Goal: Information Seeking & Learning: Find specific page/section

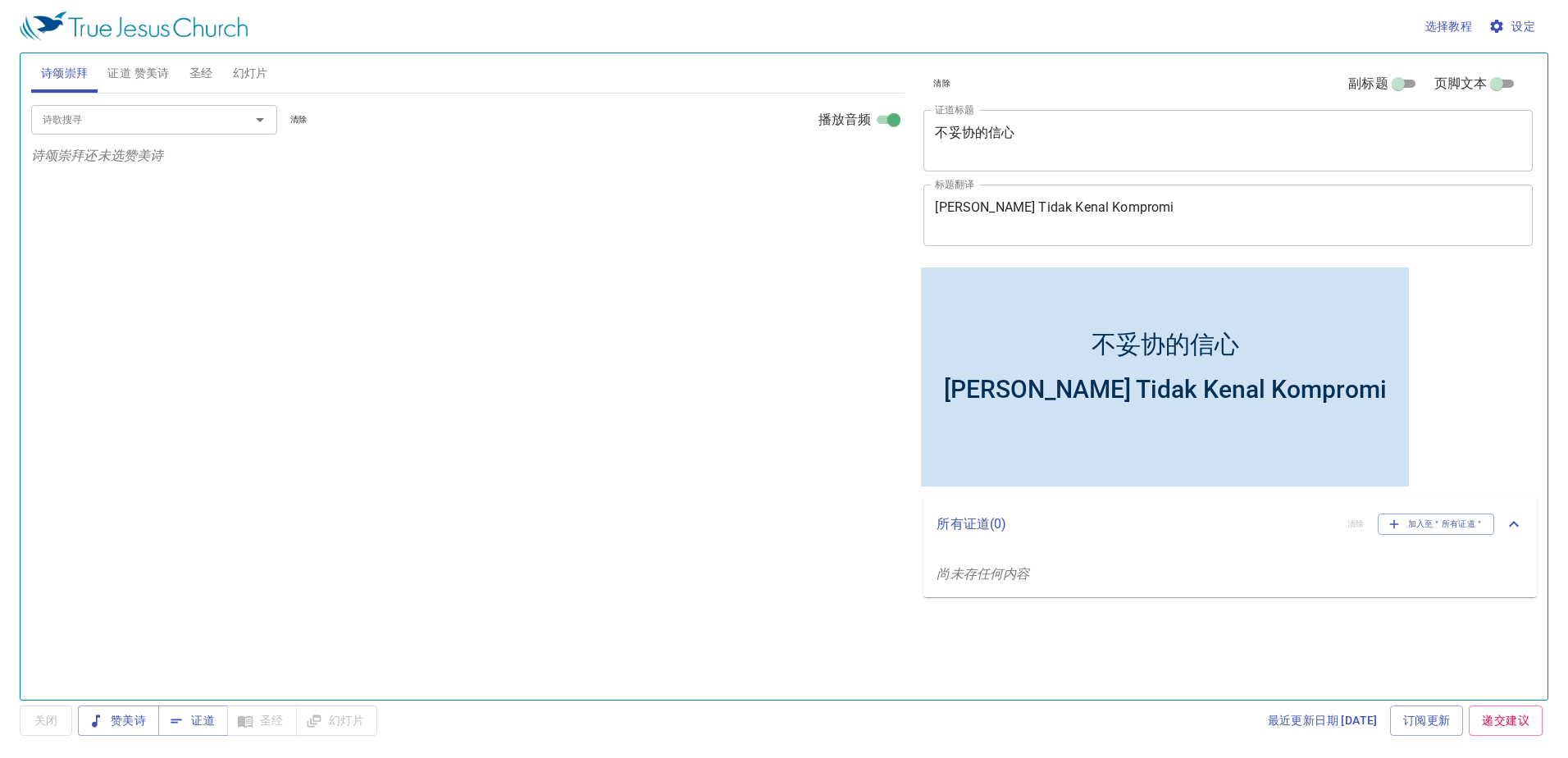
click at [140, 73] on span "证道 赞美诗" at bounding box center [138, 73] width 61 height 20
click at [212, 76] on span "圣经" at bounding box center [201, 73] width 24 height 20
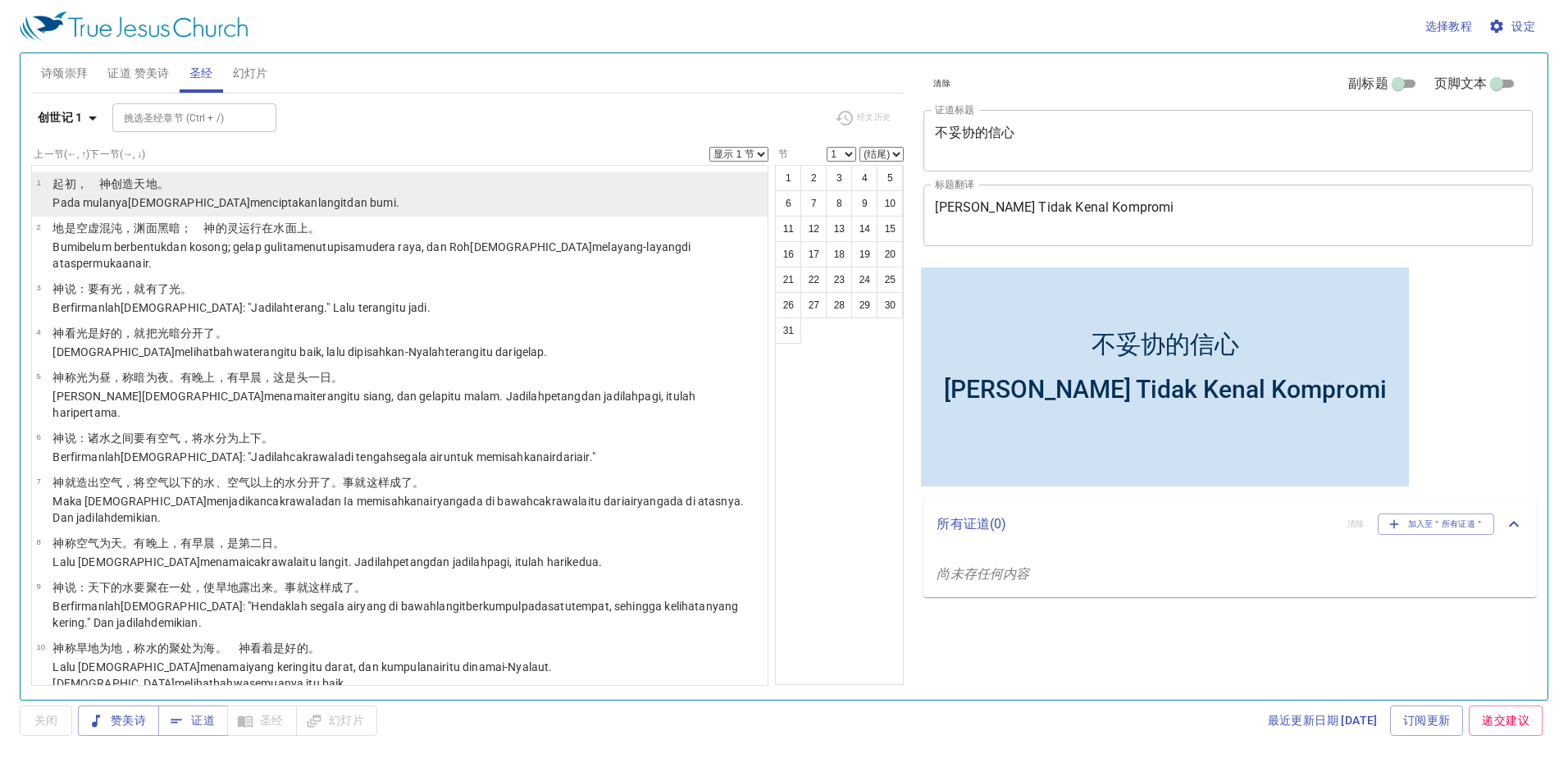
click at [428, 194] on li "1 ﻿起初 ，　神 创造 天 地 。 Pada mulanya Allah menciptakan langit dan bumi ." at bounding box center [399, 195] width 737 height 44
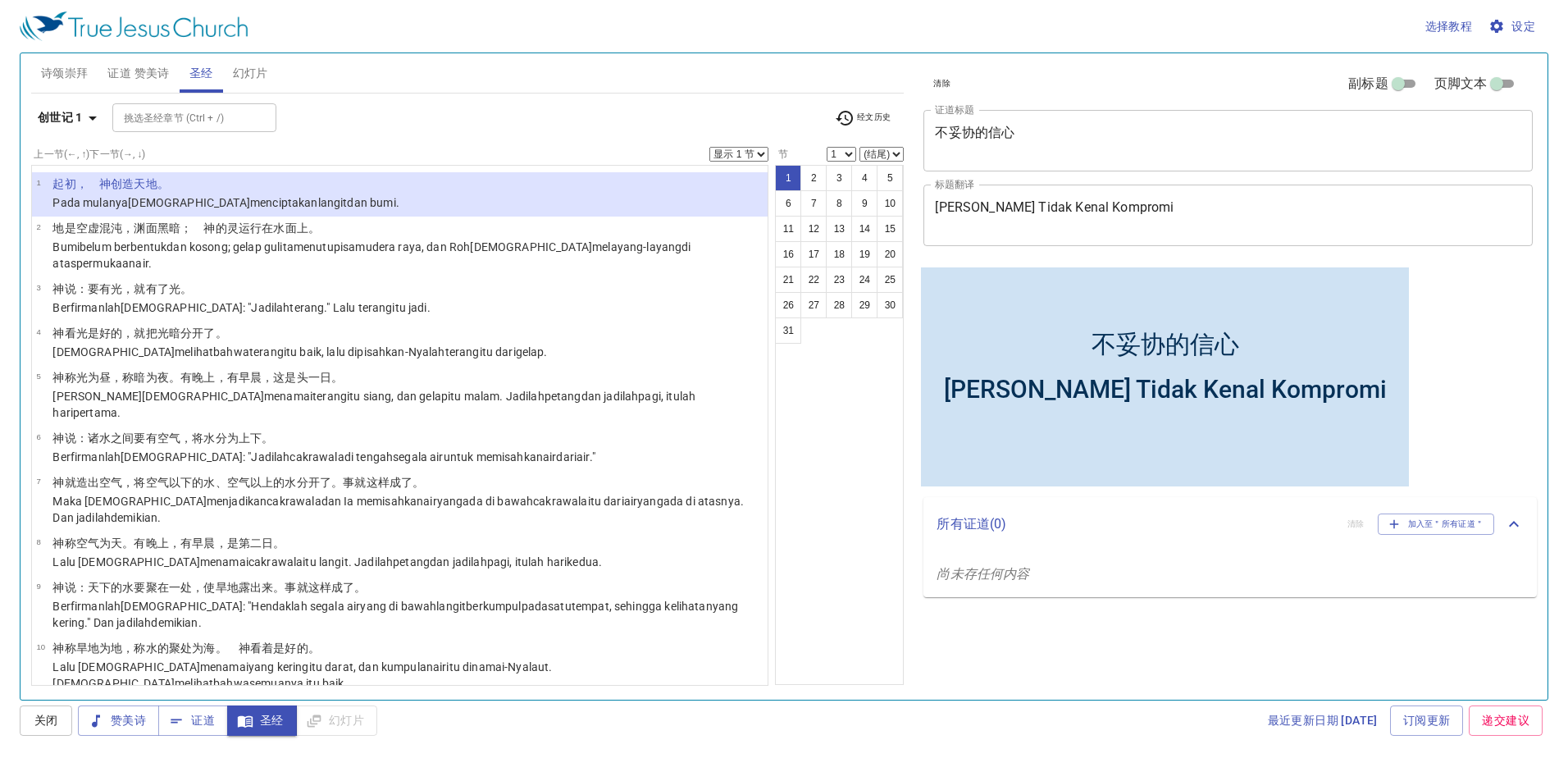
click at [1102, 145] on textarea "不妥协的信心" at bounding box center [1227, 140] width 586 height 32
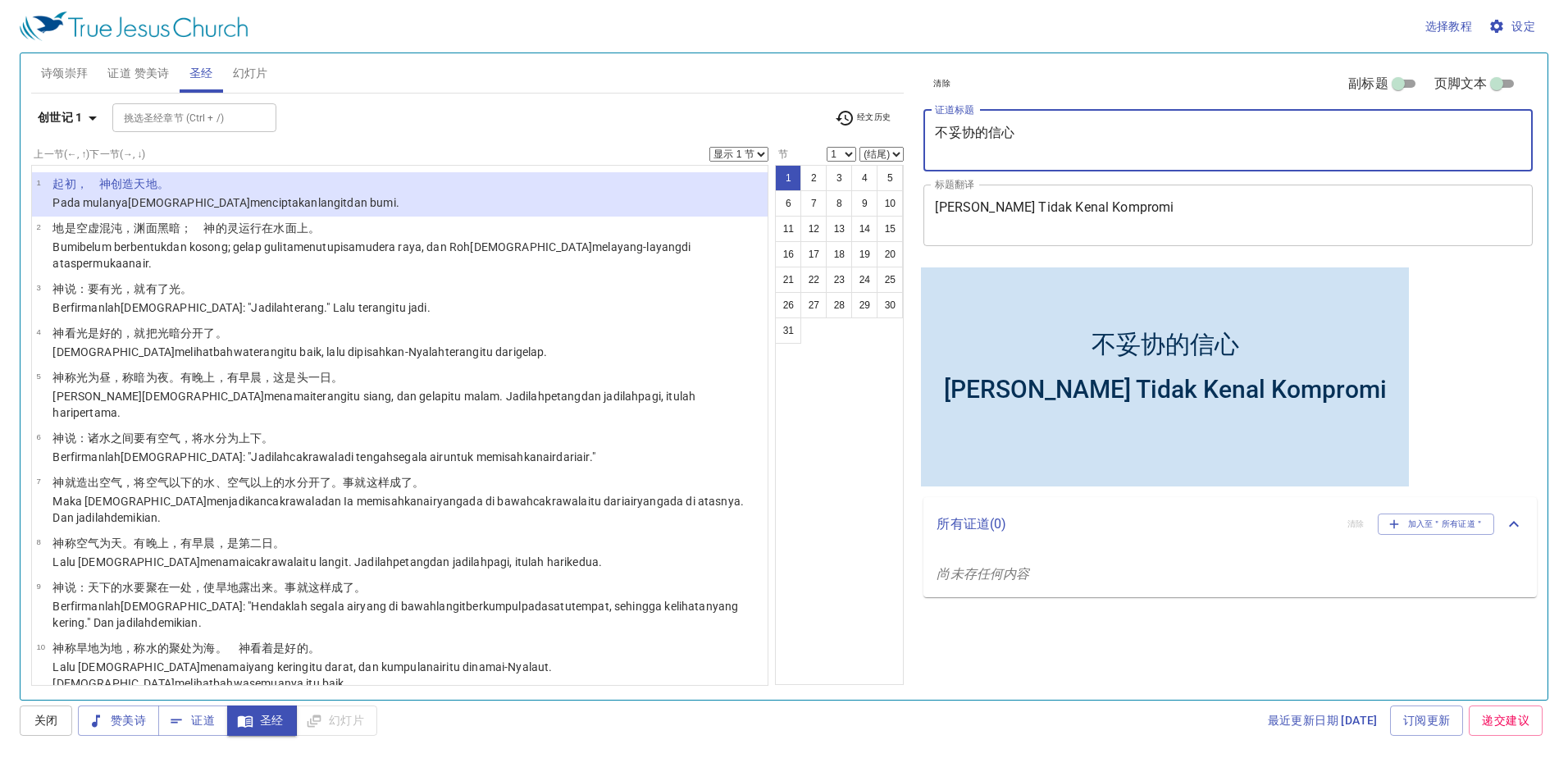
click at [1029, 129] on textarea "不妥协的信心" at bounding box center [1227, 140] width 586 height 32
type textarea "不"
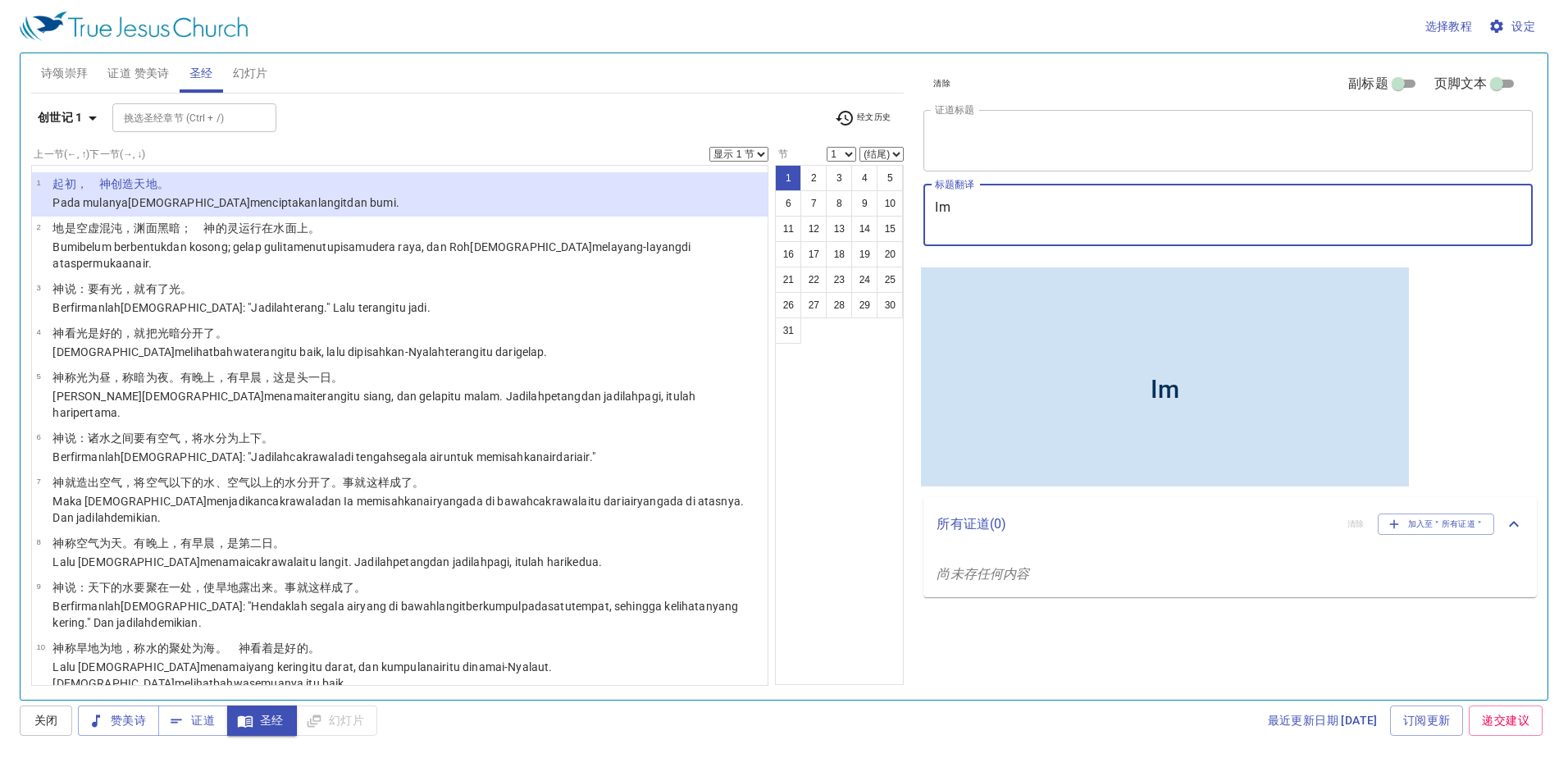
type textarea "I"
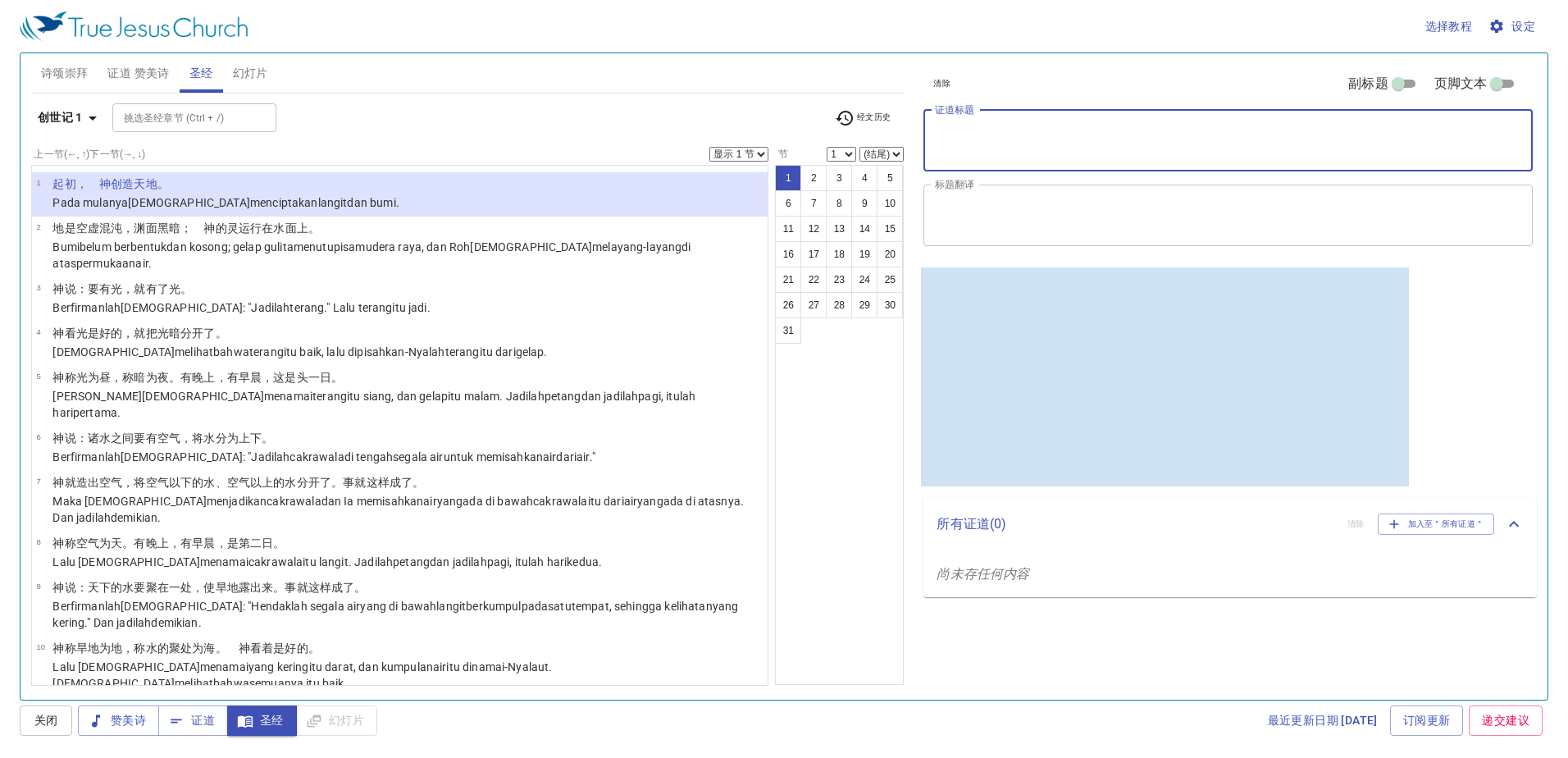
click at [1025, 144] on textarea "证道标题" at bounding box center [1227, 140] width 586 height 32
paste textarea "作为[DEMOGRAPHIC_DATA]徒的三不可"
type textarea "作为[DEMOGRAPHIC_DATA]徒的三不可"
click at [1052, 200] on textarea "标题翻译" at bounding box center [1227, 214] width 586 height 32
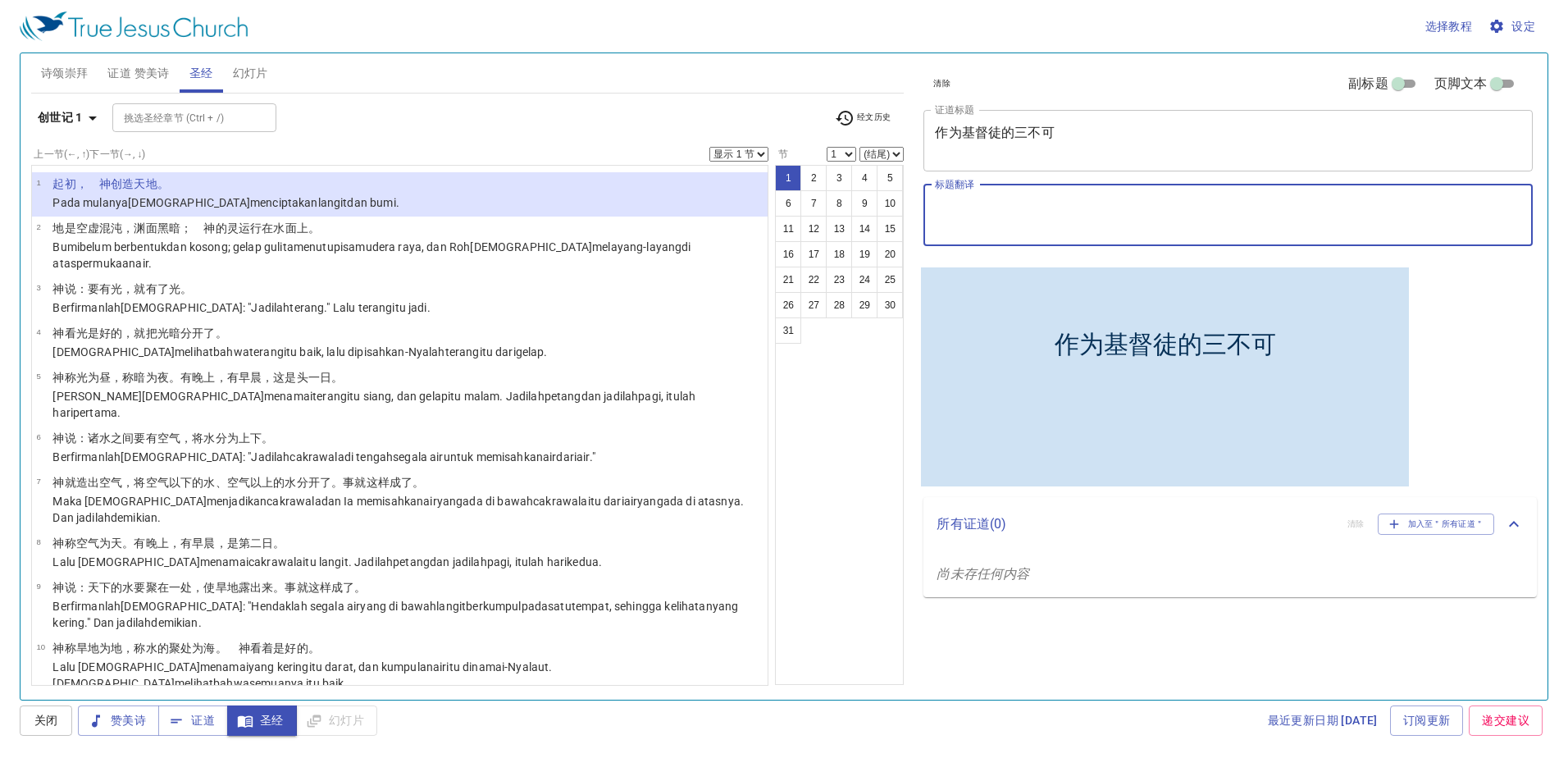
paste textarea "[PERSON_NAME] Sebagai [DEMOGRAPHIC_DATA]"
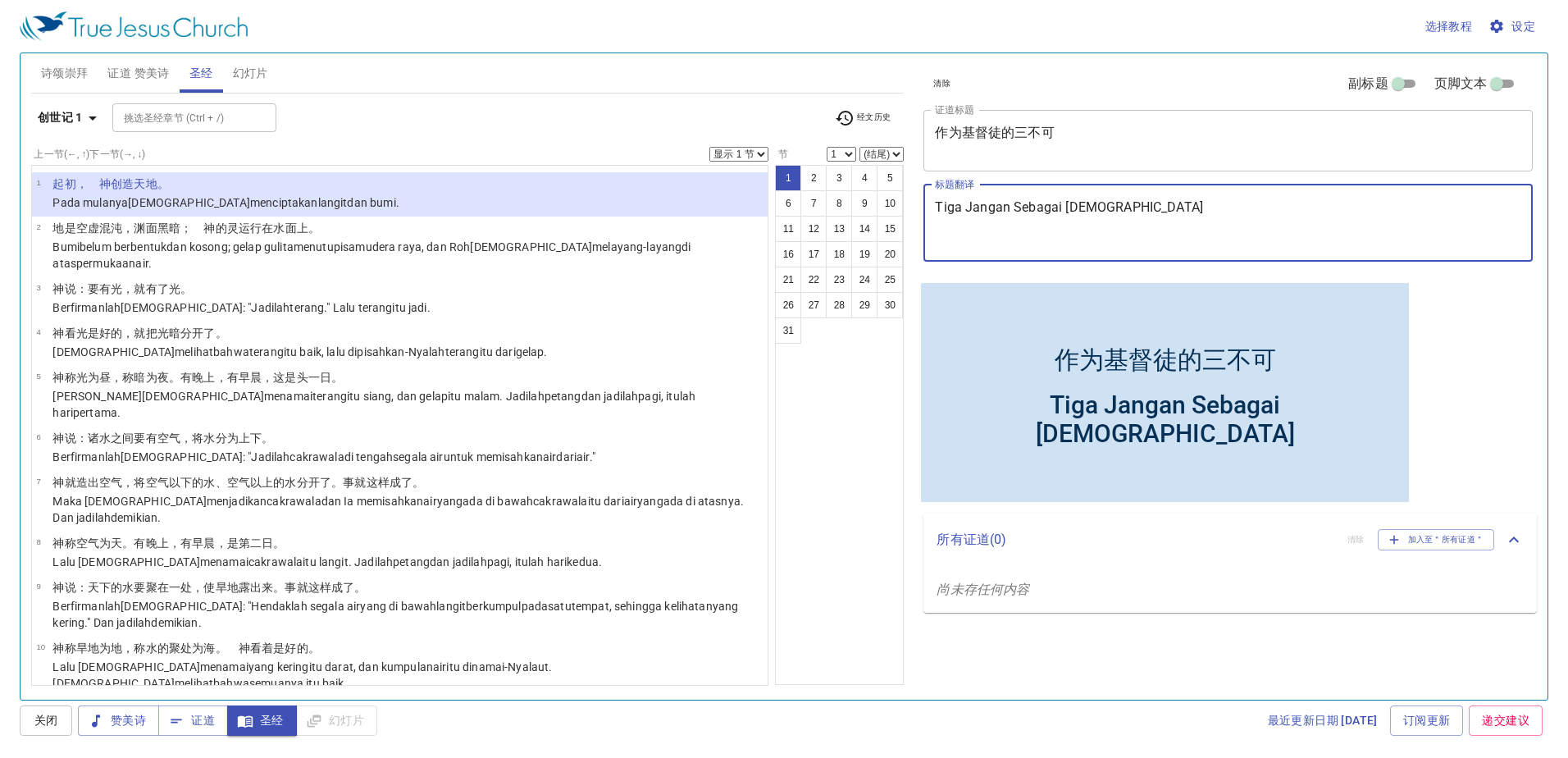
type textarea "[PERSON_NAME] Sebagai [DEMOGRAPHIC_DATA]"
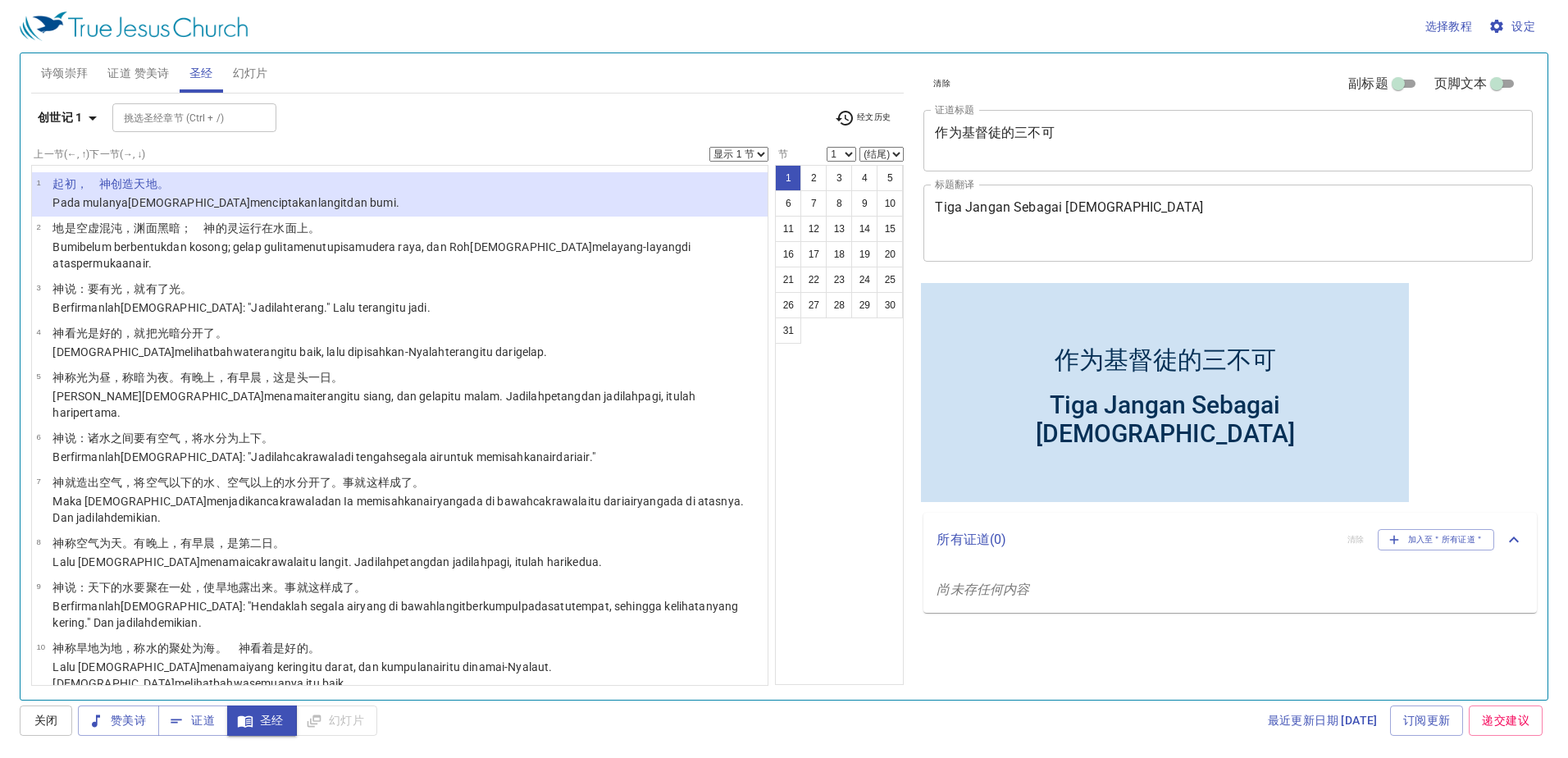
click at [423, 176] on li "1 ﻿起初 ，　神 创造 天 地 。 Pada mulanya Allah menciptakan langit dan bumi ." at bounding box center [399, 195] width 737 height 44
click at [423, 191] on li "1 ﻿起初 ，　神 创造 天 地 。 Pada mulanya Allah menciptakan langit dan bumi ." at bounding box center [399, 195] width 737 height 44
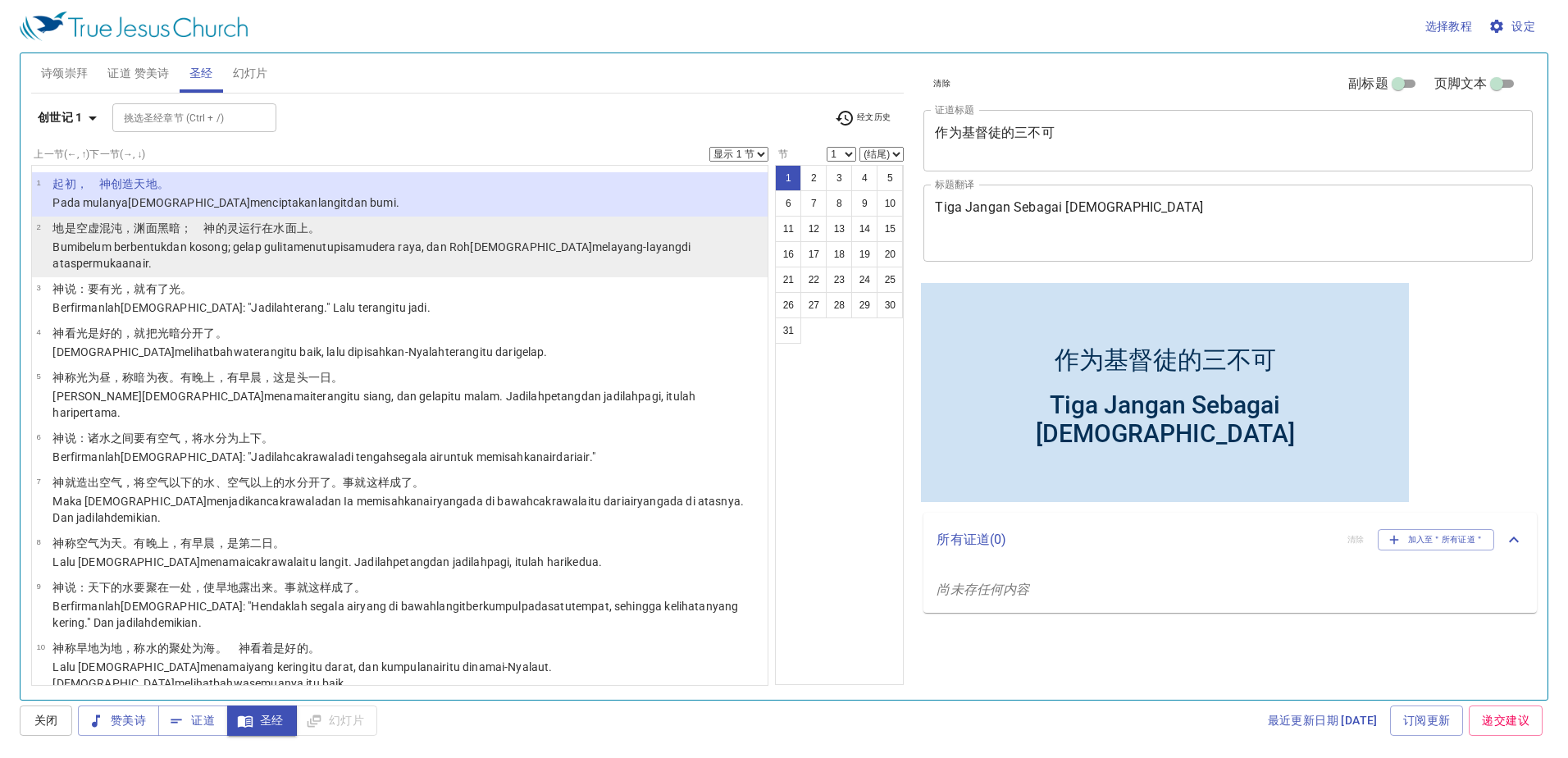
click at [386, 240] on wh5921 "samudera raya , dan Roh Allah melayang-layang di atas permukaan air ." at bounding box center [370, 254] width 638 height 30
select select "2"
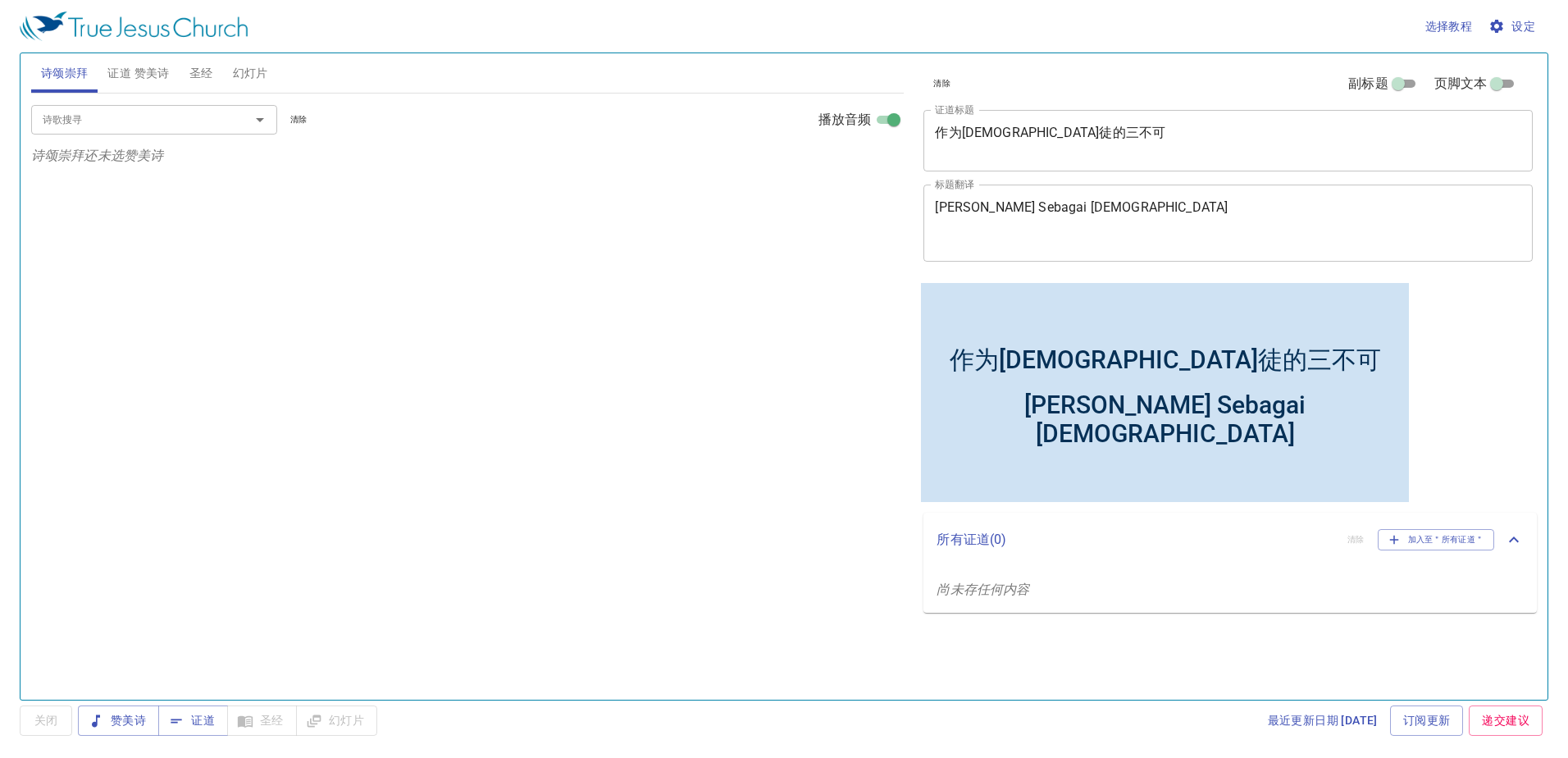
click at [150, 71] on span "证道 赞美诗" at bounding box center [138, 73] width 61 height 20
click at [192, 71] on span "圣经" at bounding box center [201, 73] width 24 height 20
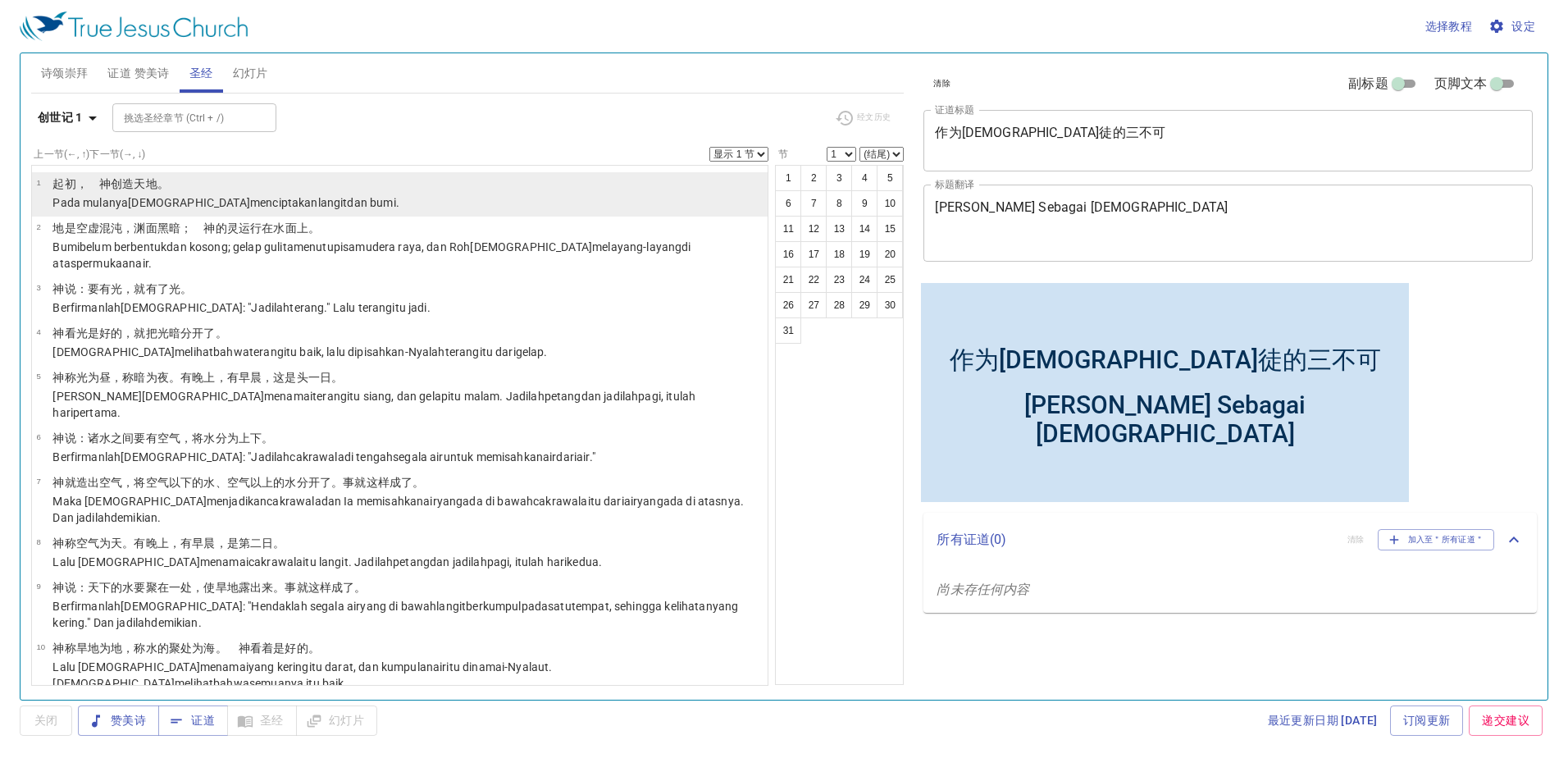
click at [177, 189] on p "﻿起初 ，　神 创造 天 地 。" at bounding box center [224, 184] width 346 height 16
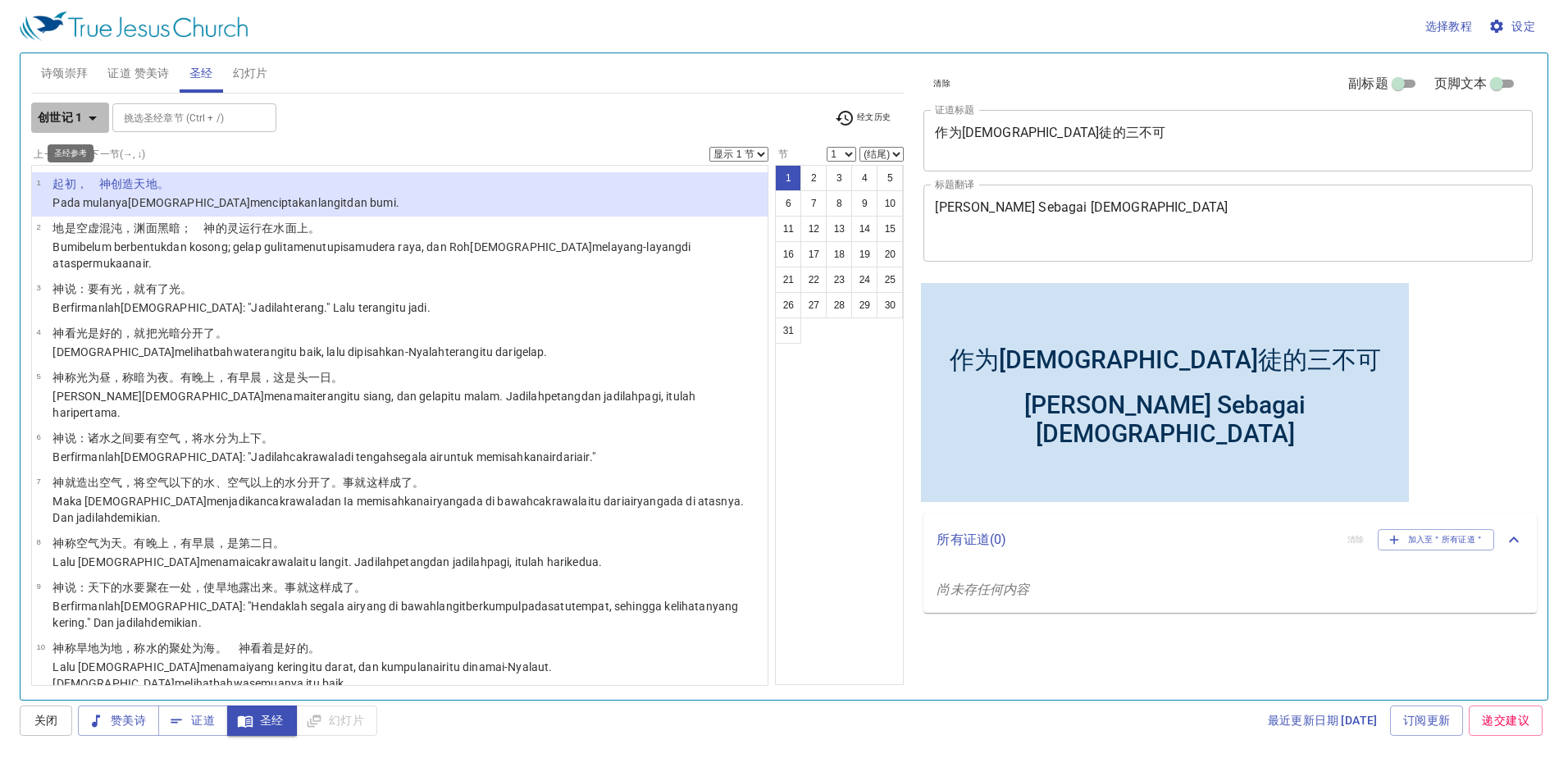
click at [75, 114] on b "创世记 1" at bounding box center [60, 118] width 45 height 20
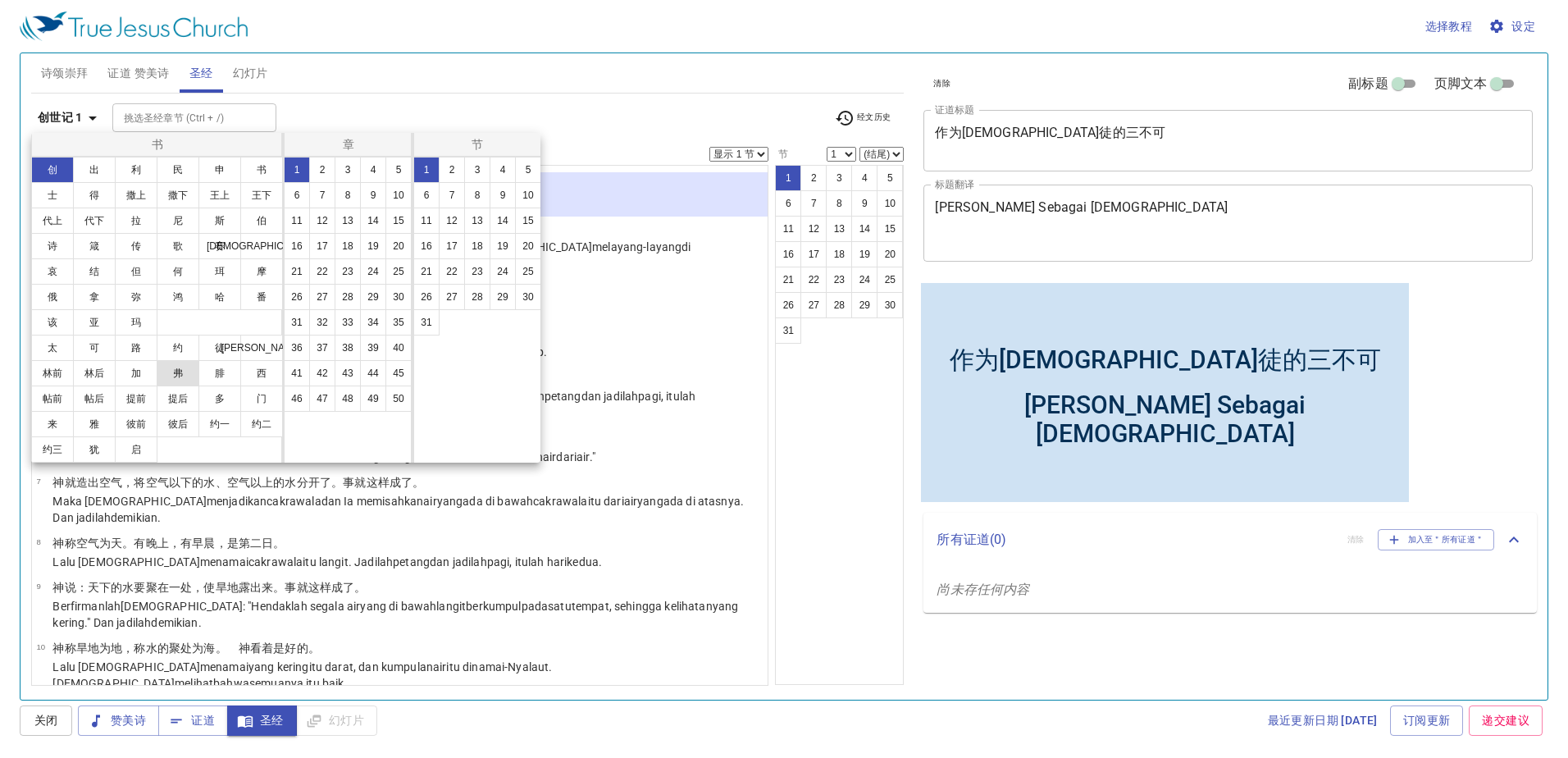
click at [187, 364] on button "弗" at bounding box center [178, 373] width 43 height 26
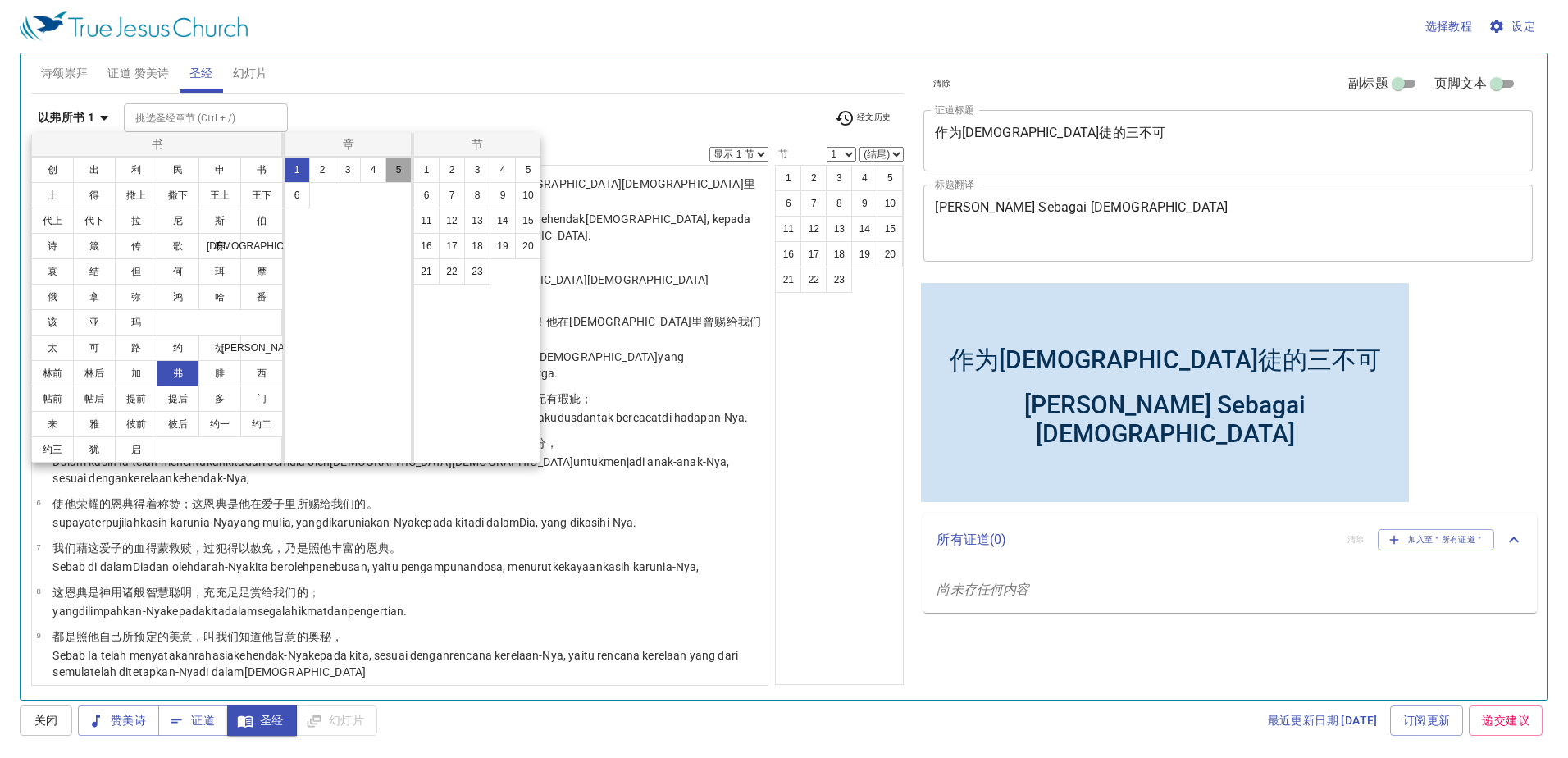
click at [388, 166] on button "5" at bounding box center [399, 170] width 26 height 26
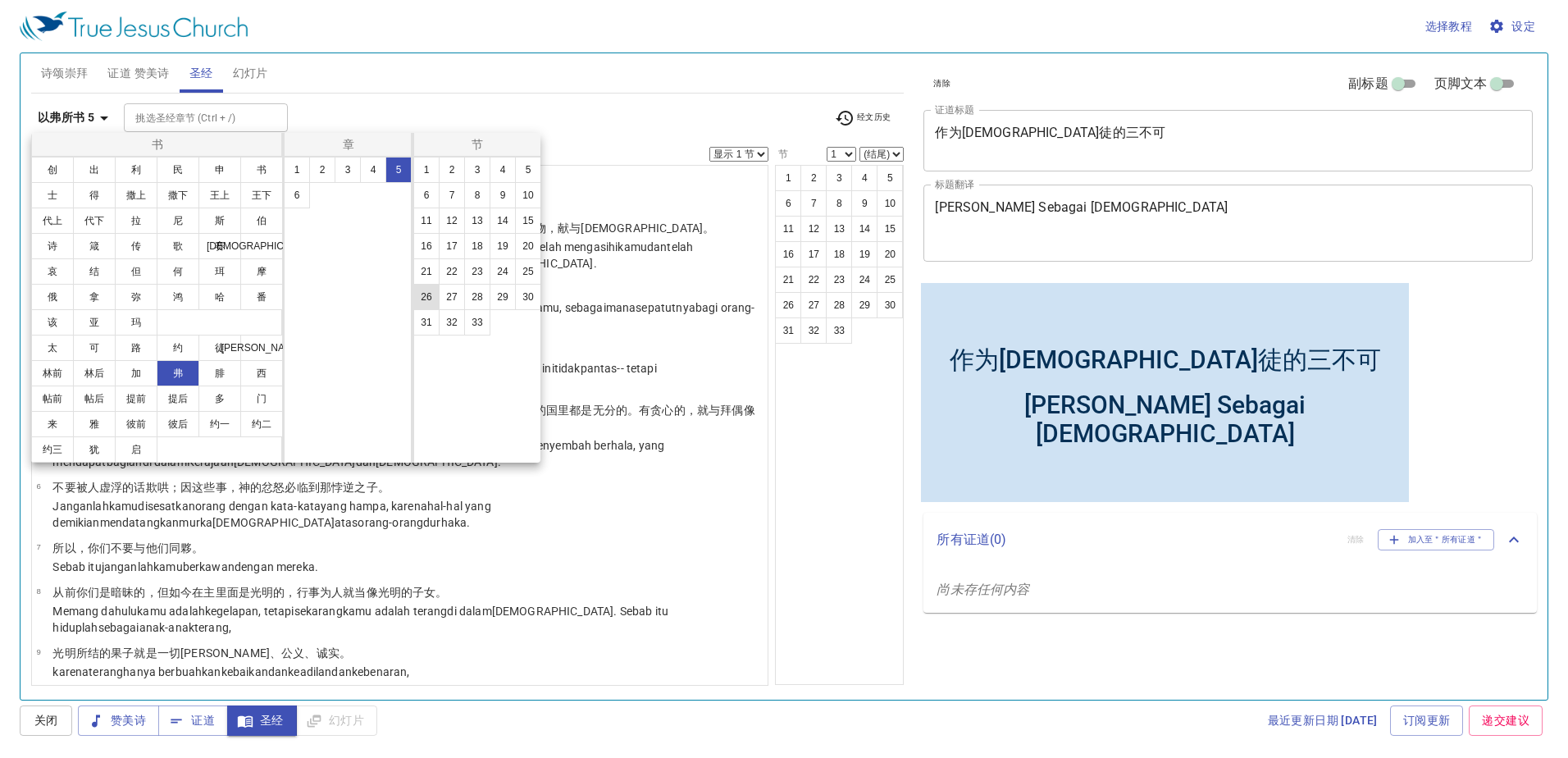
click at [430, 298] on button "26" at bounding box center [426, 296] width 26 height 26
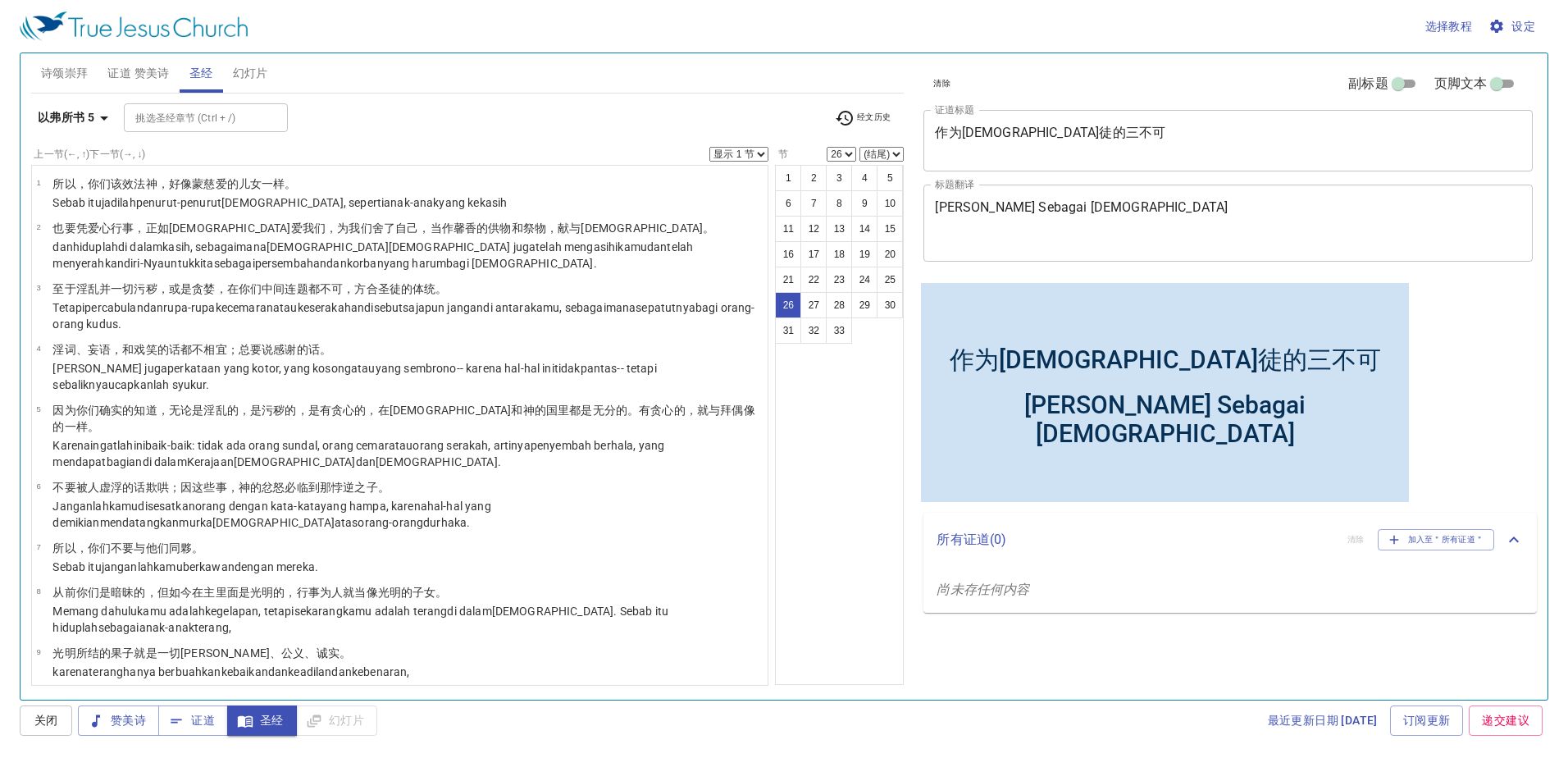
scroll to position [1024, 0]
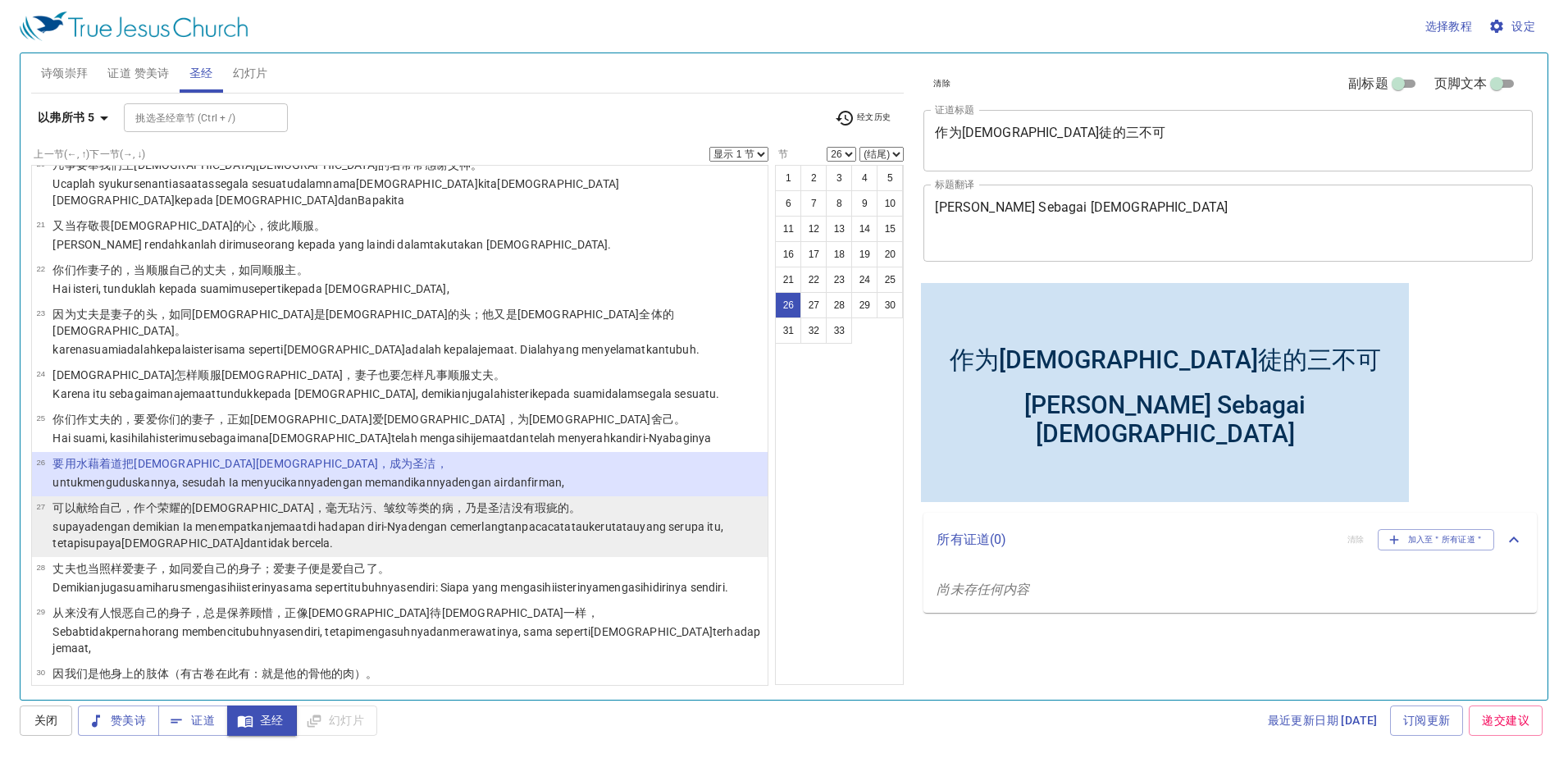
click at [675, 499] on p "可以献 给自己 ，作个荣耀的 教会 ，毫无 玷污 、皱纹 等类的病 ，乃 是 圣洁 没有瑕疵 的。" at bounding box center [407, 507] width 710 height 16
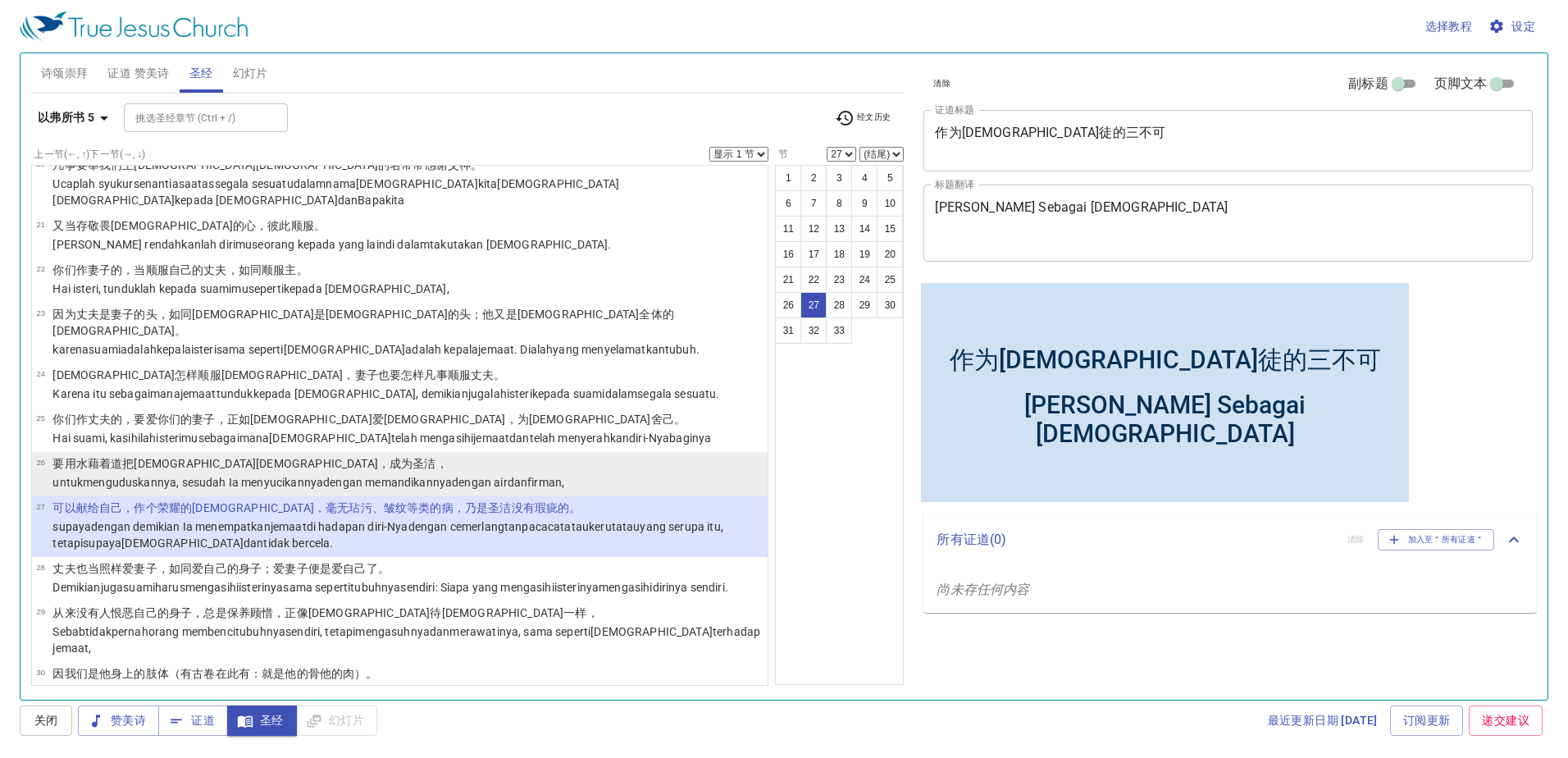
click at [730, 452] on li "26 要用水 藉着 道 把教会洗净 ，成为圣洁 ， untuk menguduskannya , sesudah Ia menyucikannya denga…" at bounding box center [399, 474] width 737 height 44
select select "26"
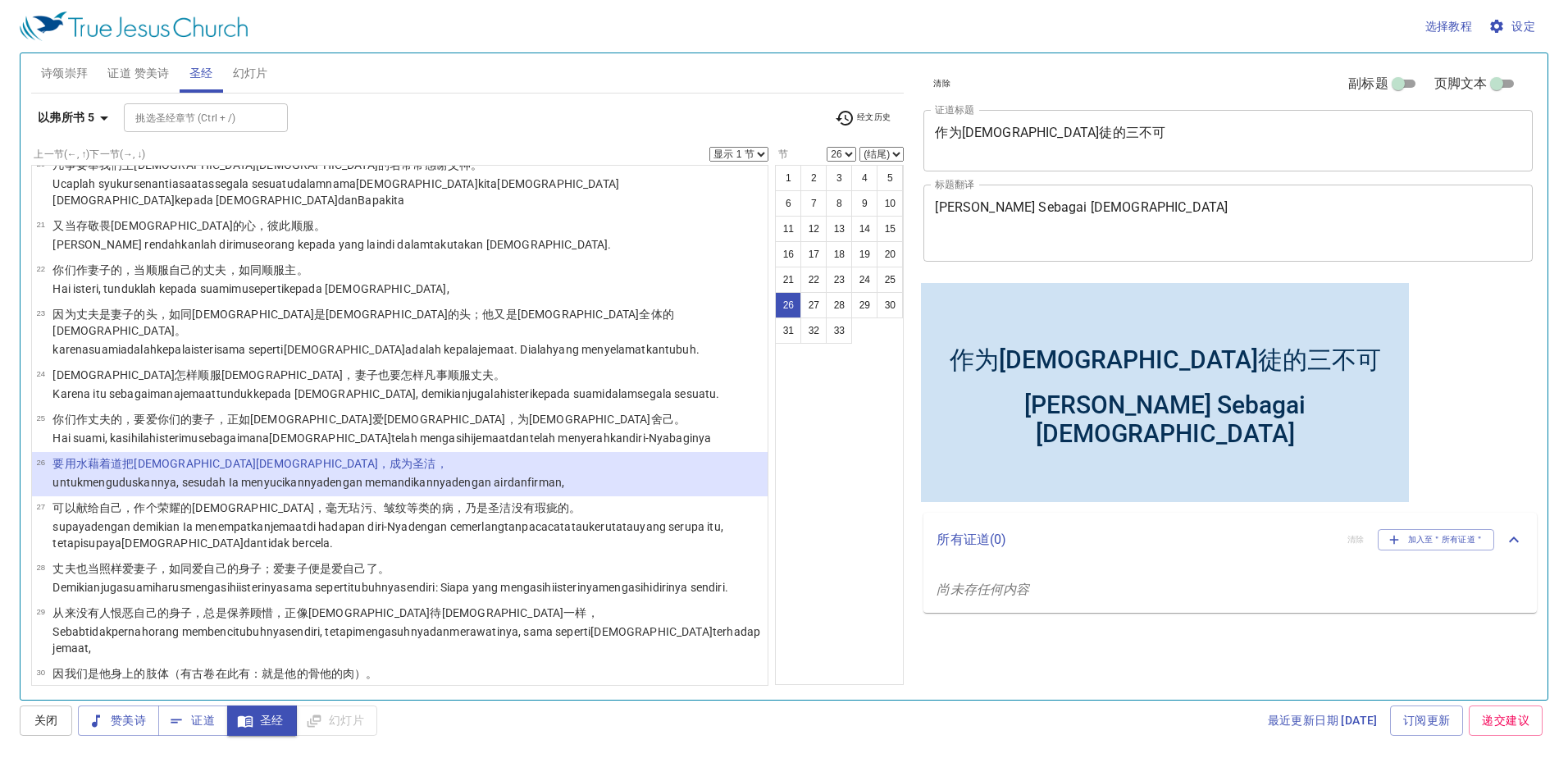
click at [738, 157] on select "显示 1 节 显示 2 节 显示 3 节 显示 4 节 显示 5 节" at bounding box center [738, 154] width 59 height 15
select select "2"
click at [709, 147] on select "显示 1 节 显示 2 节 显示 3 节 显示 4 节 显示 5 节" at bounding box center [738, 154] width 59 height 15
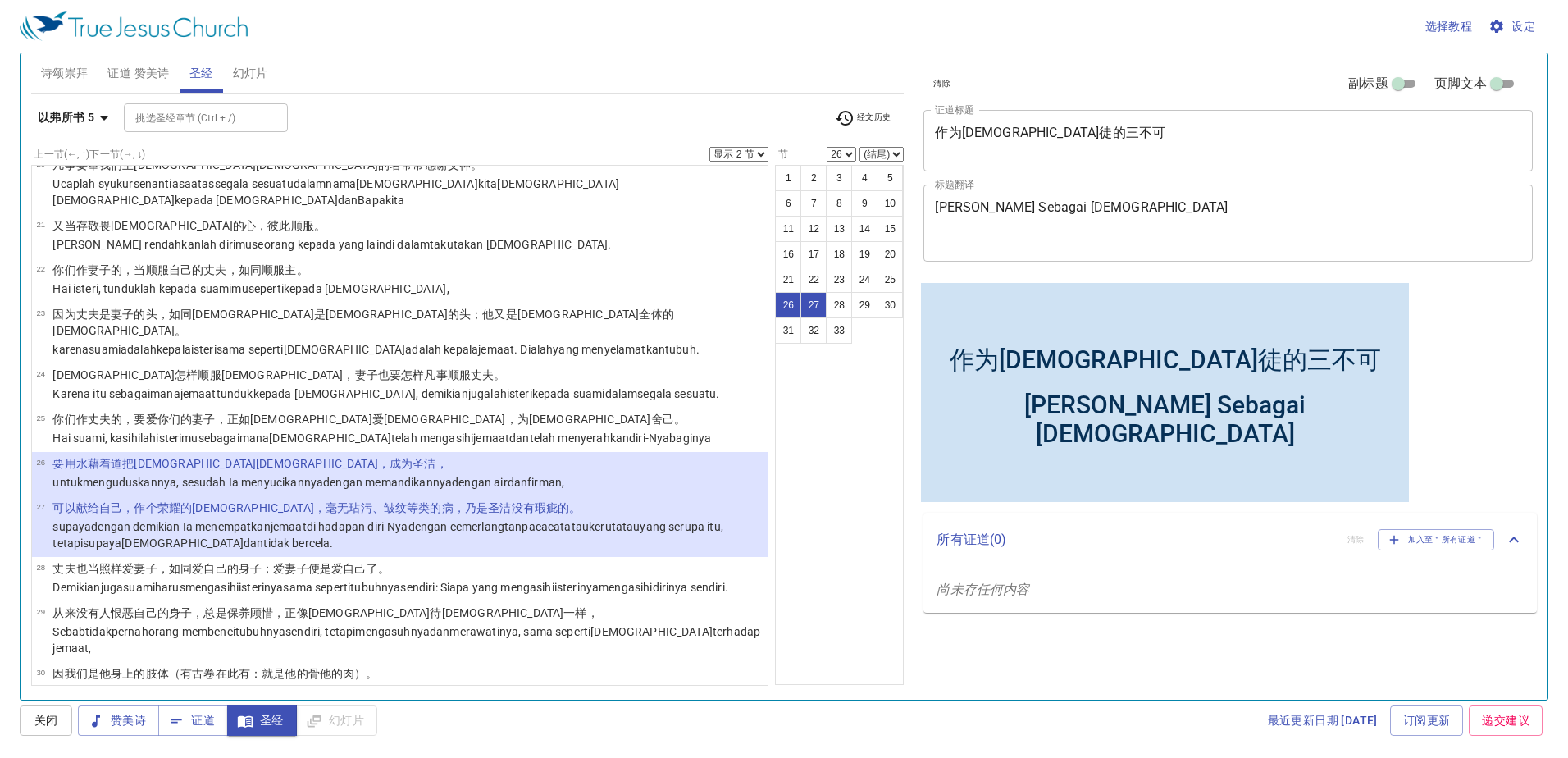
click at [892, 152] on select "(结尾) 27 28 29 30 31 32 33" at bounding box center [882, 154] width 44 height 15
select select "27"
click at [860, 147] on select "(结尾) 27 28 29 30 31 32 33" at bounding box center [882, 154] width 44 height 15
click at [96, 117] on icon "button" at bounding box center [103, 118] width 20 height 20
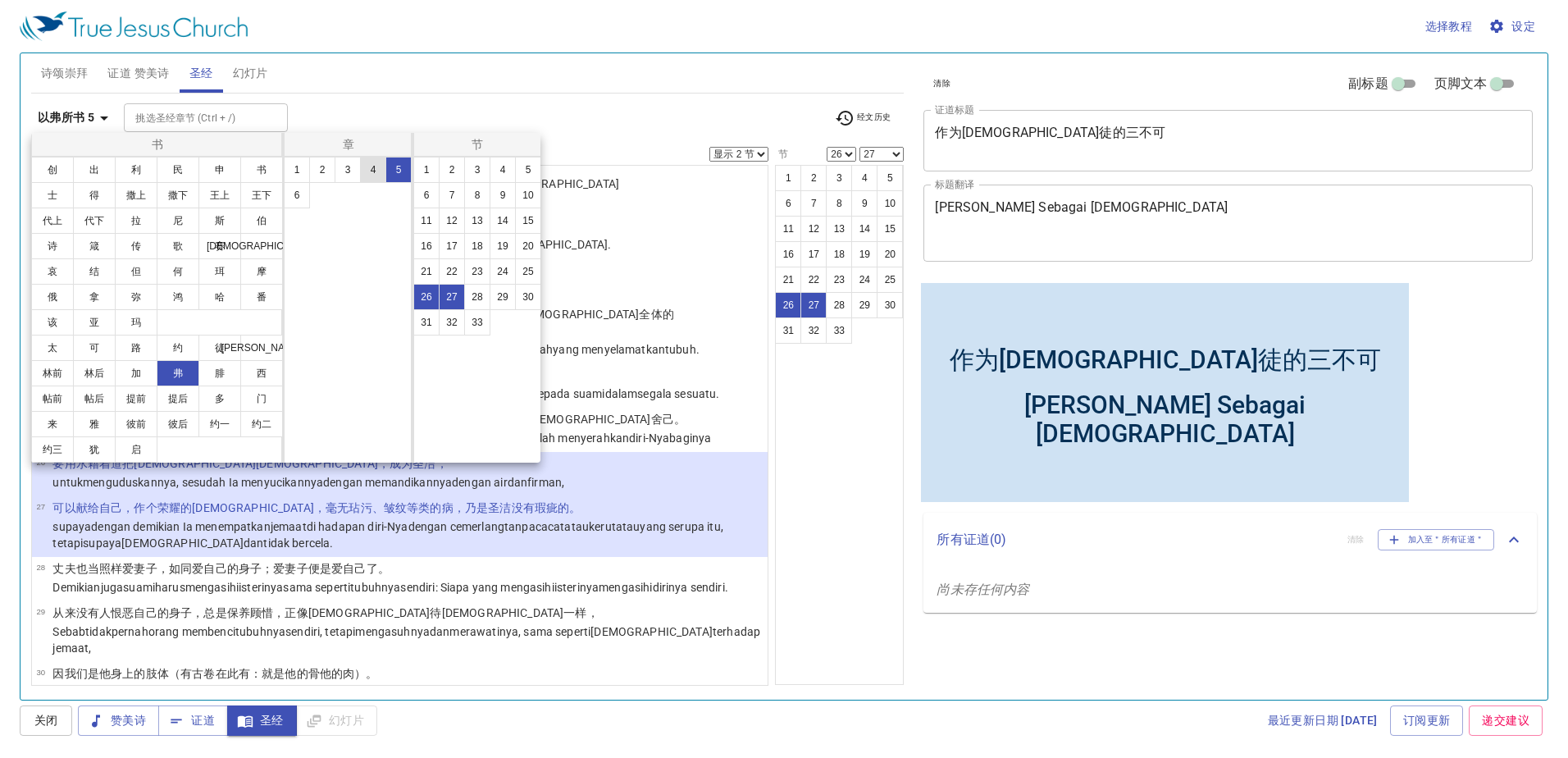
click at [366, 178] on button "4" at bounding box center [373, 170] width 26 height 26
select select "1"
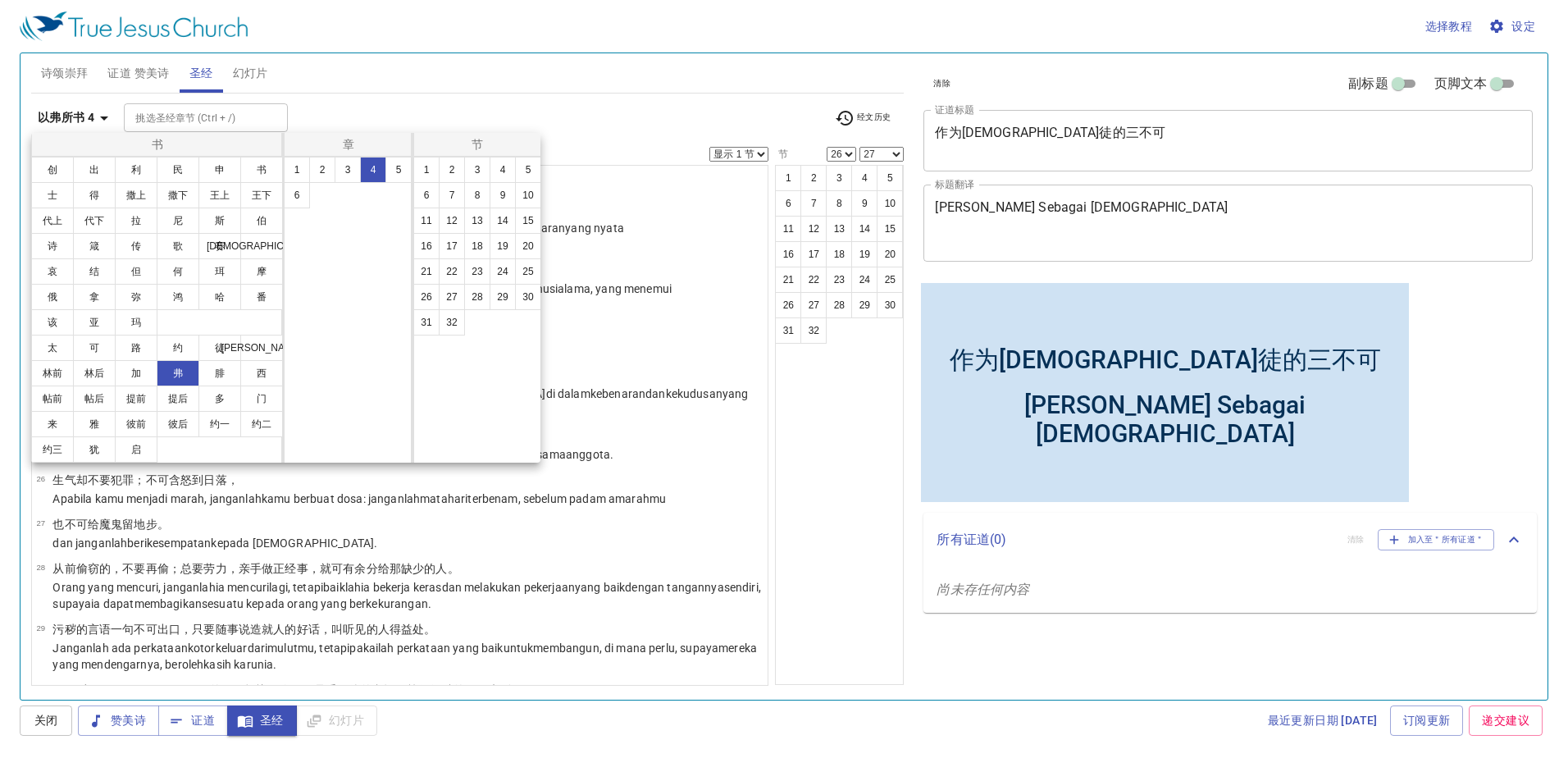
scroll to position [0, 0]
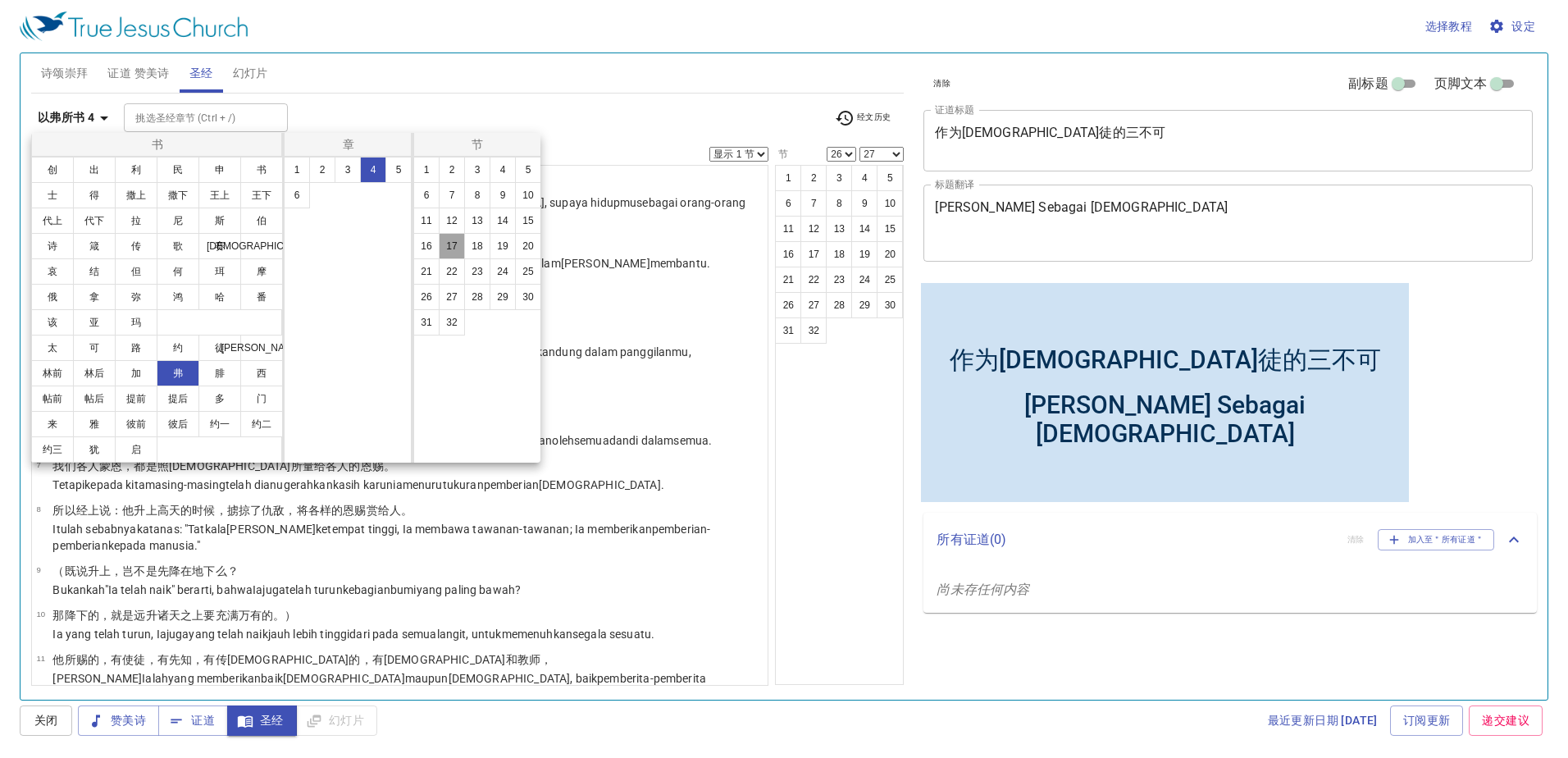
click at [451, 253] on button "17" at bounding box center [452, 246] width 26 height 26
select select "17"
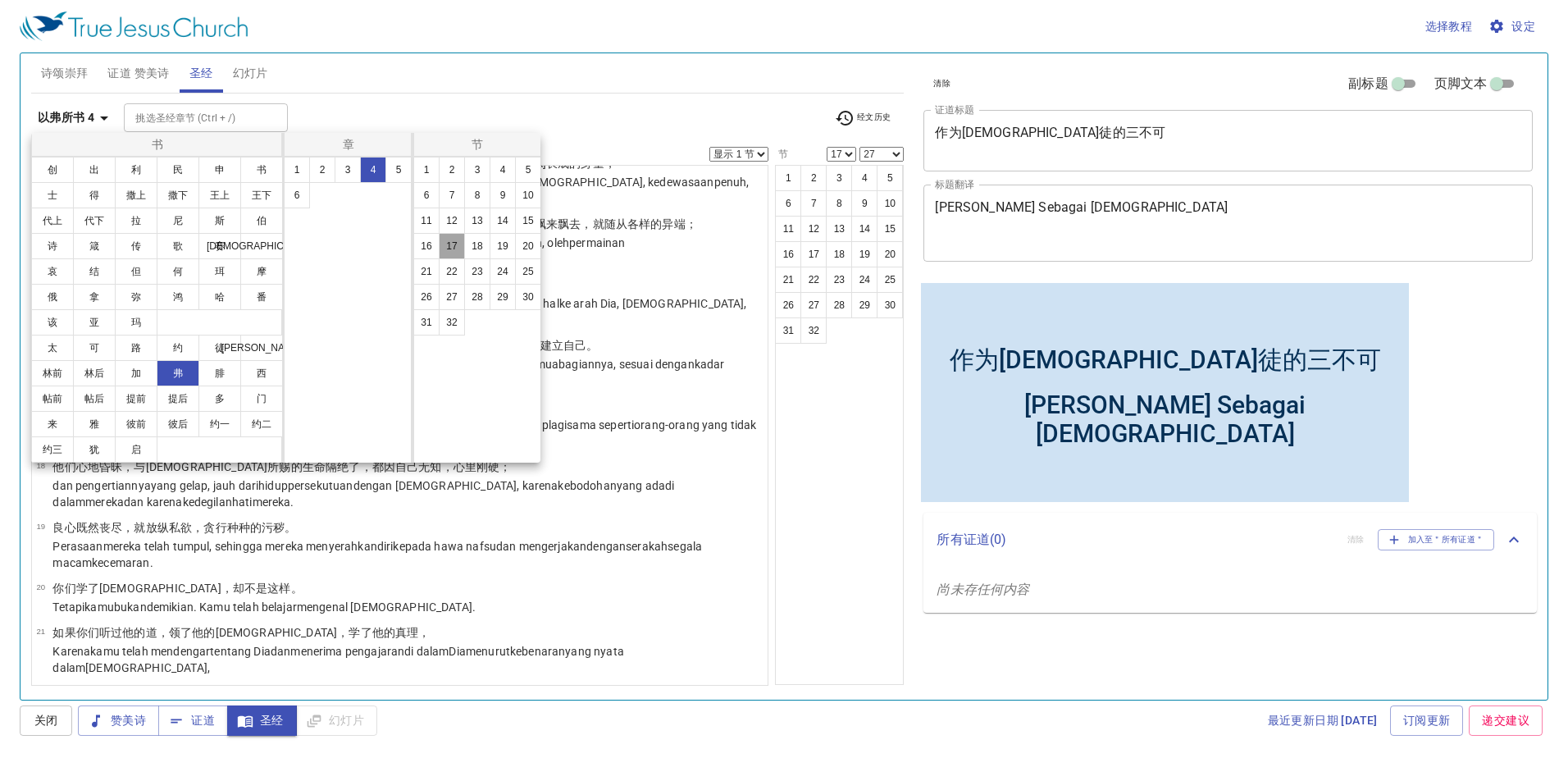
select select
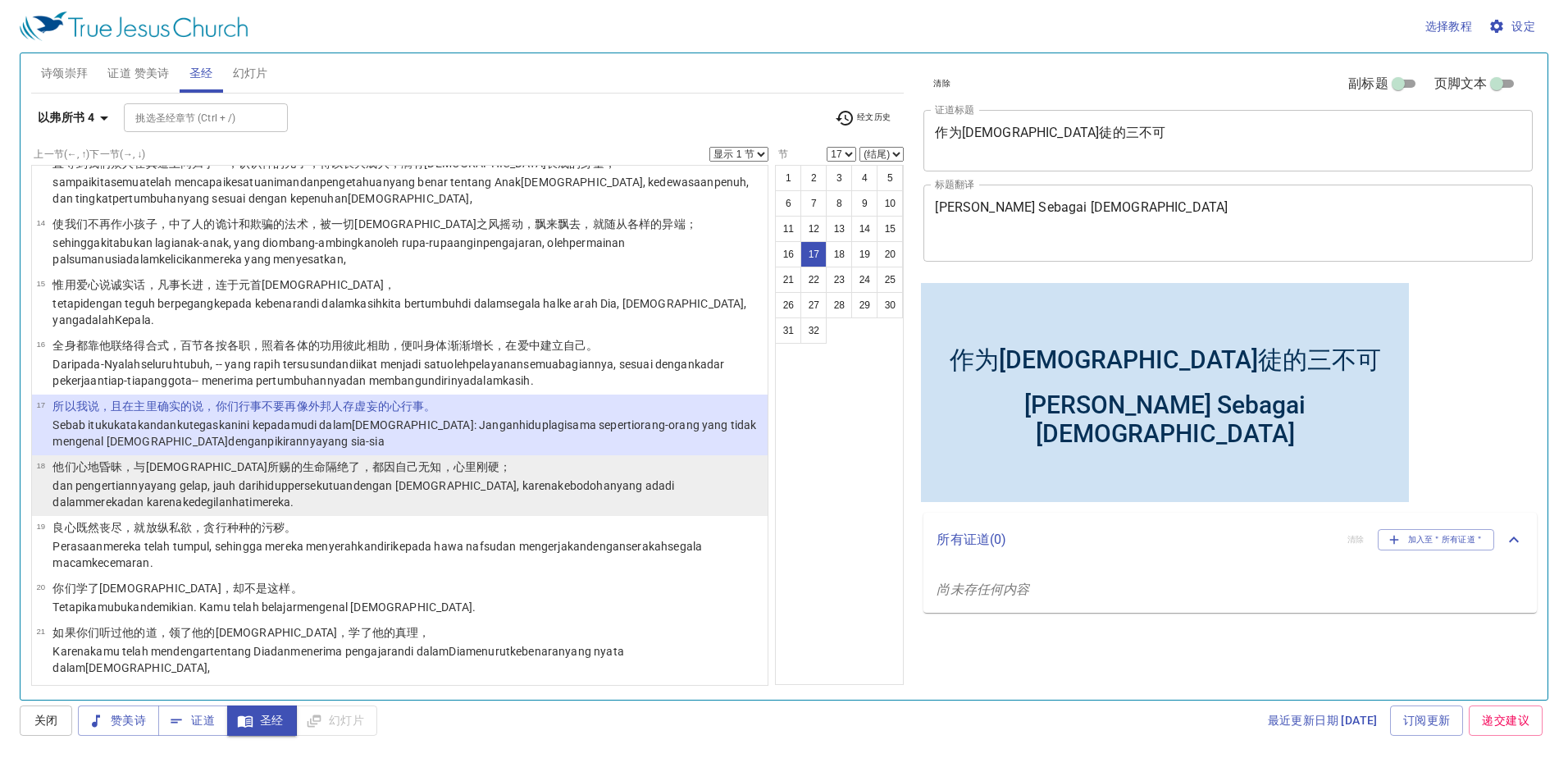
click at [531, 481] on wg1223 "kebodohan yang ada di dalam mereka dan karena kedegilan hati mereka ." at bounding box center [363, 493] width 621 height 30
select select "18"
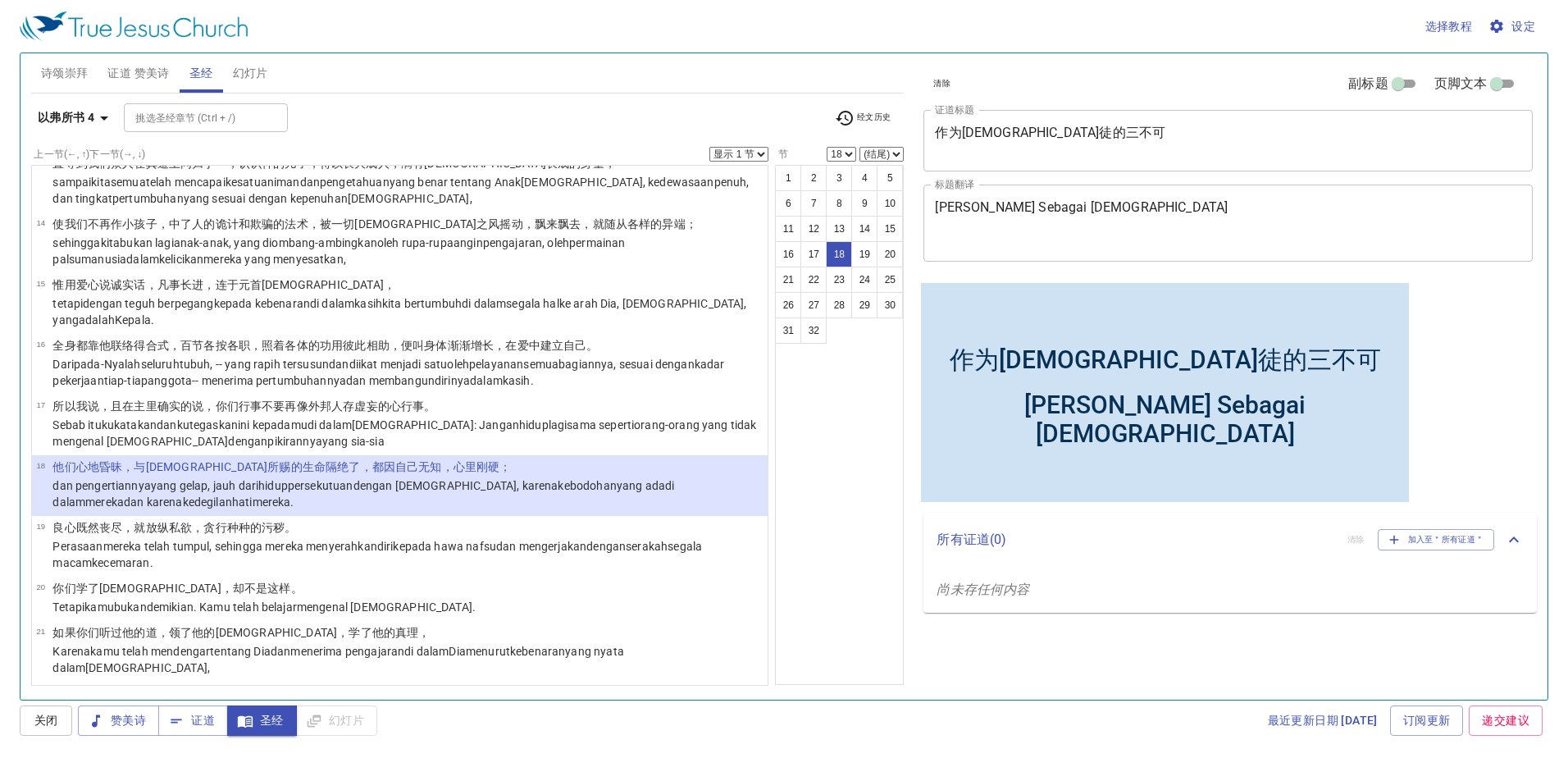
drag, startPoint x: 749, startPoint y: 151, endPoint x: 750, endPoint y: 162, distance: 11.0
click at [749, 151] on select "显示 1 节 显示 2 节 显示 3 节 显示 4 节 显示 5 节" at bounding box center [738, 154] width 59 height 15
select select "2"
click at [709, 147] on select "显示 1 节 显示 2 节 显示 3 节 显示 4 节 显示 5 节" at bounding box center [738, 154] width 59 height 15
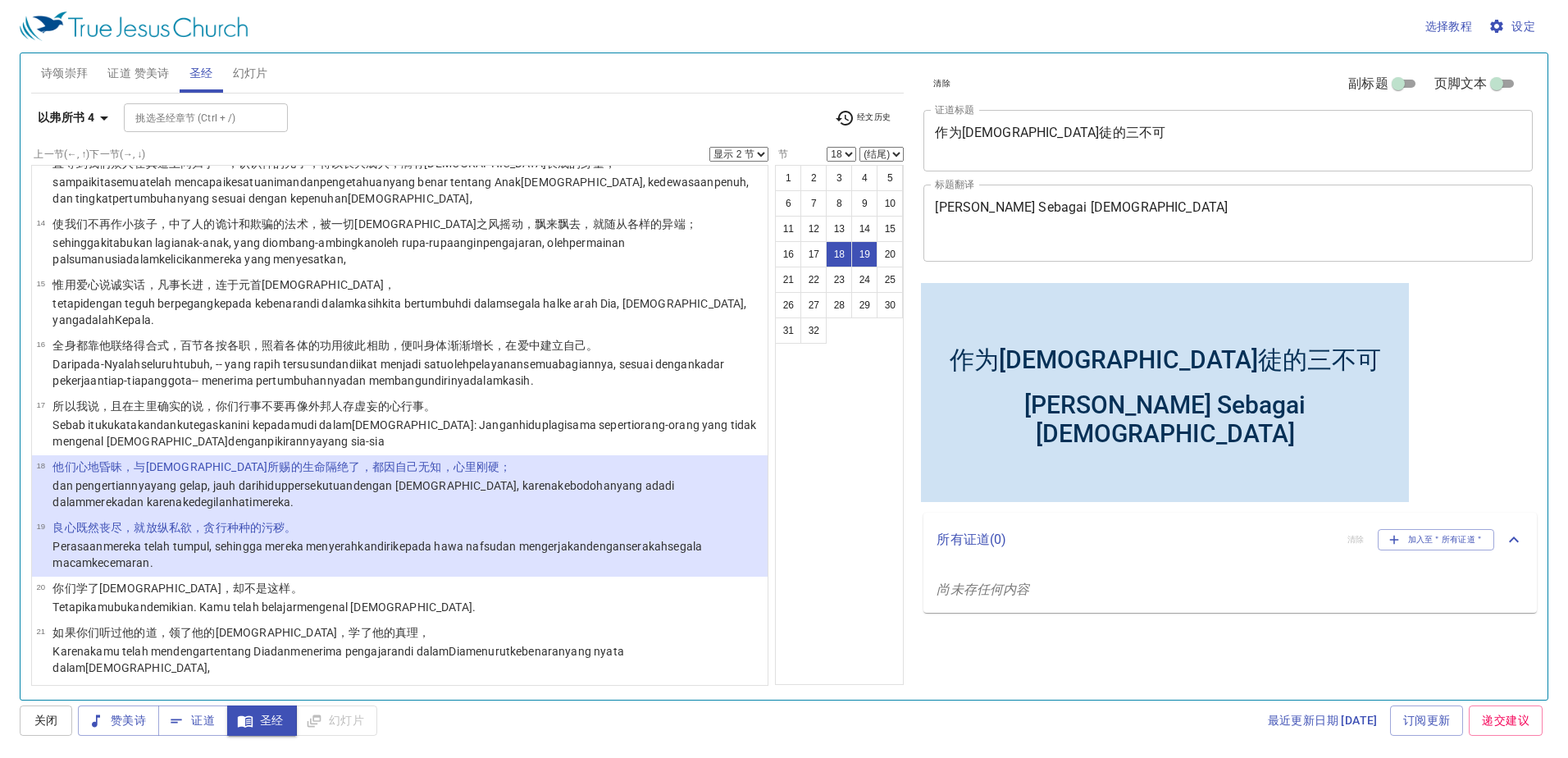
click at [890, 142] on div "以弗所书 4 挑选圣经章节 (Ctrl + /) 挑选圣经章节 (Ctrl + /) 经文历史" at bounding box center [468, 124] width 873 height 45
click at [889, 146] on div "以弗所书 4 挑选圣经章节 (Ctrl + /) 挑选圣经章节 (Ctrl + /) 经文历史" at bounding box center [468, 124] width 873 height 45
click at [888, 156] on select "(结尾) 19 20 21 22 23 24 25 26 27 28 29 30 31 32" at bounding box center [882, 154] width 44 height 15
select select "19"
click at [860, 147] on select "(结尾) 19 20 21 22 23 24 25 26 27 28 29 30 31 32" at bounding box center [882, 154] width 44 height 15
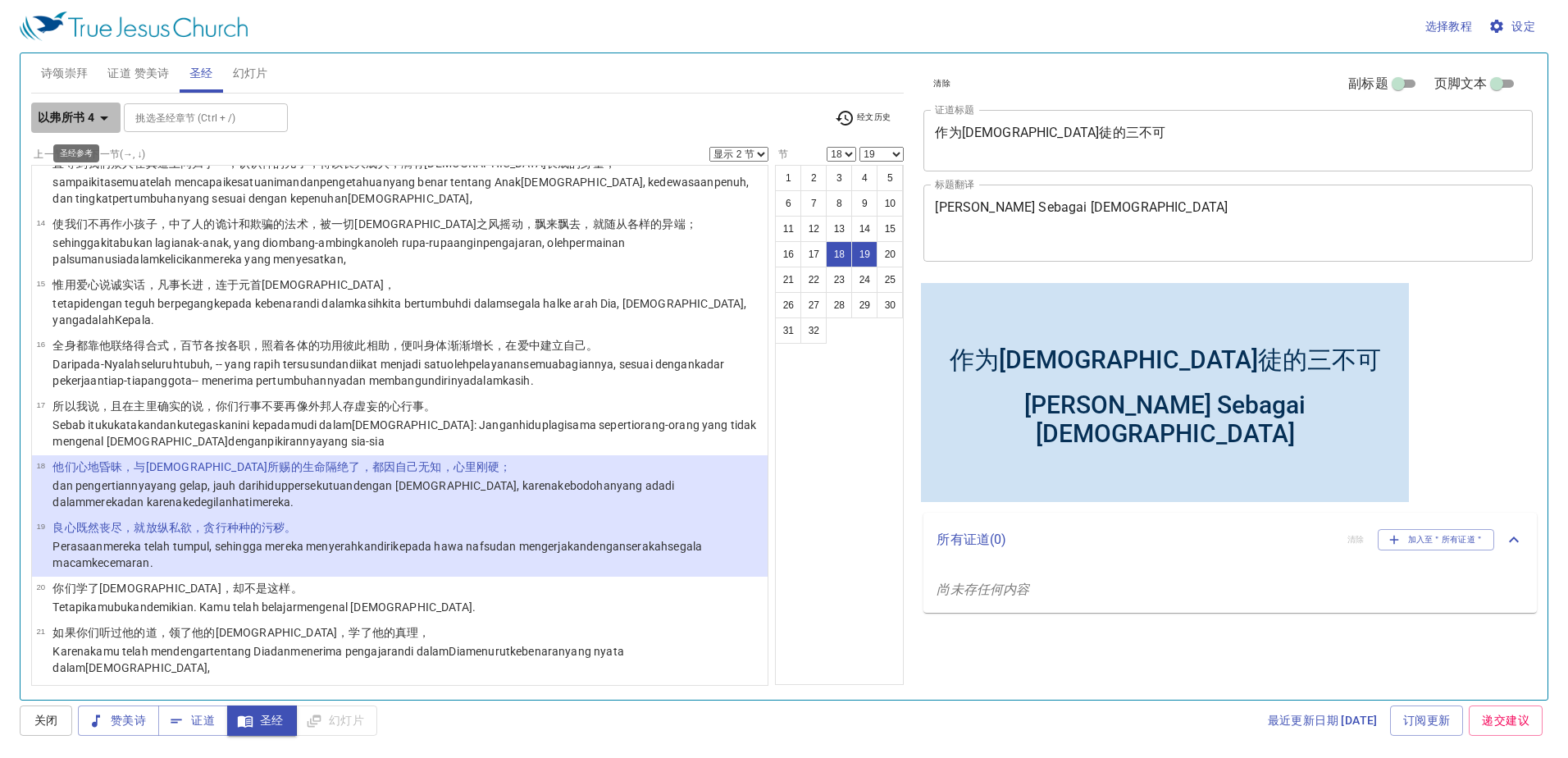
click at [110, 118] on icon "button" at bounding box center [103, 118] width 20 height 20
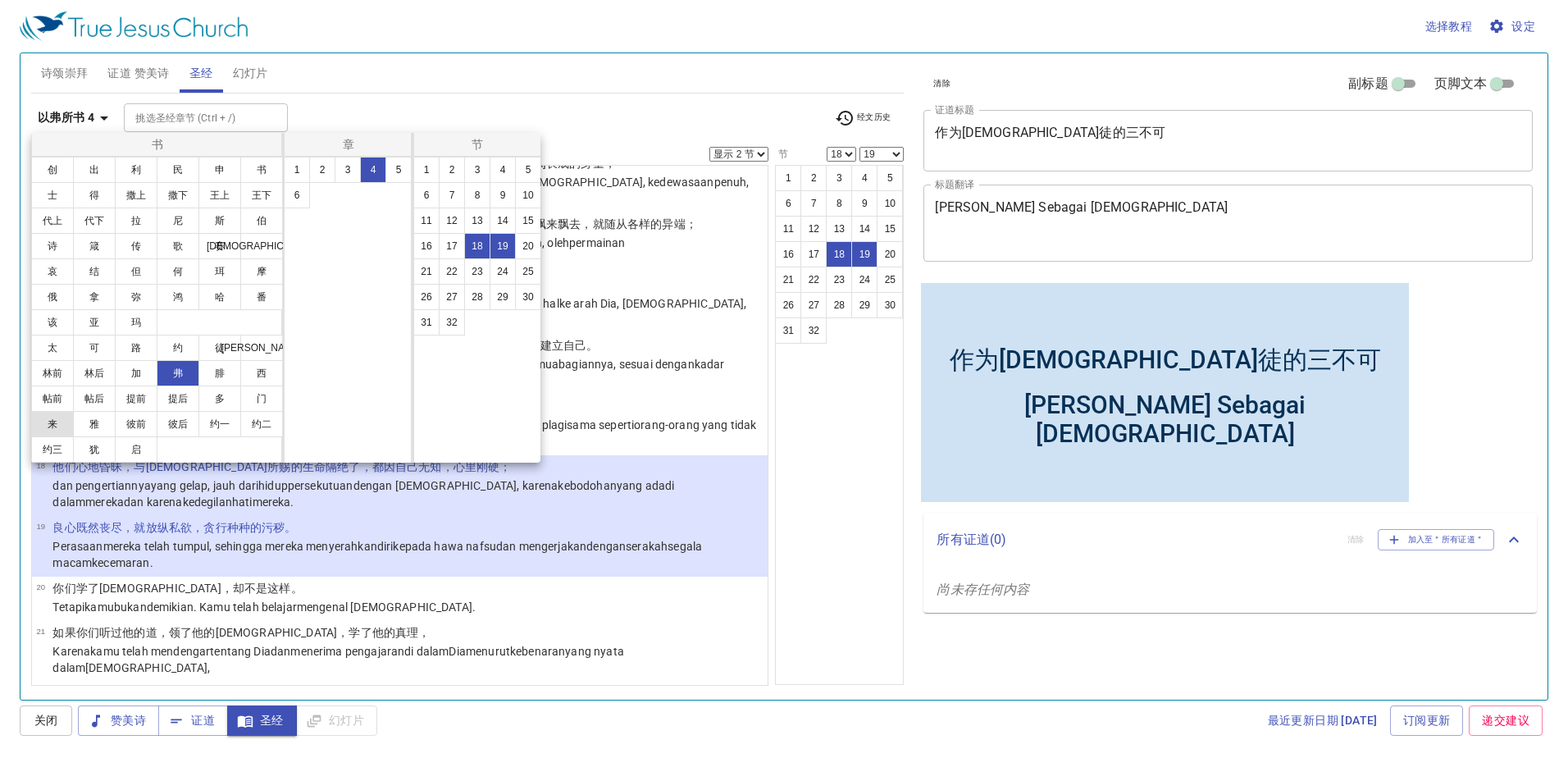
click at [36, 425] on button "来" at bounding box center [53, 423] width 43 height 26
select select "1"
select select
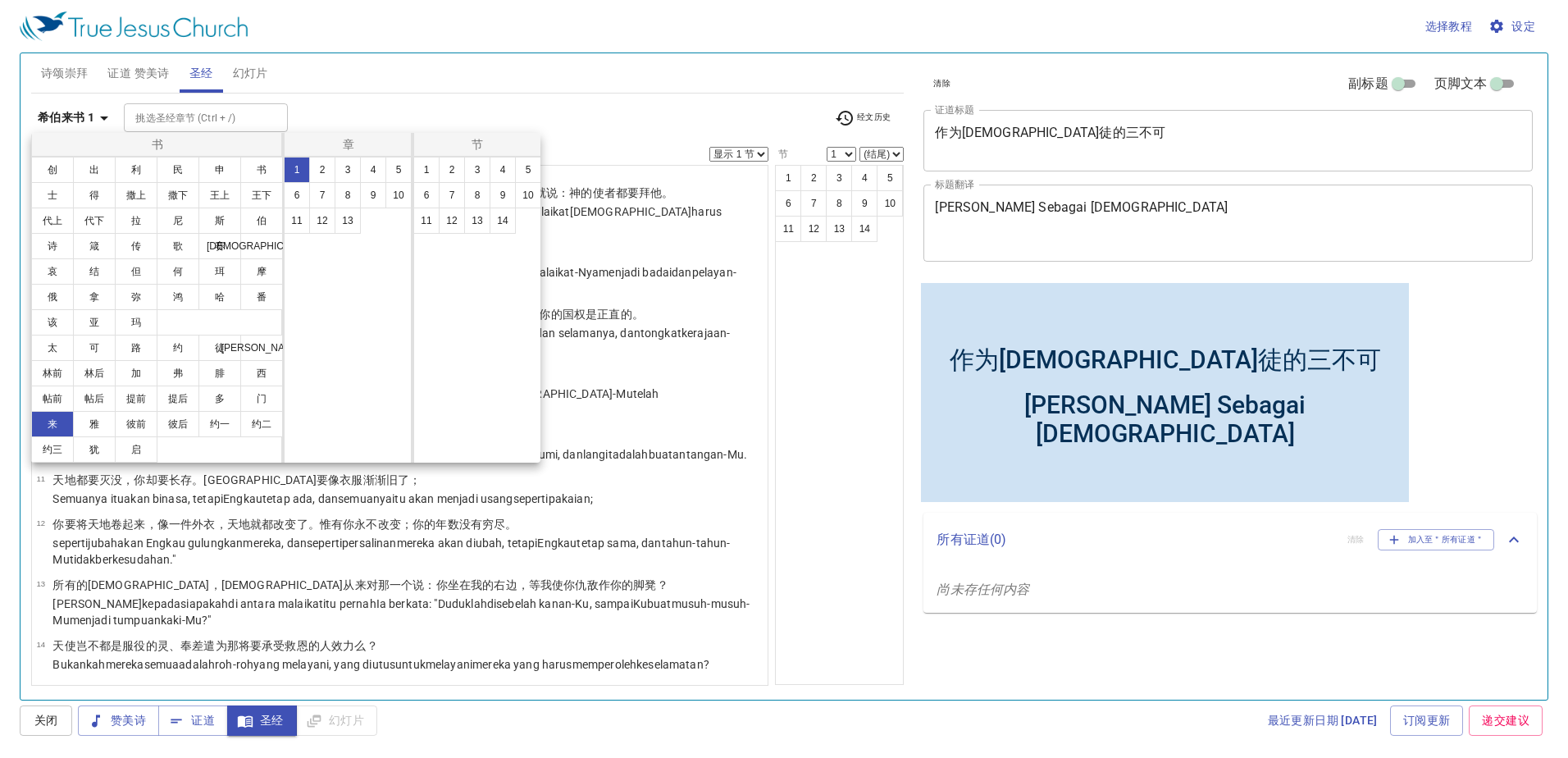
scroll to position [0, 0]
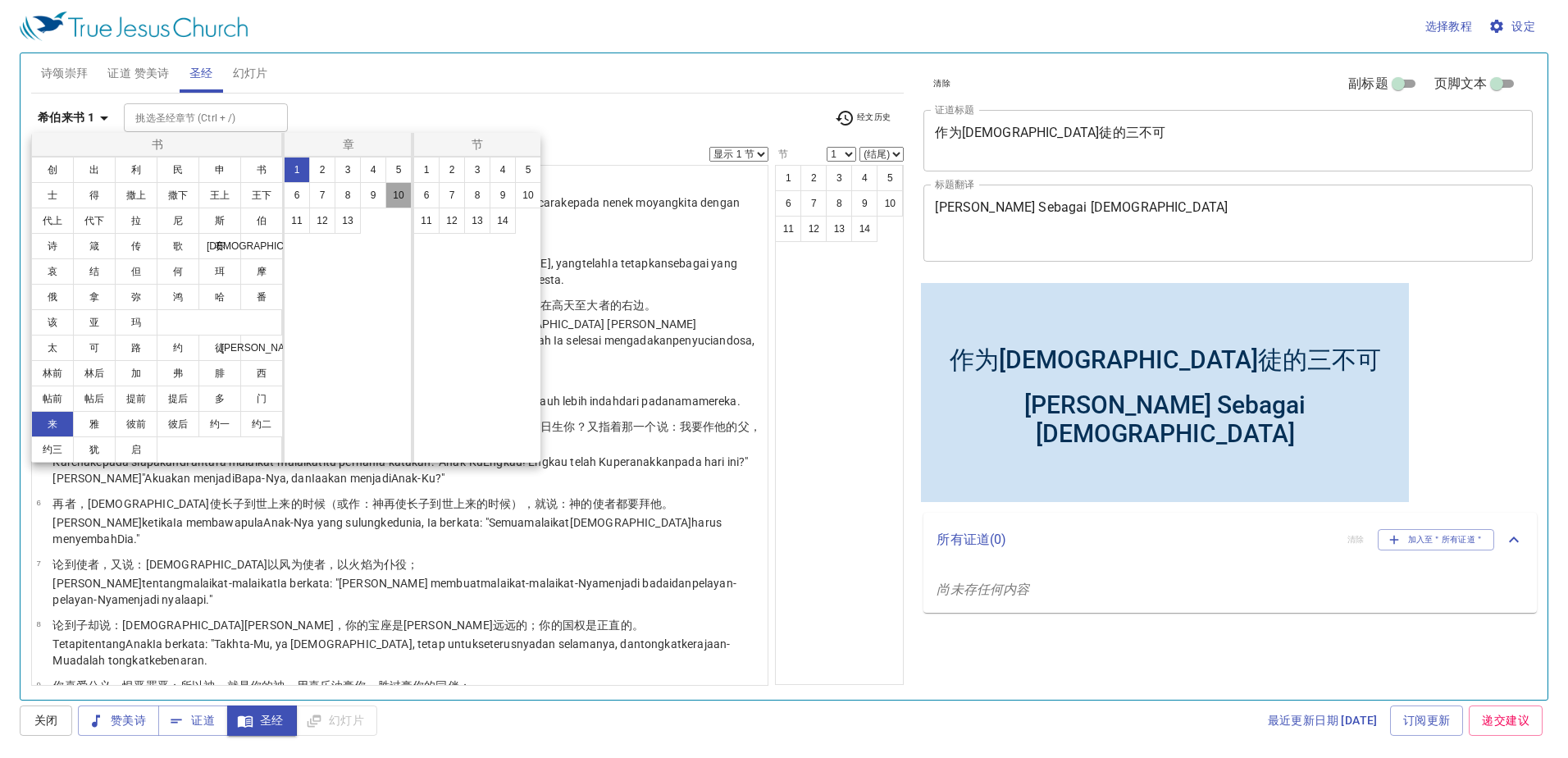
click at [409, 197] on button "10" at bounding box center [399, 195] width 26 height 26
select select "18"
select select "19"
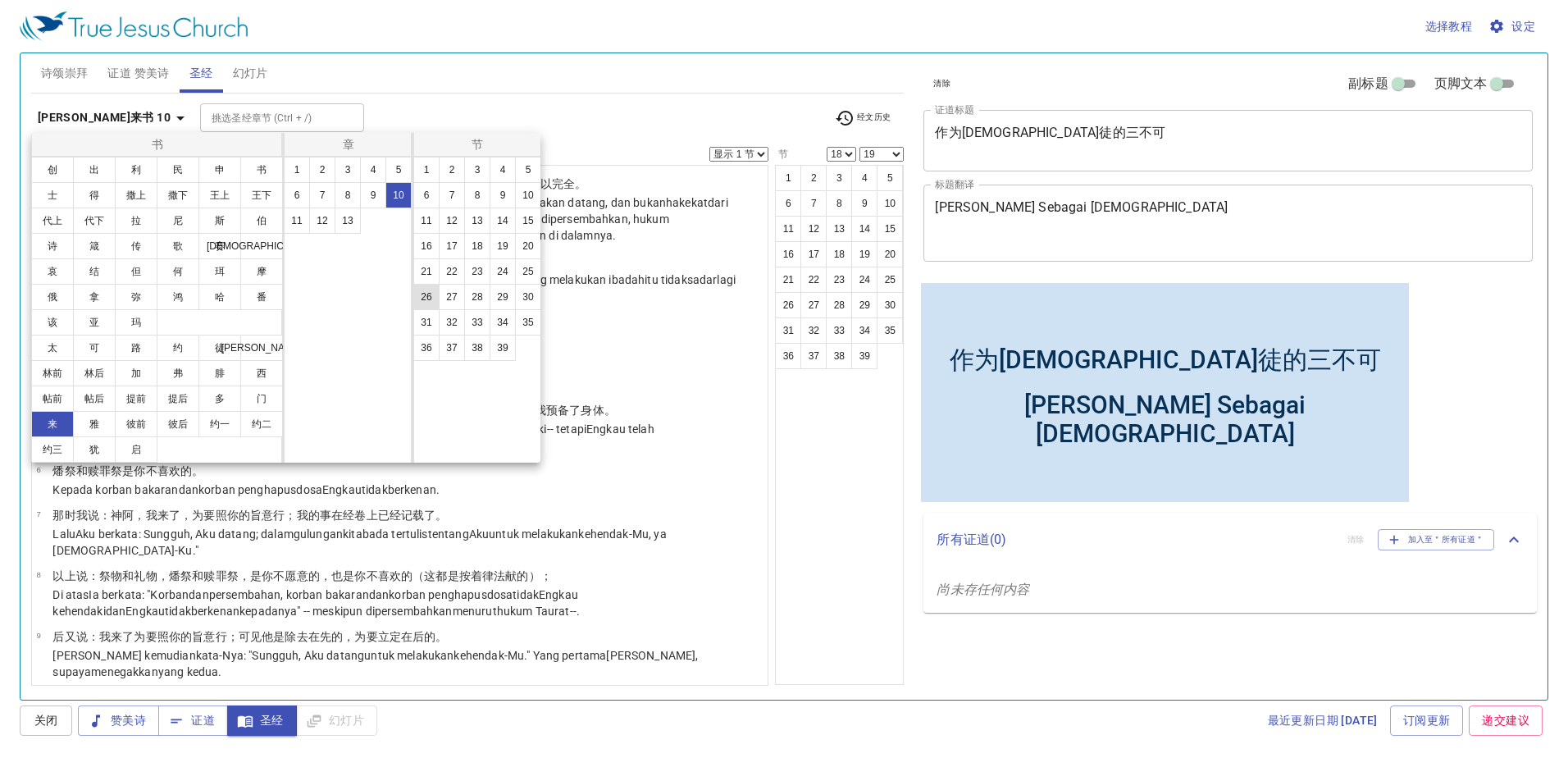
click at [433, 297] on button "26" at bounding box center [426, 296] width 26 height 26
select select "26"
select select
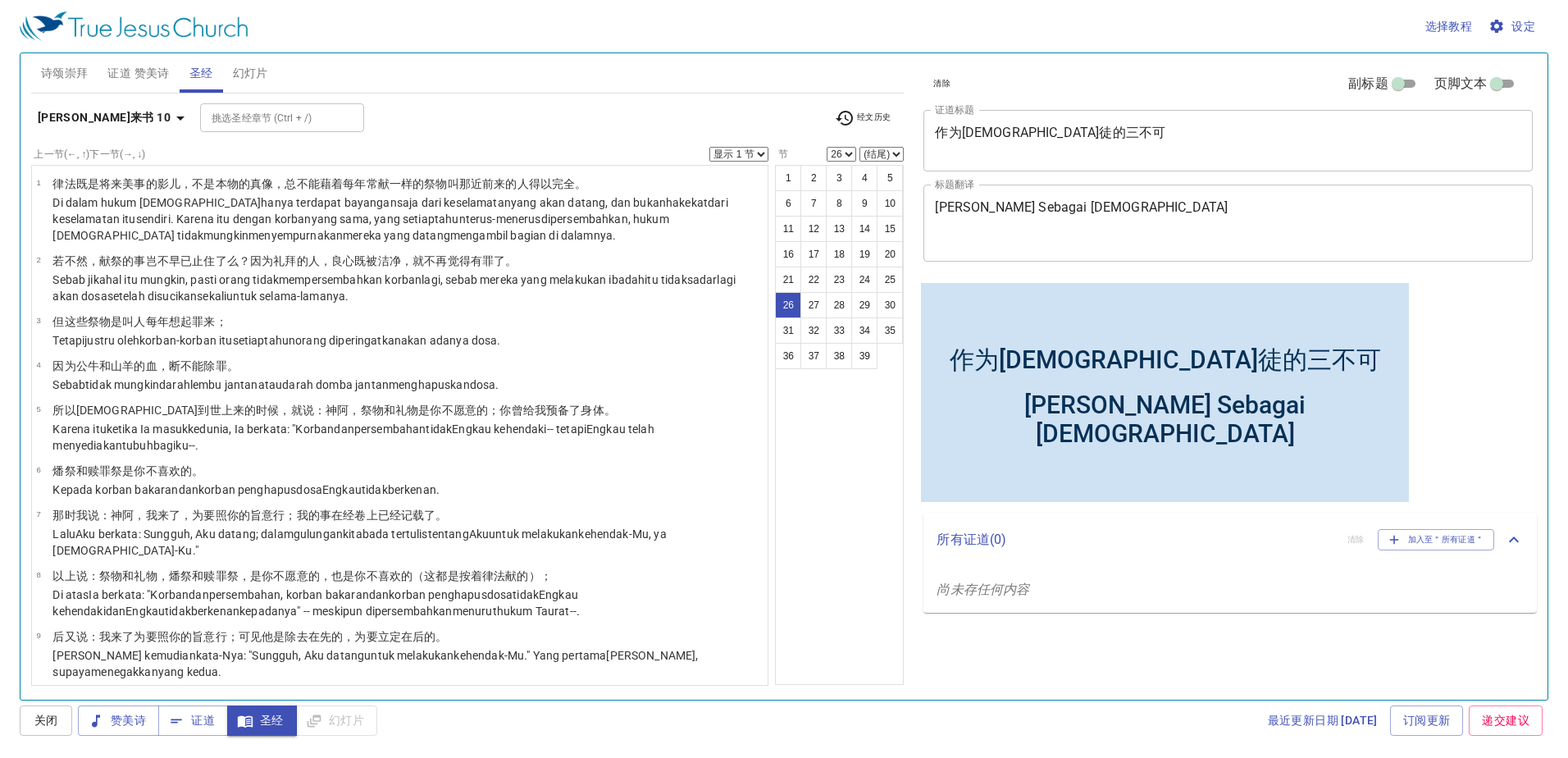
scroll to position [1049, 0]
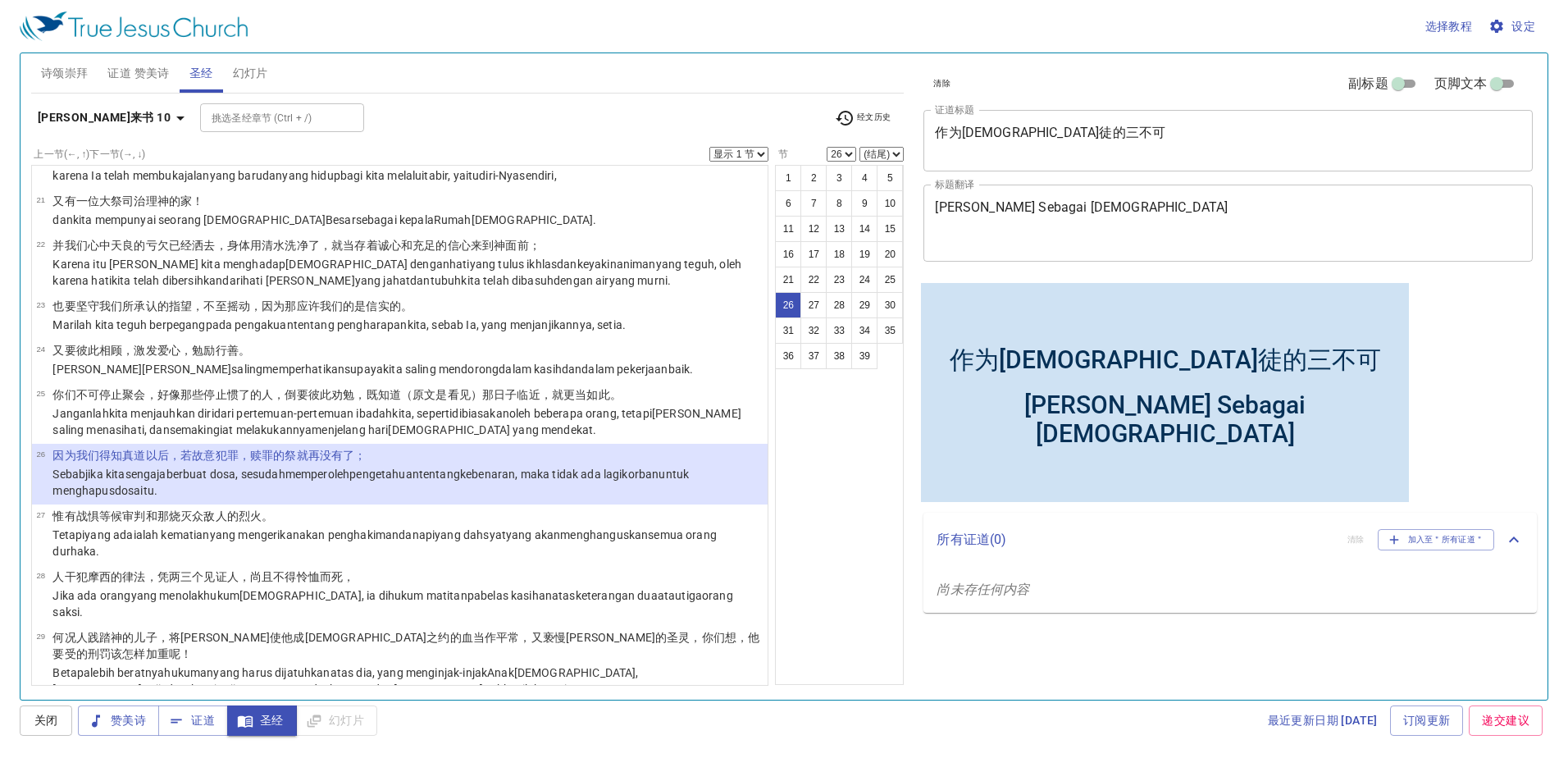
click at [749, 151] on select "显示 1 节 显示 2 节 显示 3 节 显示 4 节 显示 5 节" at bounding box center [738, 154] width 59 height 15
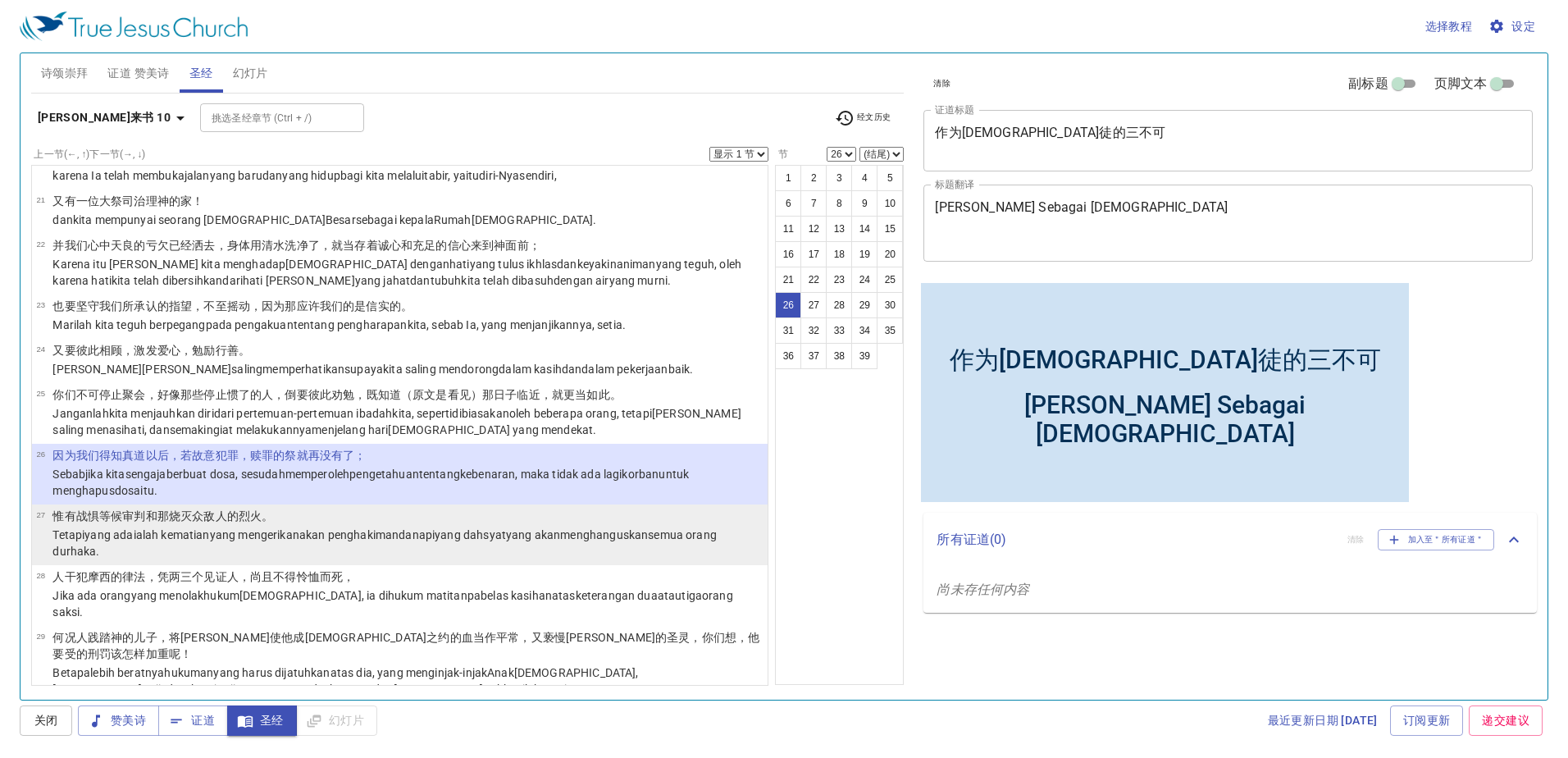
click at [620, 528] on wg3195 "menghanguskan semua orang durhaka ." at bounding box center [384, 543] width 664 height 30
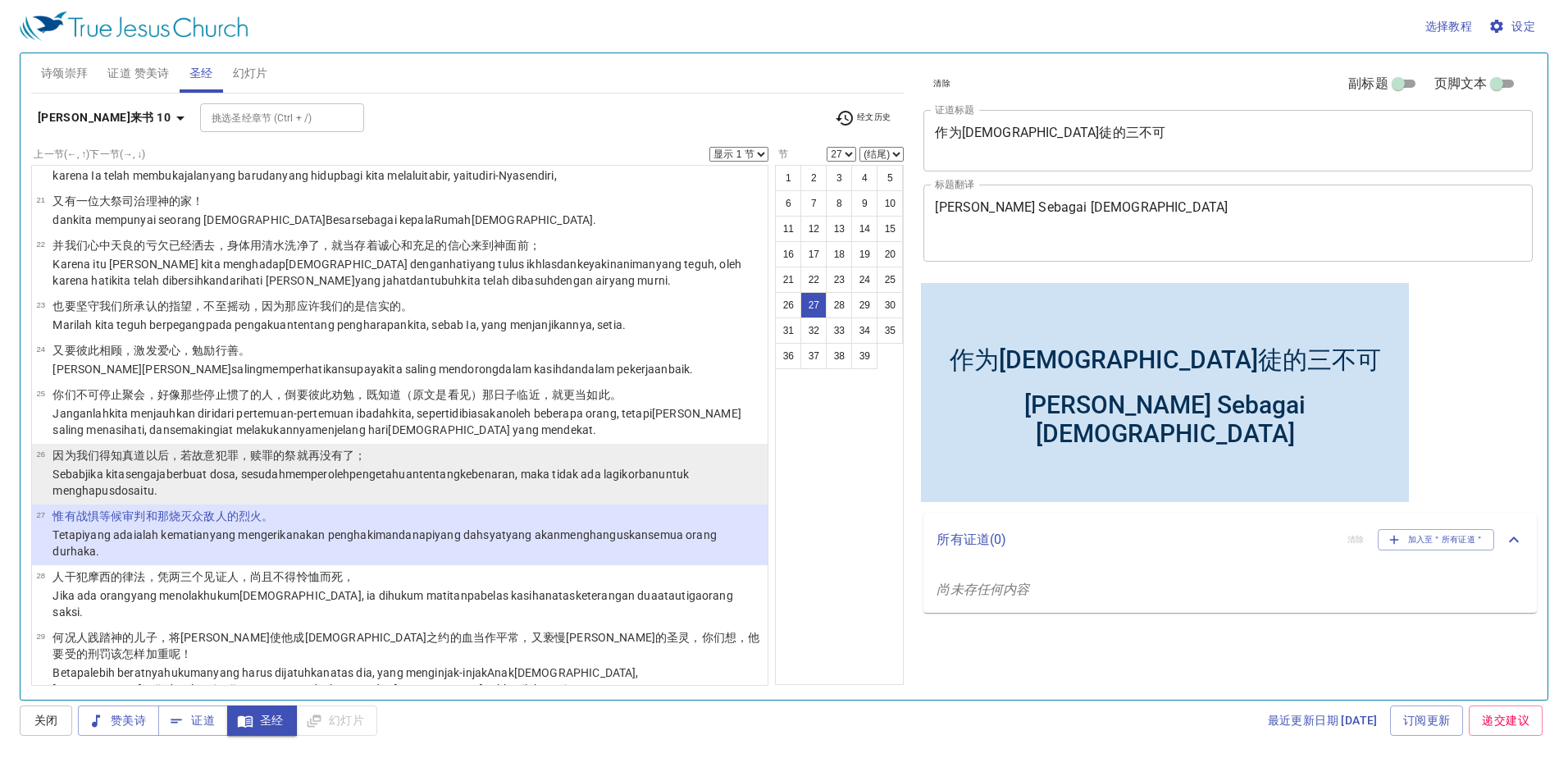
click at [720, 466] on p "Sebab jika kita sengaja berbuat dosa , sesudah memperoleh pengetahuan tentang k…" at bounding box center [407, 482] width 710 height 32
select select "26"
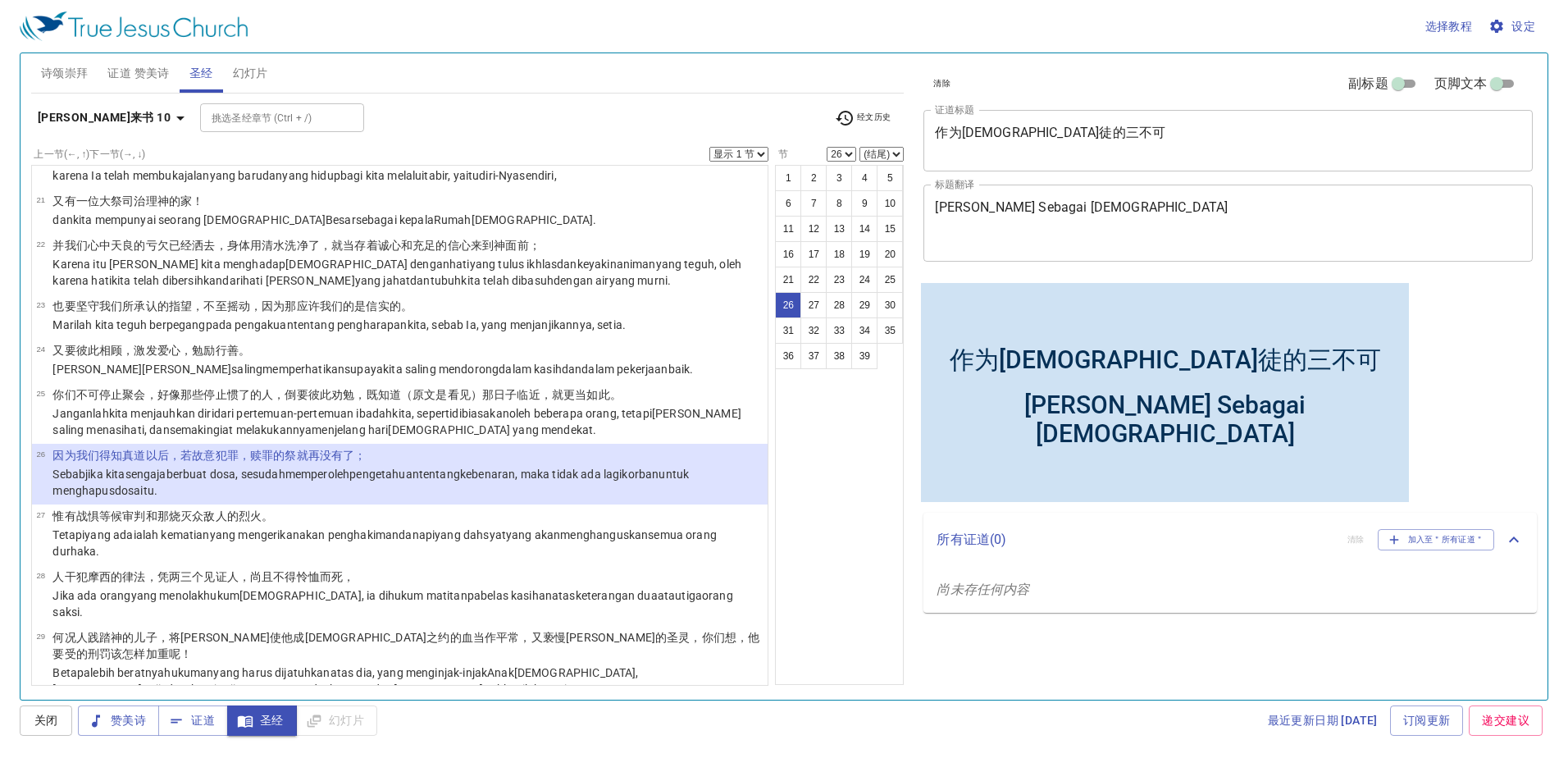
click at [753, 151] on select "显示 1 节 显示 2 节 显示 3 节 显示 4 节 显示 5 节" at bounding box center [738, 154] width 59 height 15
select select "2"
click at [709, 147] on select "显示 1 节 显示 2 节 显示 3 节 显示 4 节 显示 5 节" at bounding box center [738, 154] width 59 height 15
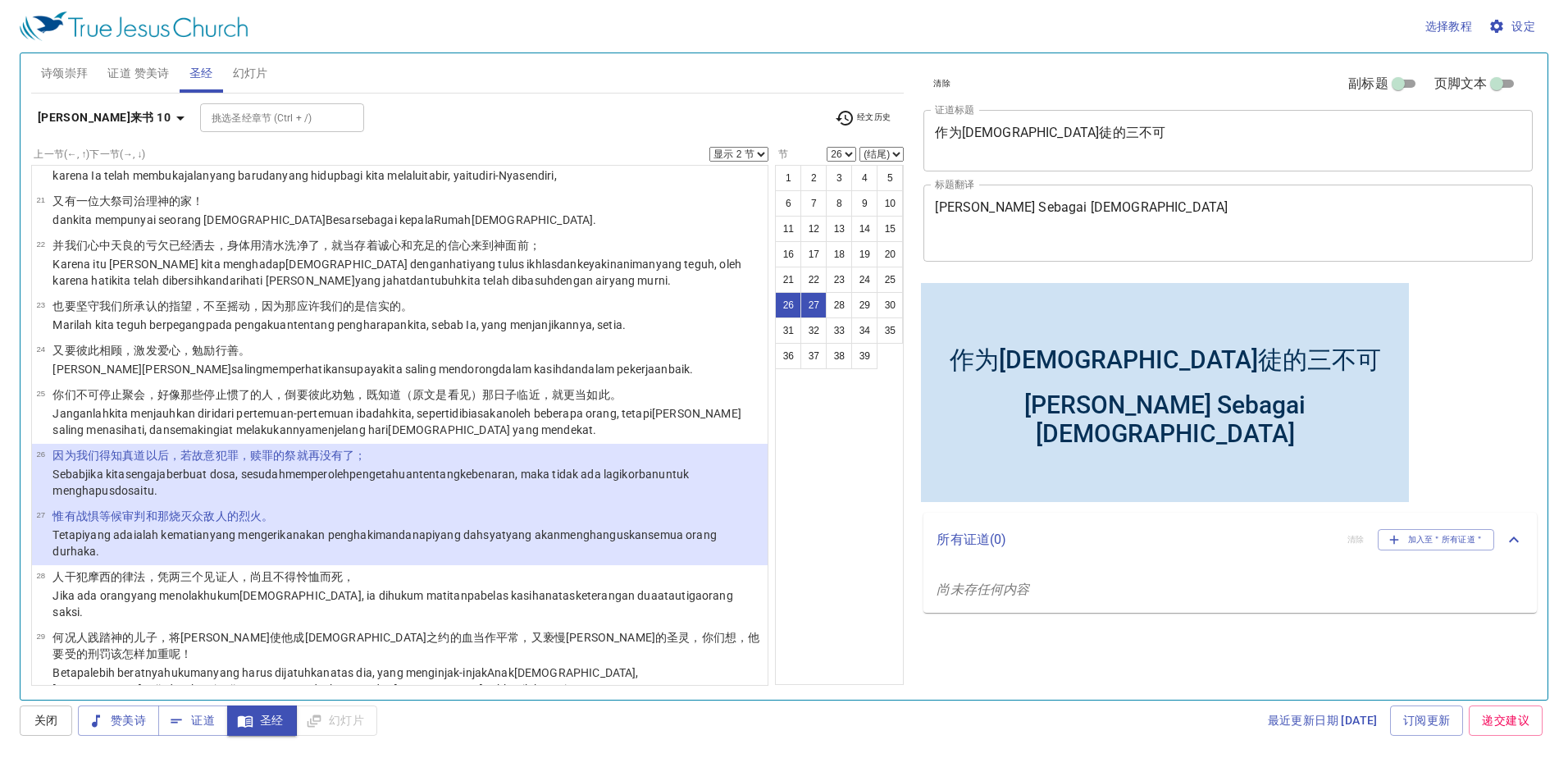
click at [894, 152] on select "(结尾) 27 28 29 30 31 32 33 34 35 36 37 38 39" at bounding box center [882, 154] width 44 height 15
select select "27"
click at [860, 147] on select "(结尾) 27 28 29 30 31 32 33 34 35 36 37 38 39" at bounding box center [882, 154] width 44 height 15
click at [171, 110] on icon "button" at bounding box center [180, 118] width 20 height 20
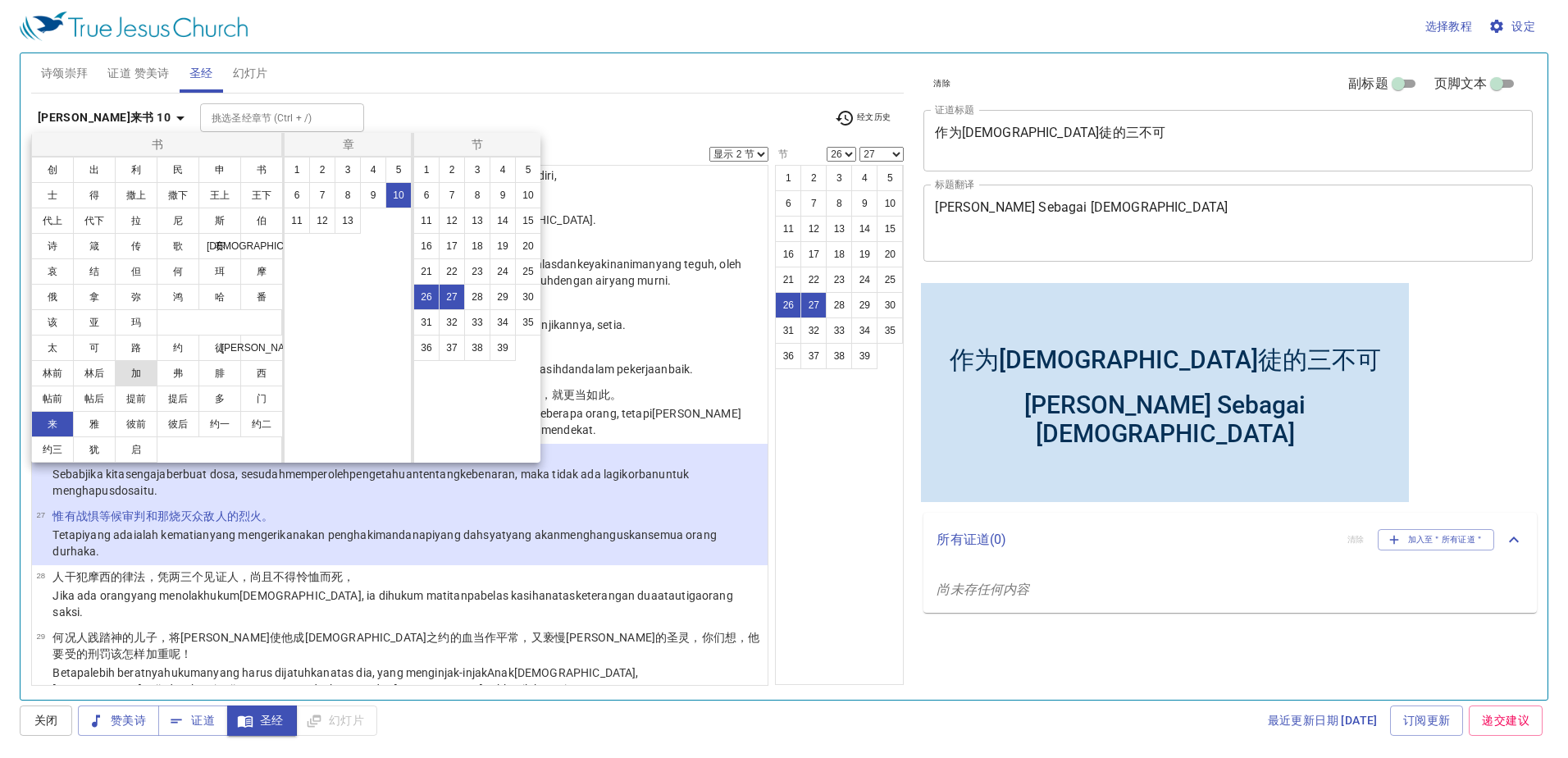
click at [131, 382] on button "加" at bounding box center [137, 373] width 43 height 26
select select "1"
select select
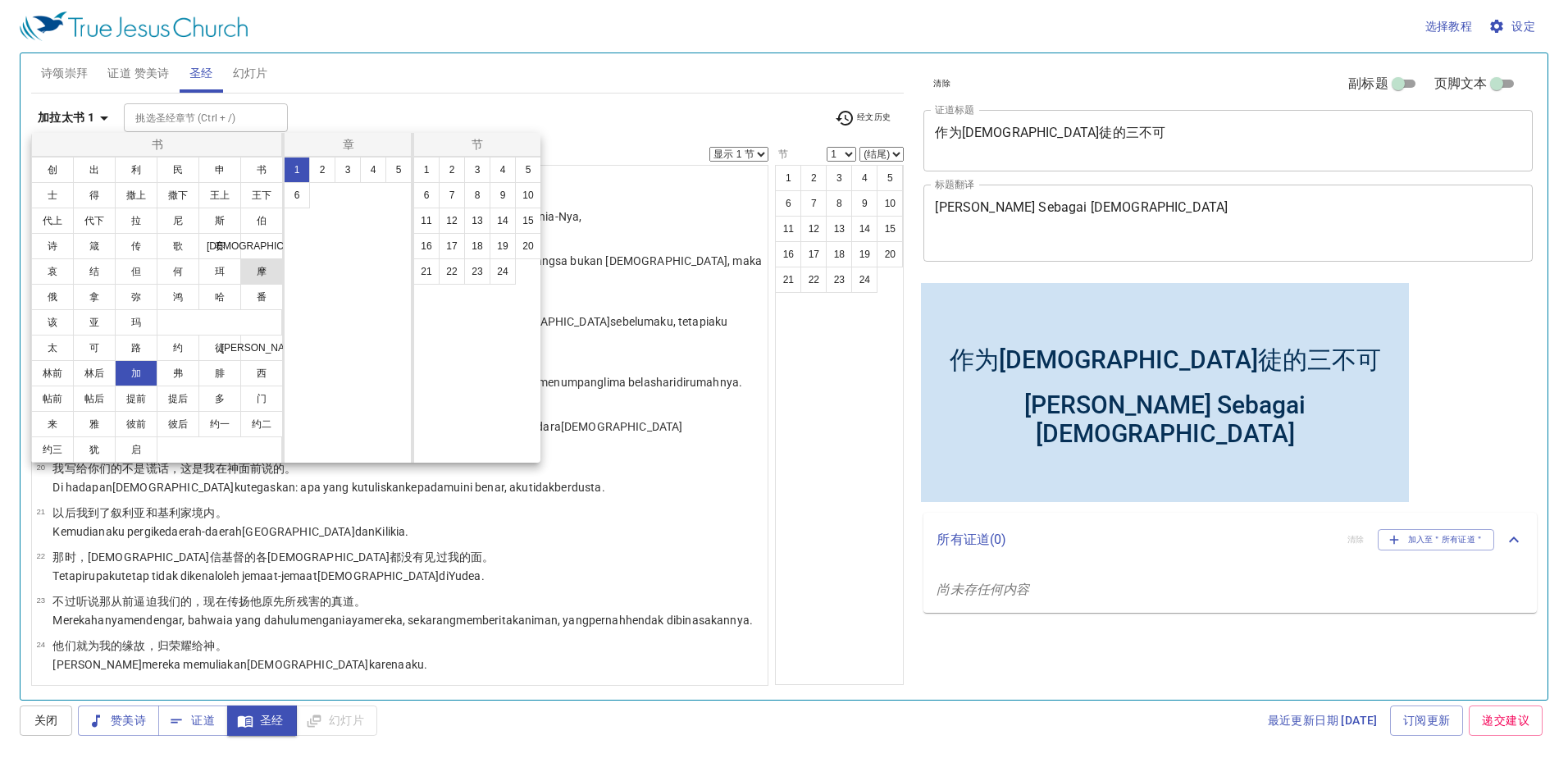
scroll to position [0, 0]
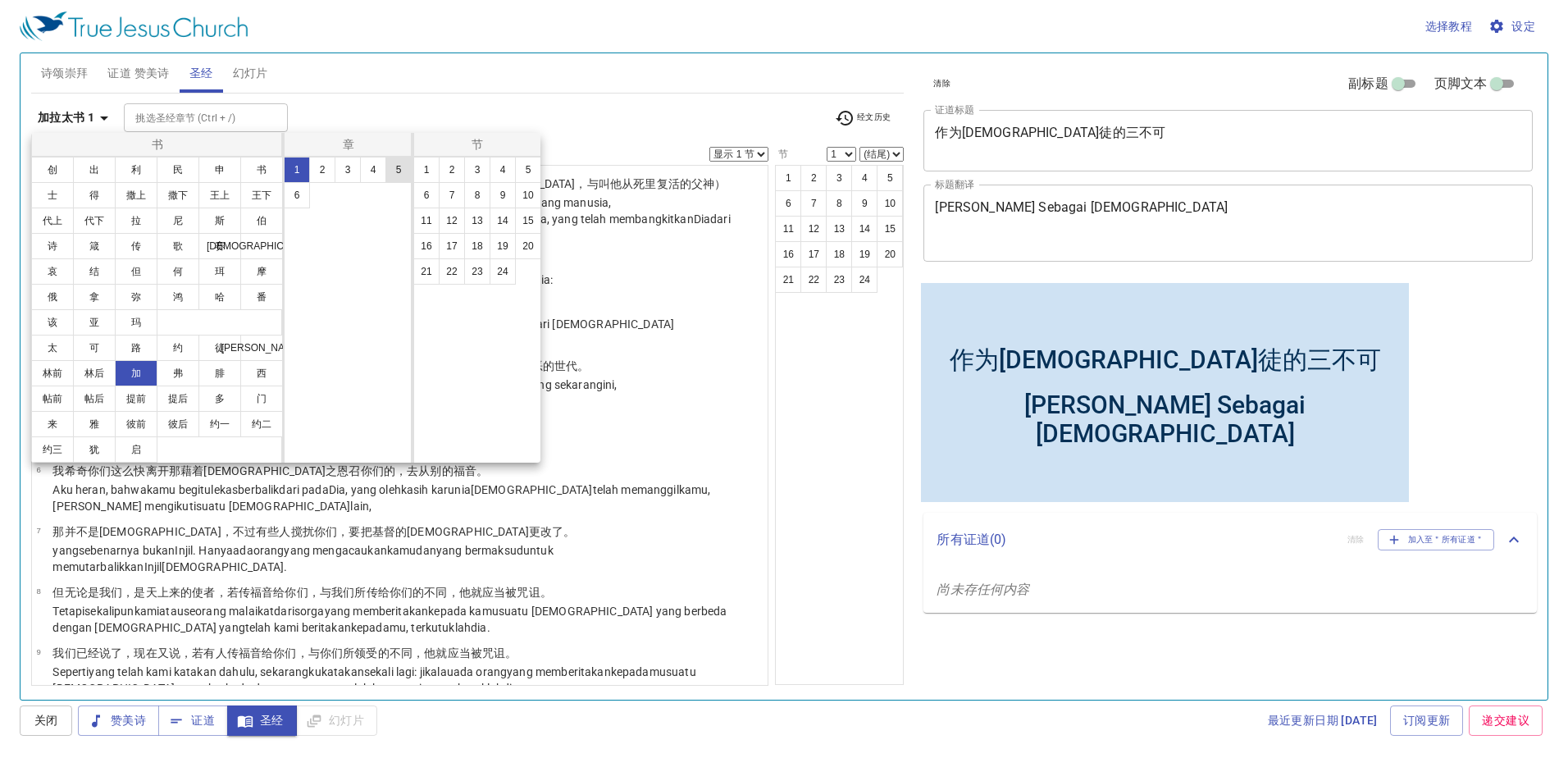
click at [388, 172] on button "5" at bounding box center [399, 170] width 26 height 26
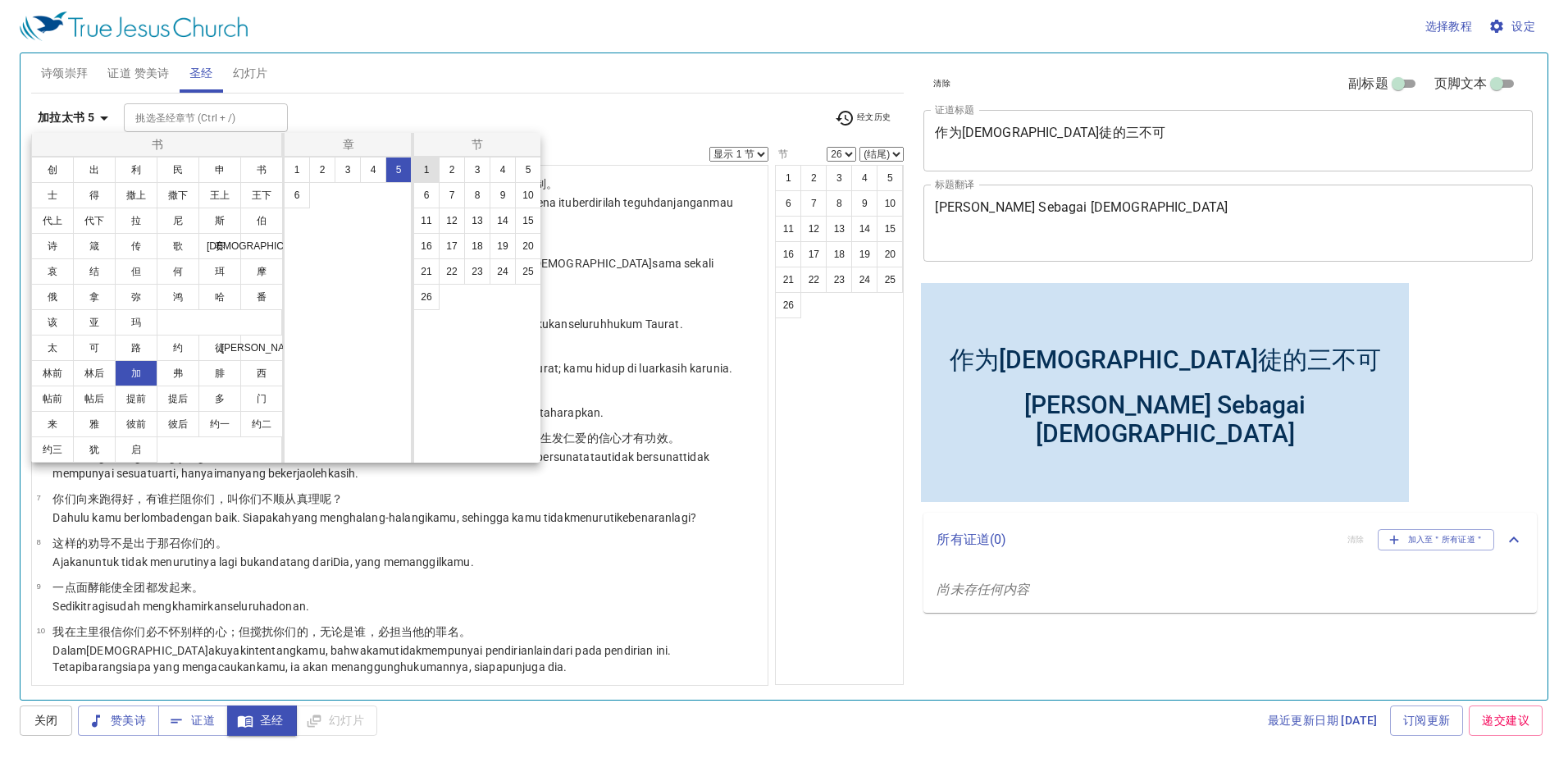
click at [436, 170] on button "1" at bounding box center [426, 170] width 26 height 26
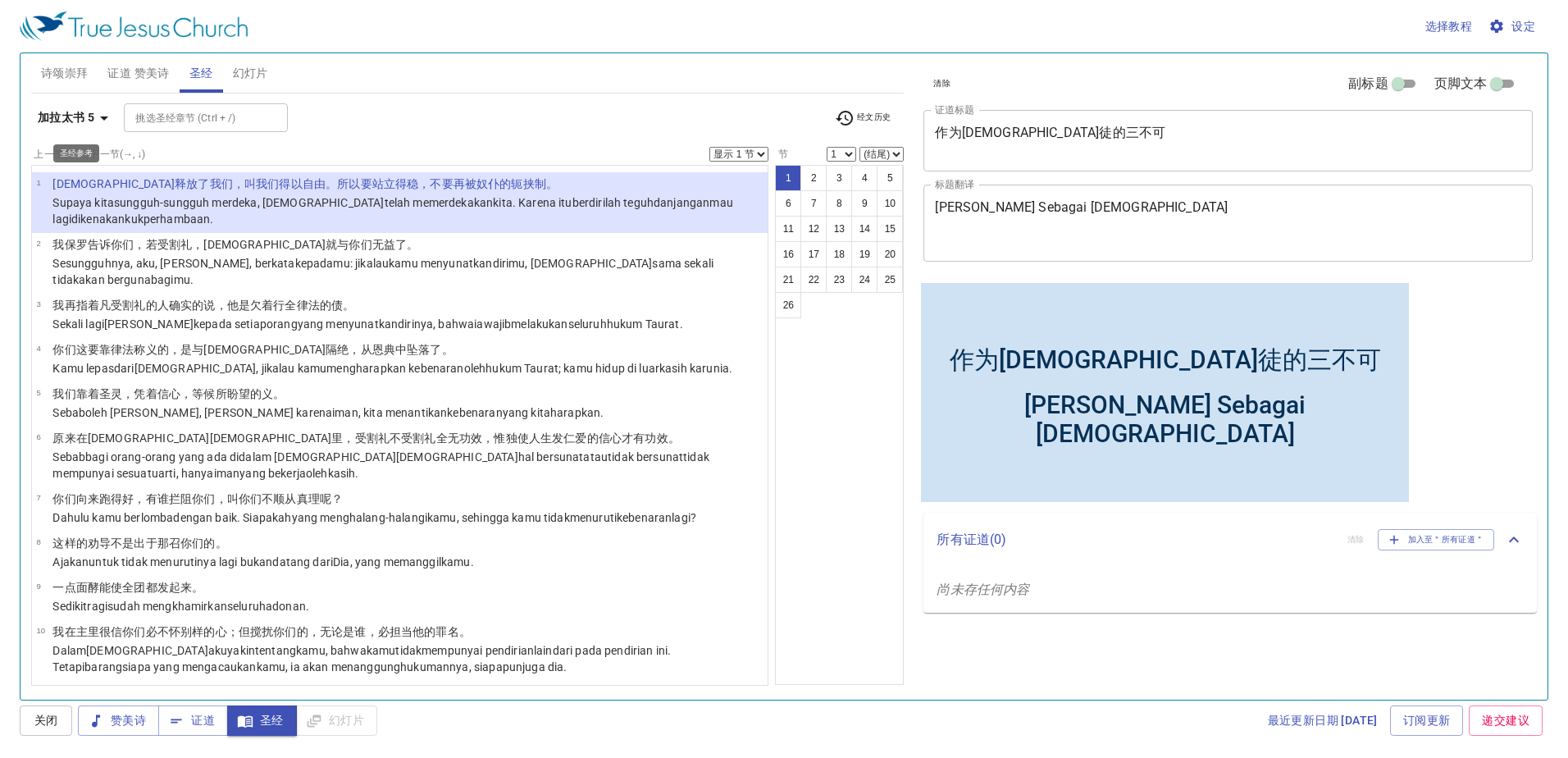
click at [83, 118] on b "加拉太书 5" at bounding box center [66, 118] width 56 height 20
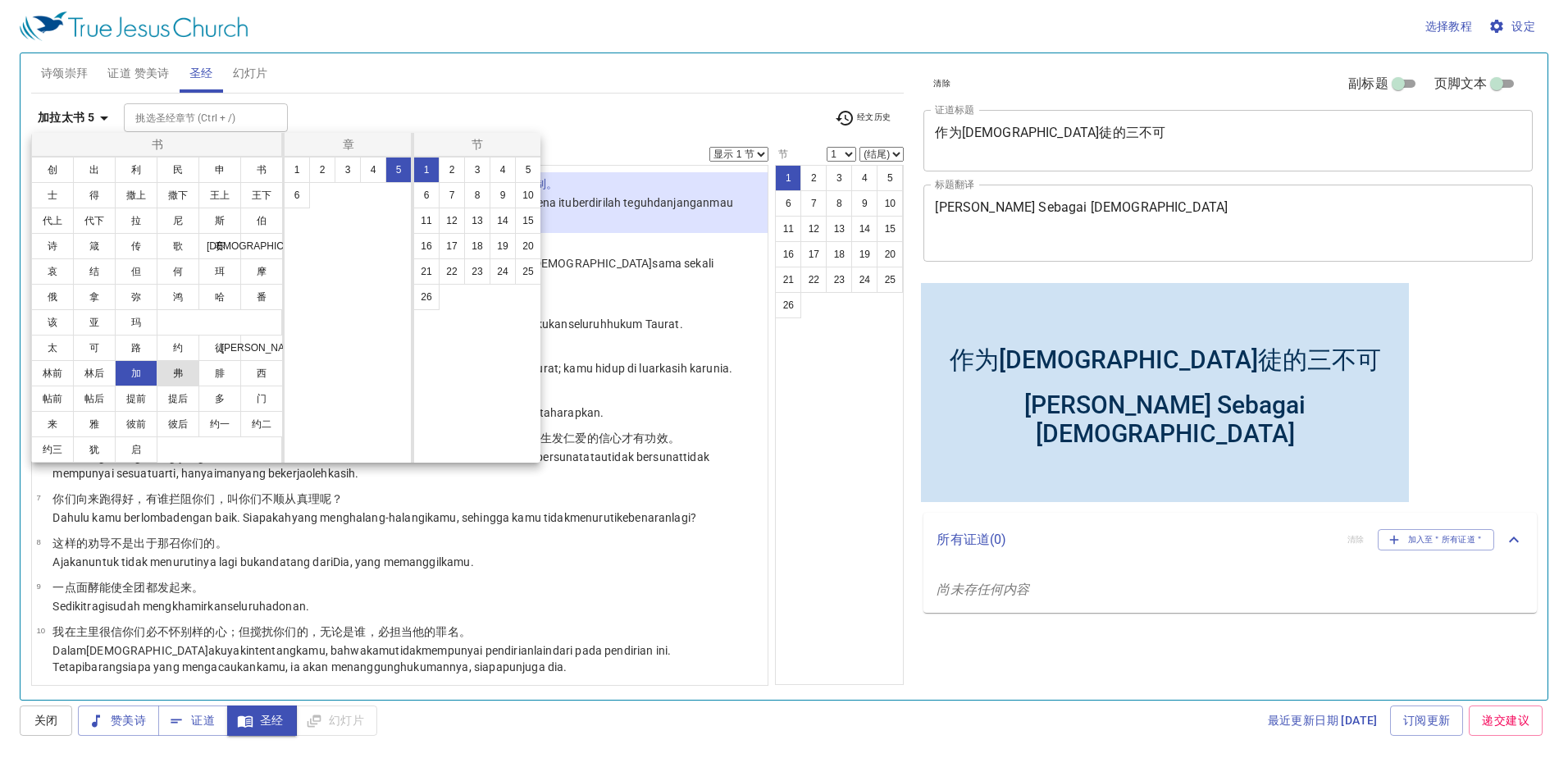
click at [180, 364] on button "弗" at bounding box center [178, 373] width 43 height 26
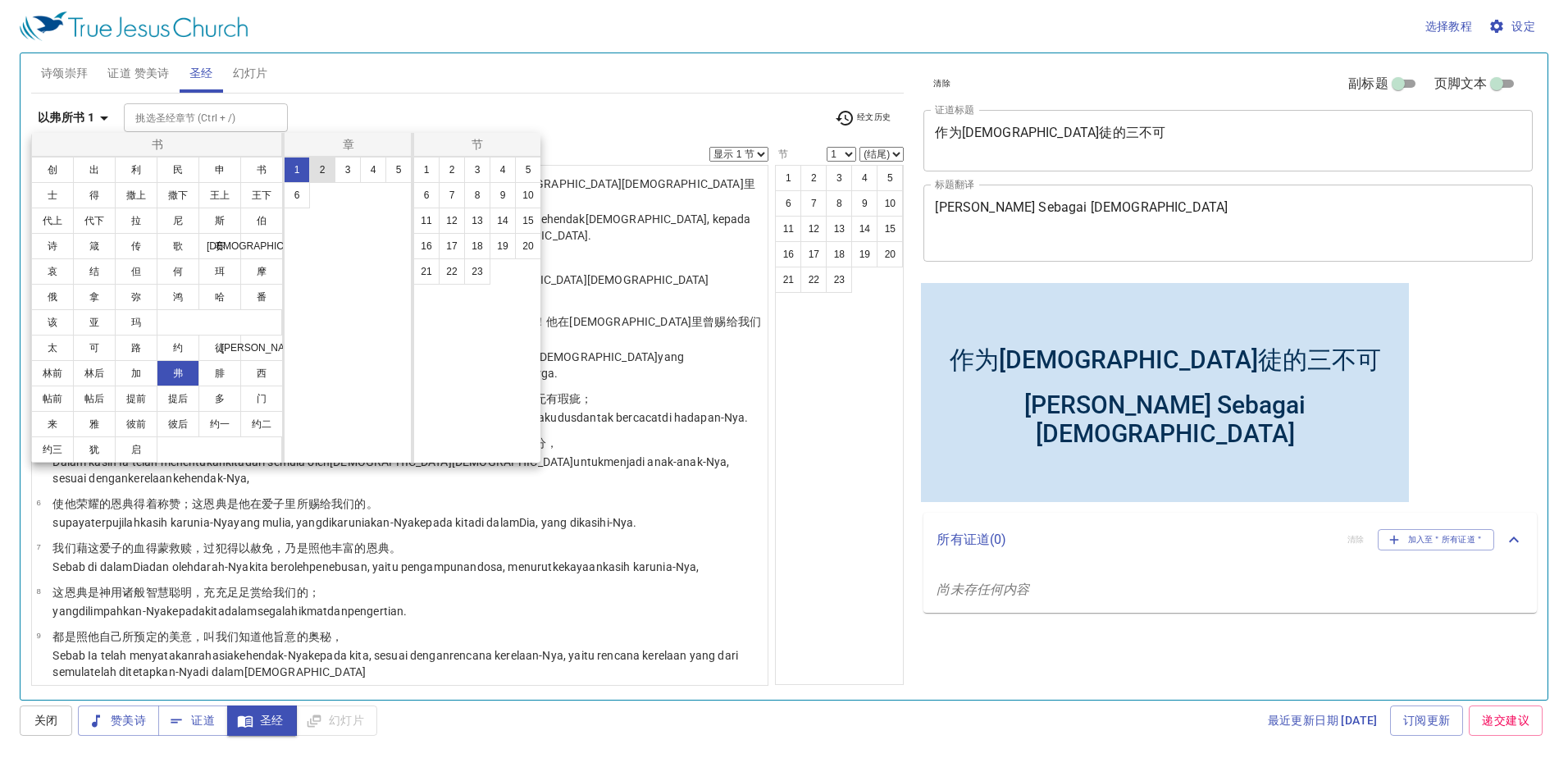
click at [324, 166] on button "2" at bounding box center [322, 170] width 26 height 26
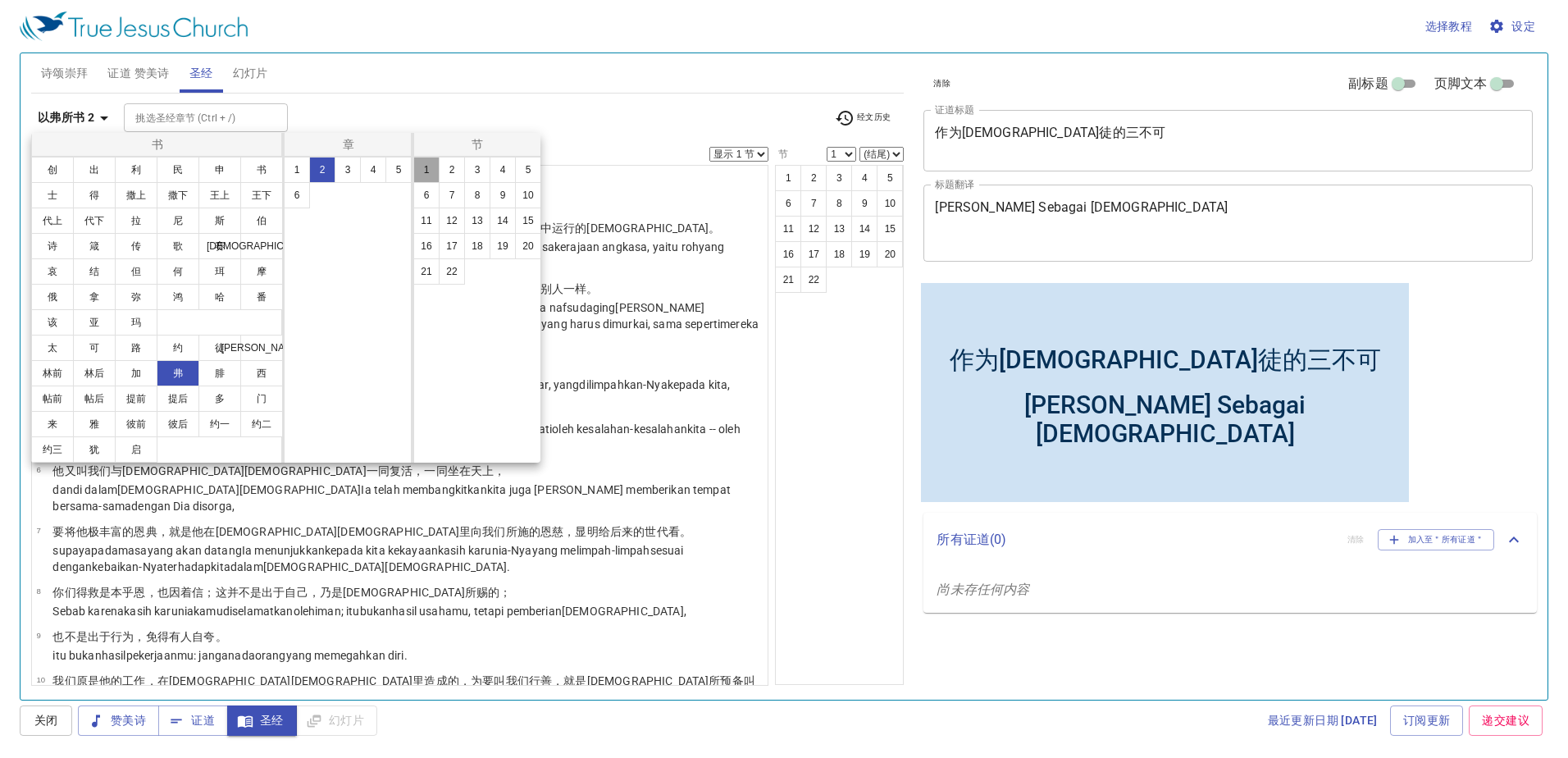
click at [429, 171] on button "1" at bounding box center [426, 170] width 26 height 26
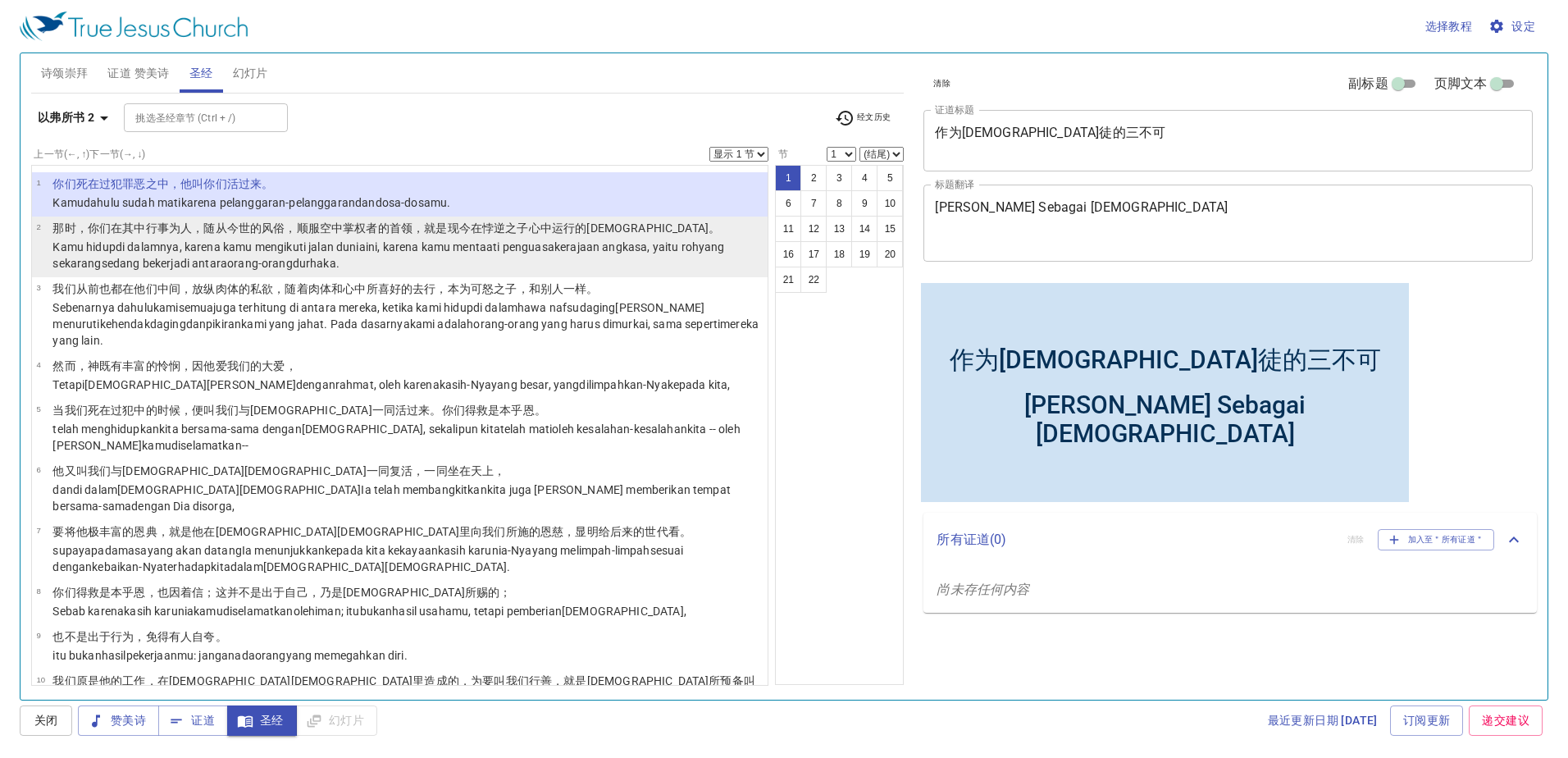
click at [451, 223] on wg758 "，就是现今 在 悖逆 之子 心中运行 的邪灵 。" at bounding box center [566, 227] width 307 height 13
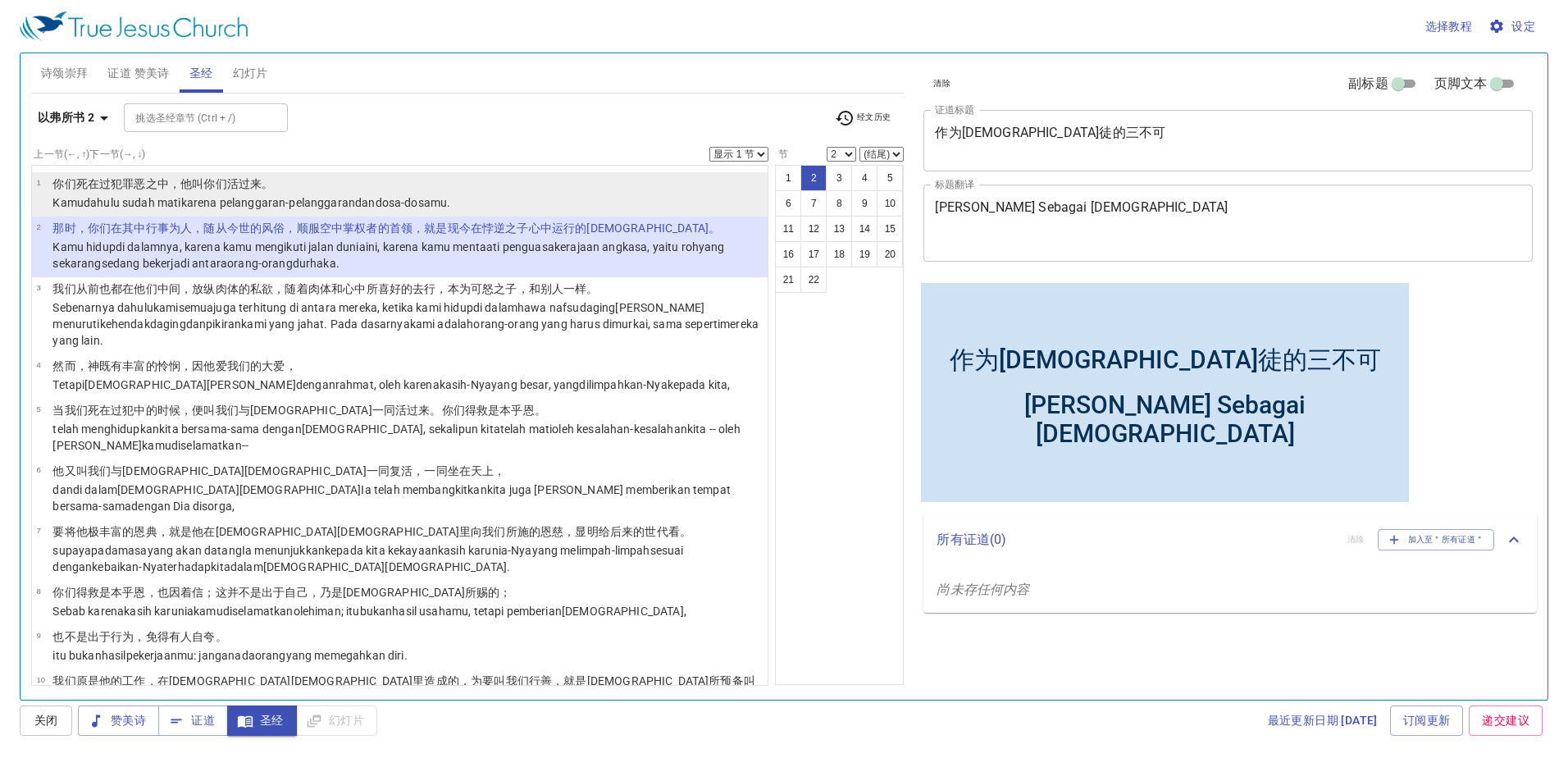
click at [650, 201] on li "1 你们 死在 过犯 罪恶 之中，他叫你们活过来。 Kamu dahulu sudah mati karena pelanggaran-pelanggaran…" at bounding box center [399, 195] width 737 height 44
select select "1"
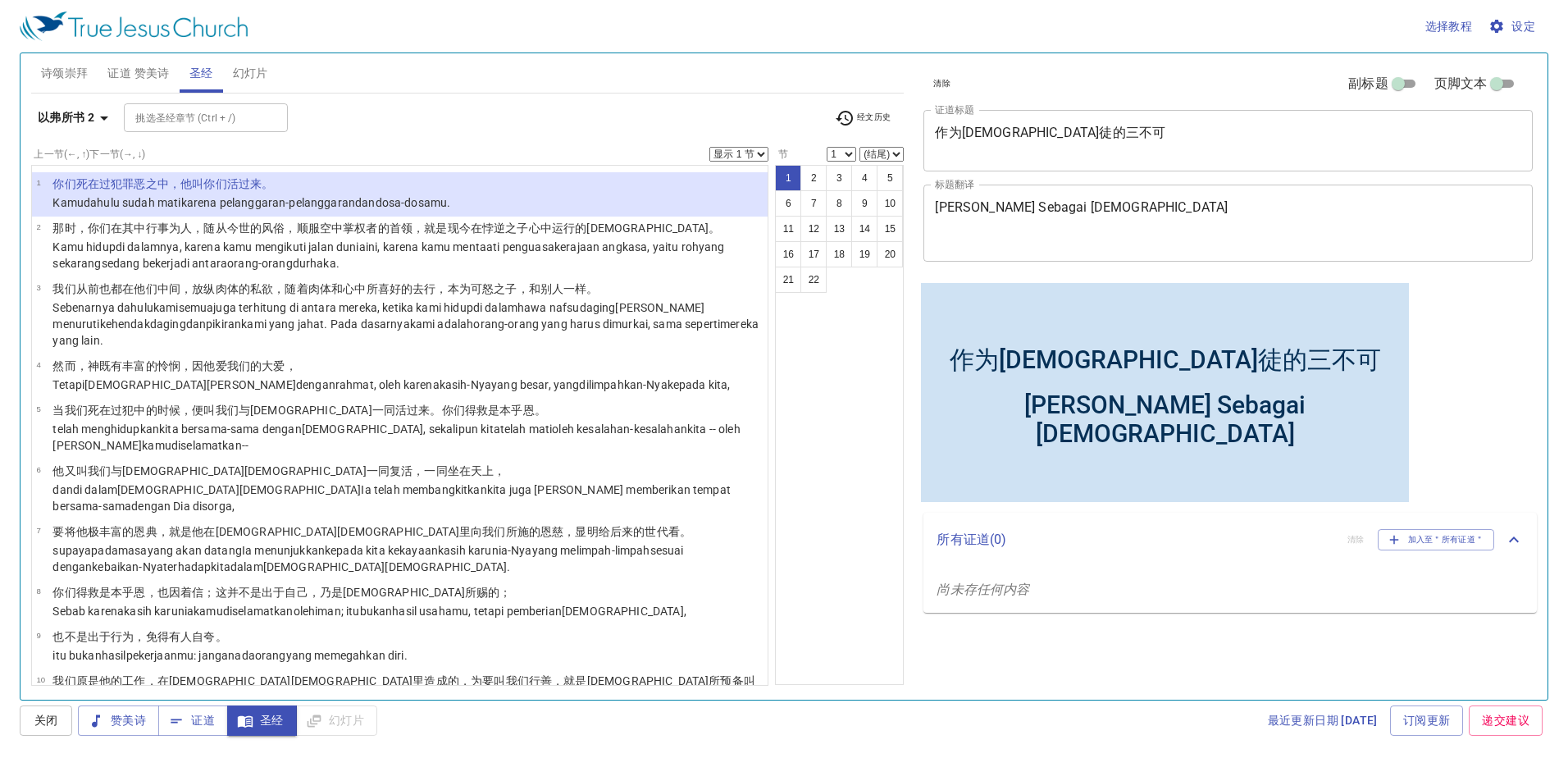
click at [708, 159] on div "上一节 (←, ↑) 下一节 (→, ↓) 显示 1 节 显示 2 节 显示 3 节 显示 4 节 显示 5 节" at bounding box center [400, 154] width 738 height 15
click at [714, 158] on select "显示 1 节 显示 2 节 显示 3 节 显示 4 节 显示 5 节" at bounding box center [738, 154] width 59 height 15
select select "2"
click at [709, 147] on select "显示 1 节 显示 2 节 显示 3 节 显示 4 节 显示 5 节" at bounding box center [738, 154] width 59 height 15
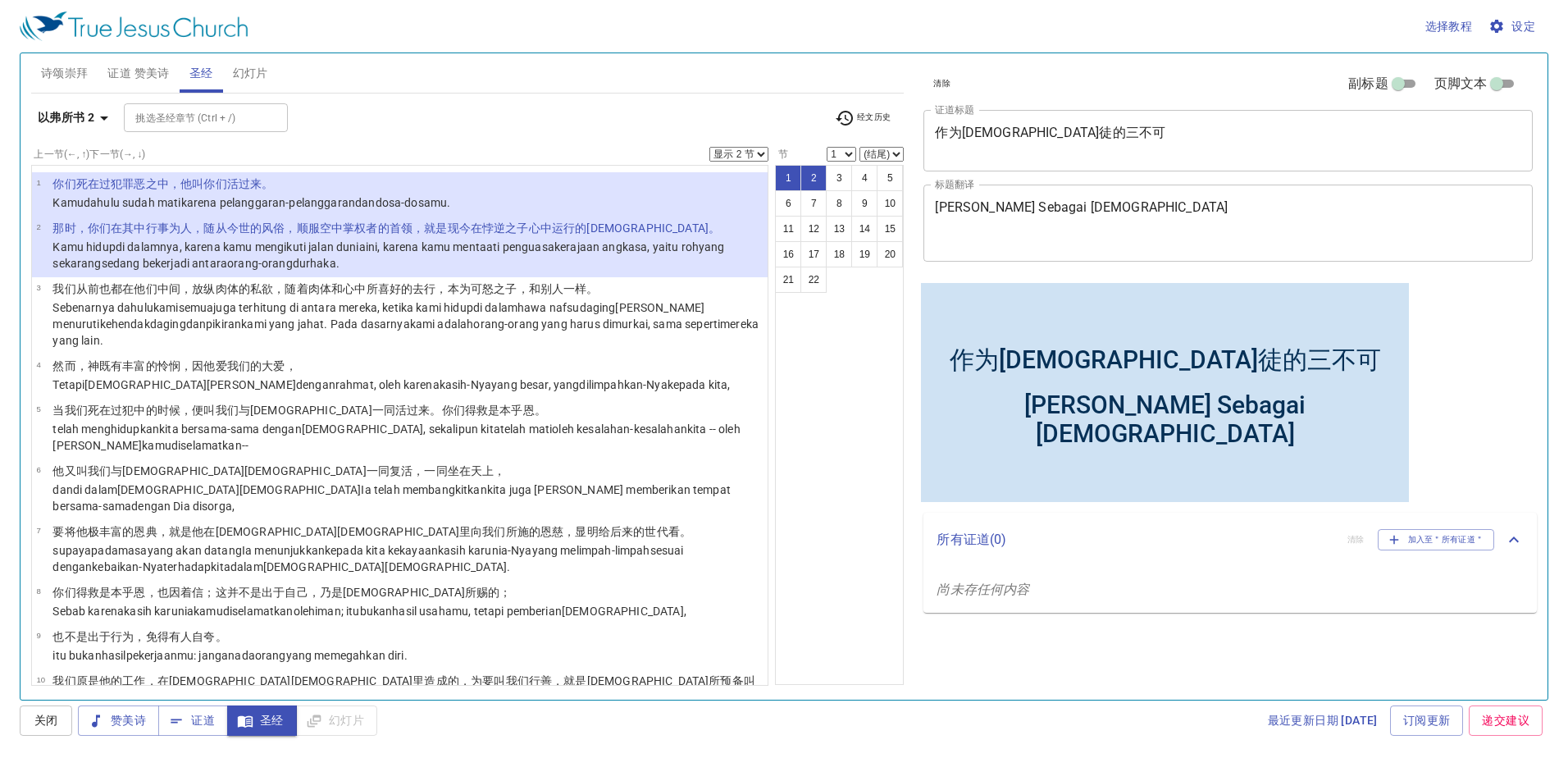
click at [880, 146] on div "以弗所书 2 挑选圣经章节 (Ctrl + /) 挑选圣经章节 (Ctrl + /) 经文历史" at bounding box center [468, 124] width 873 height 45
click at [880, 155] on select "(结尾) 2 3 4 5 6 7 8 9 10 11 12 13 14 15 16 17 18 19 20 21 22" at bounding box center [882, 154] width 44 height 15
select select "2"
click at [860, 147] on select "(结尾) 2 3 4 5 6 7 8 9 10 11 12 13 14 15 16 17 18 19 20 21 22" at bounding box center [882, 154] width 44 height 15
click at [87, 125] on b "以弗所书 2" at bounding box center [66, 118] width 56 height 20
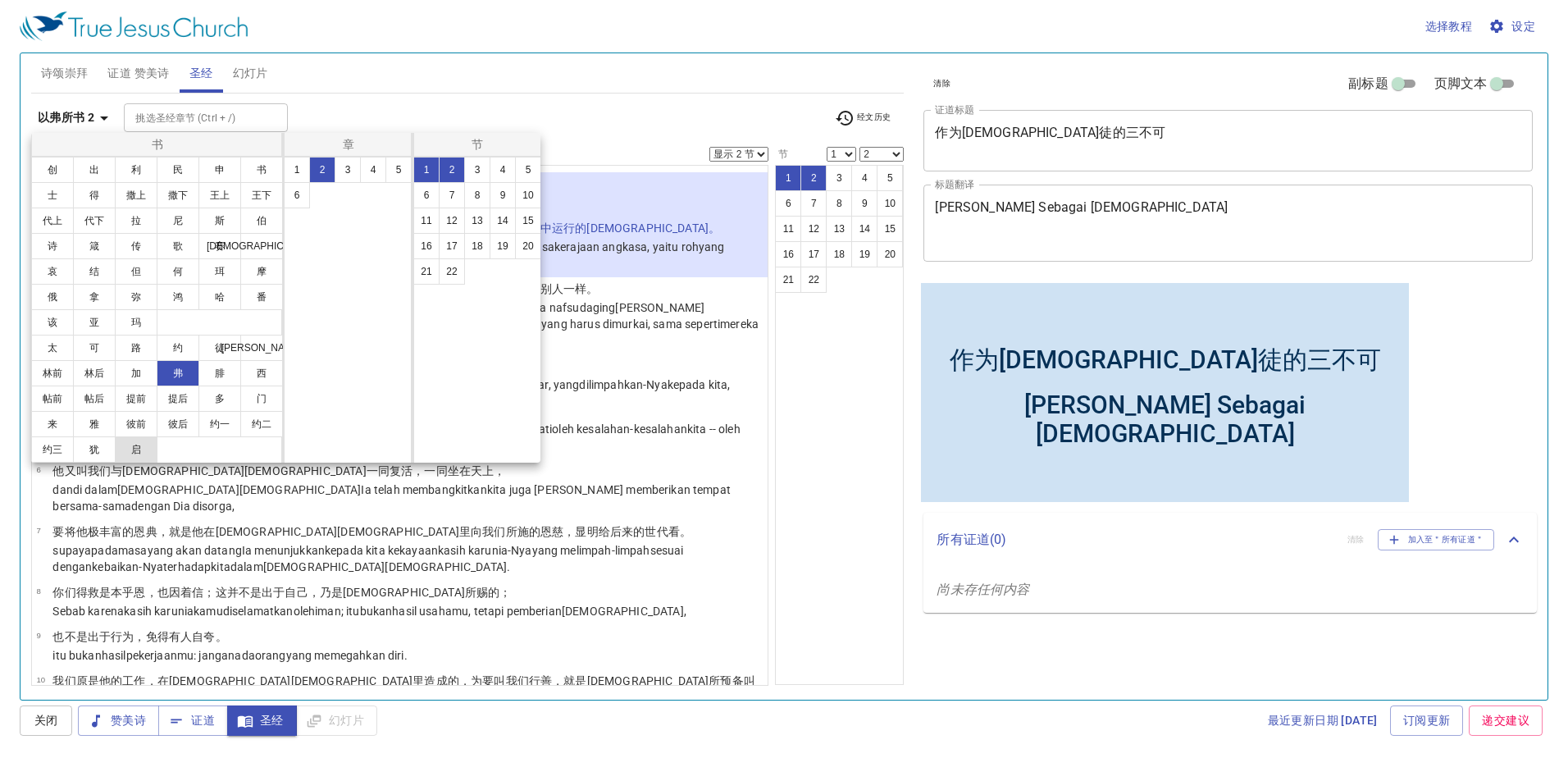
click at [137, 452] on button "启" at bounding box center [137, 449] width 43 height 26
select select "1"
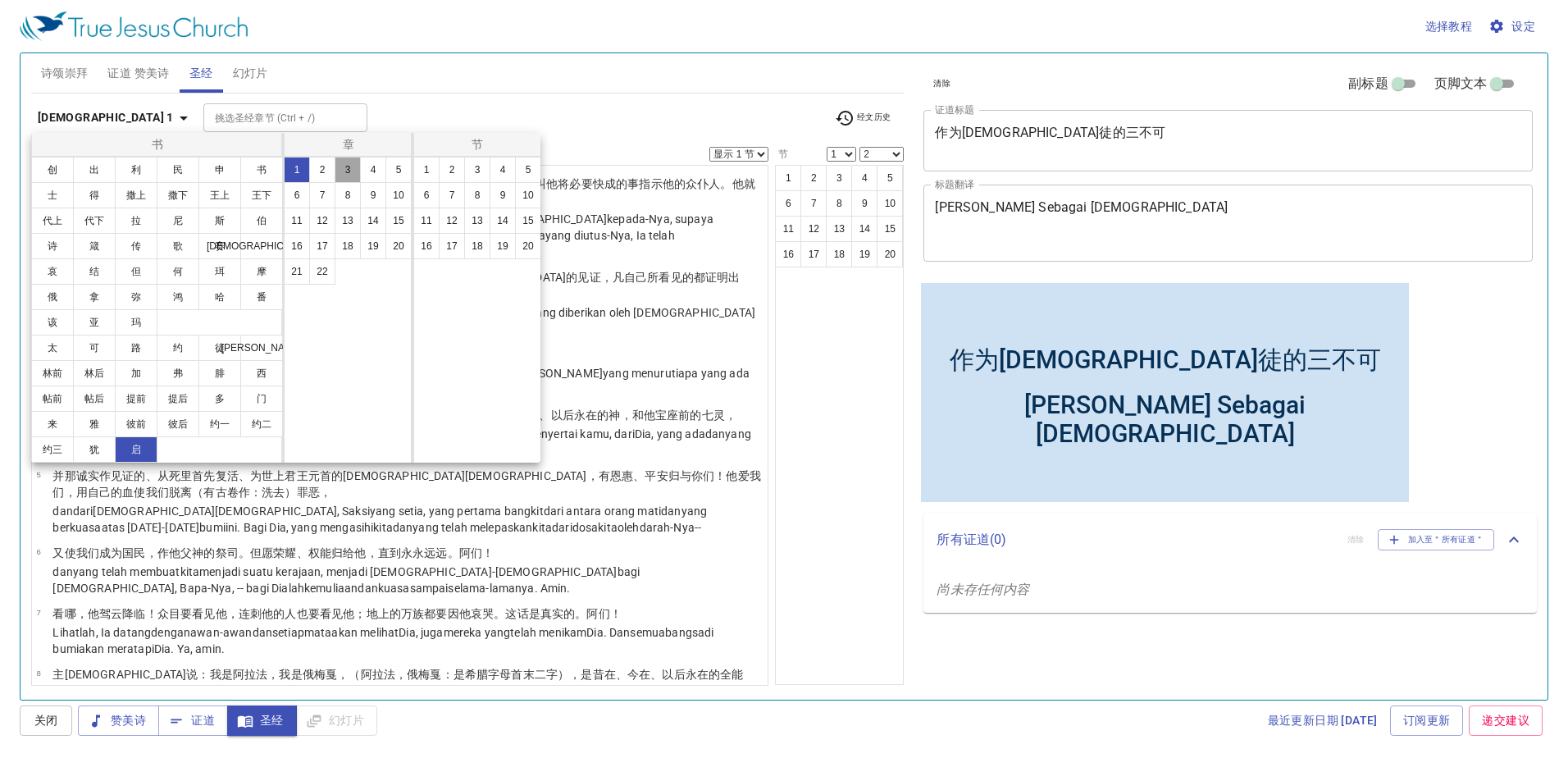
click at [354, 173] on button "3" at bounding box center [347, 170] width 26 height 26
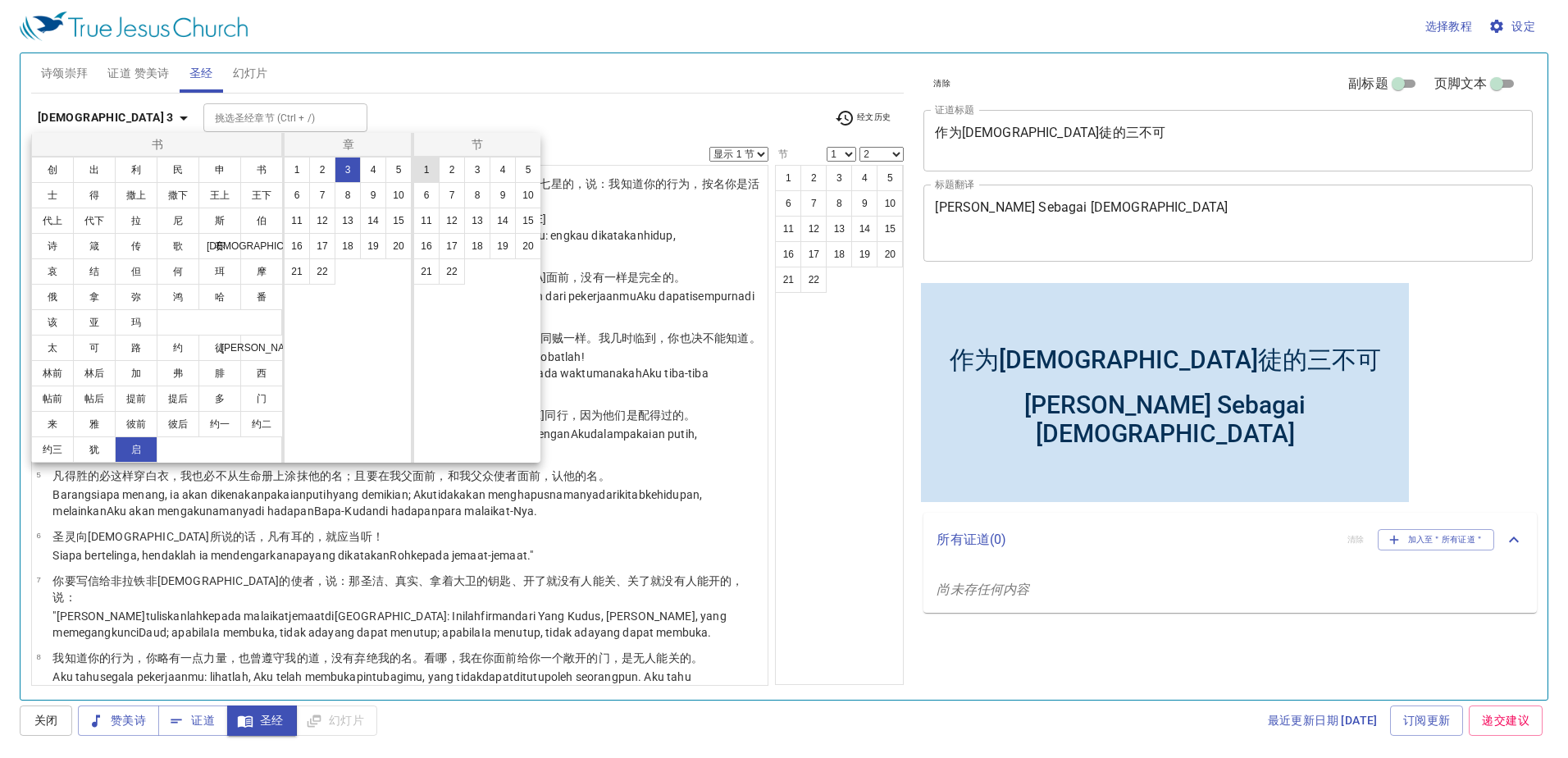
click at [426, 171] on button "1" at bounding box center [426, 170] width 26 height 26
select select
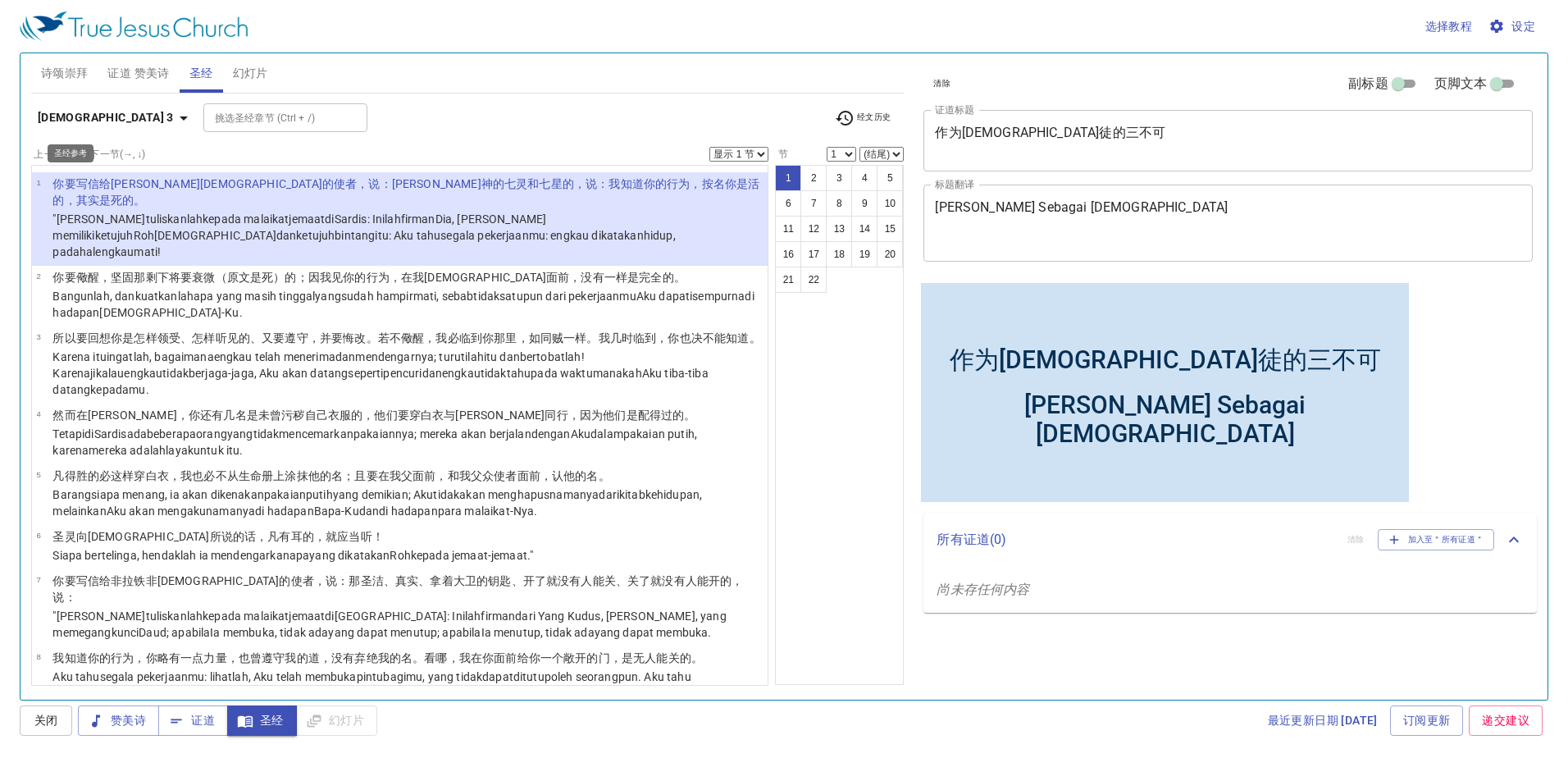
click at [51, 124] on b "启示录 3" at bounding box center [105, 118] width 136 height 20
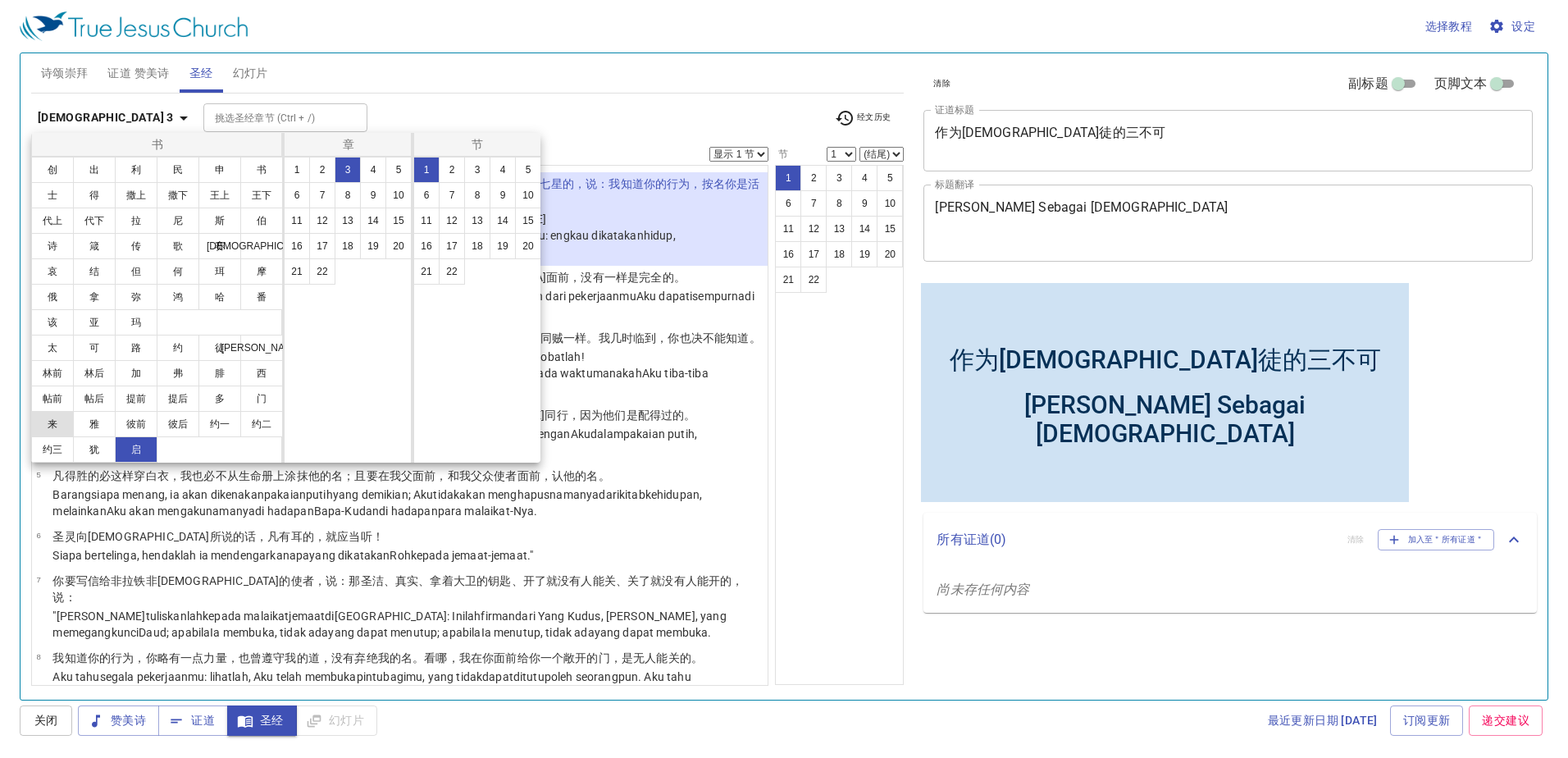
click at [45, 430] on button "来" at bounding box center [53, 423] width 43 height 26
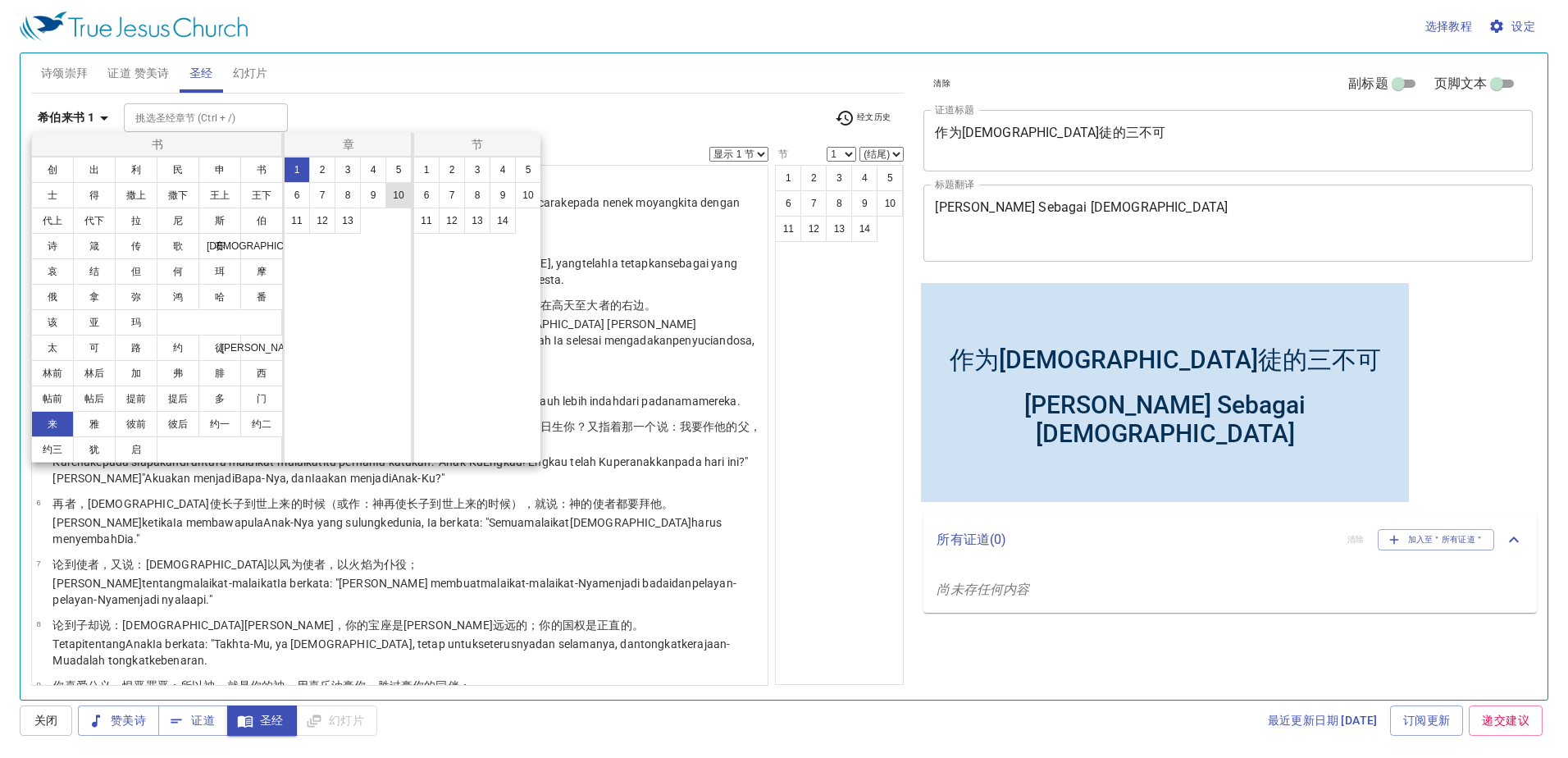
click at [407, 195] on button "10" at bounding box center [399, 195] width 26 height 26
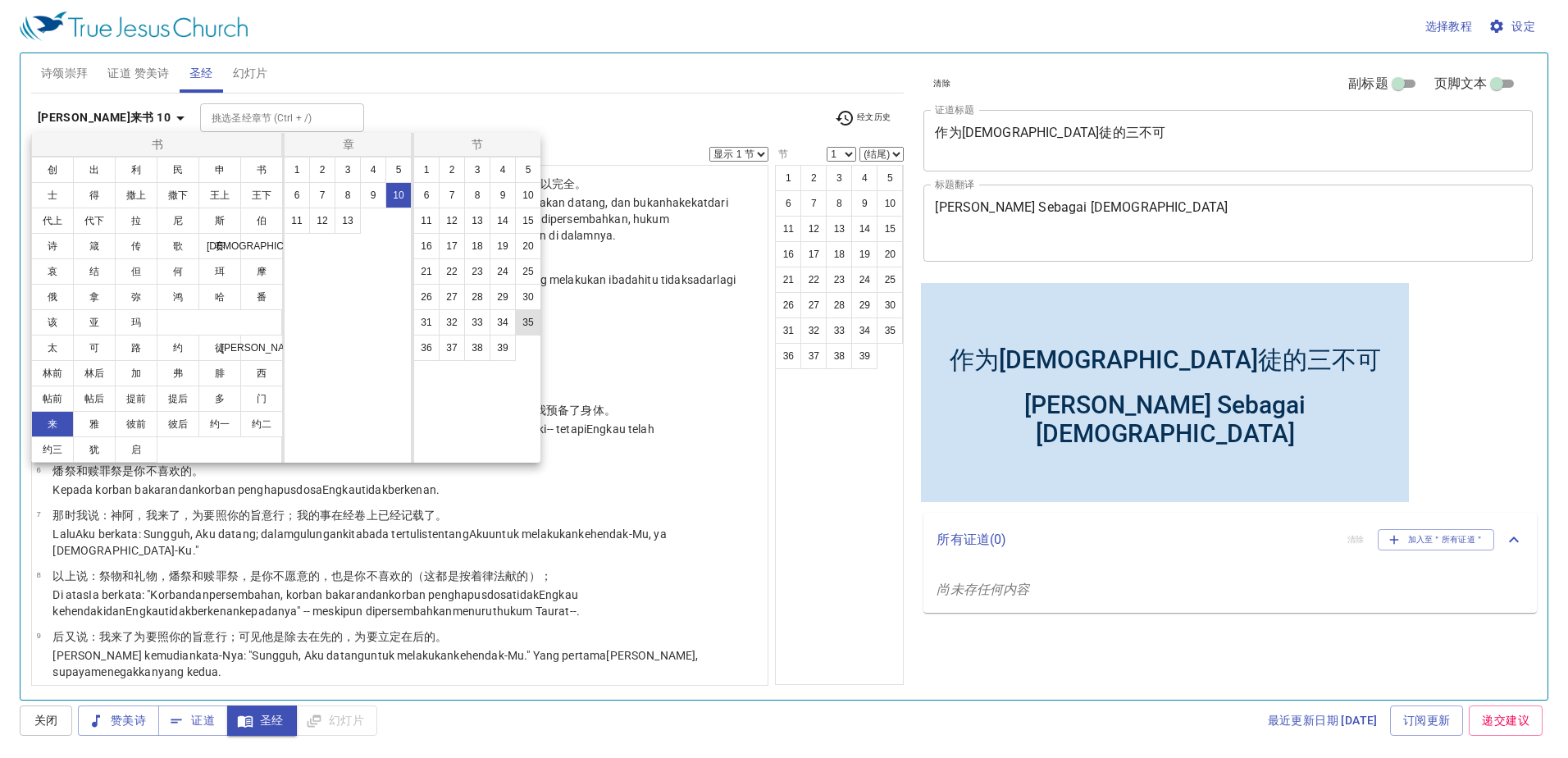
click at [519, 323] on button "35" at bounding box center [528, 322] width 26 height 26
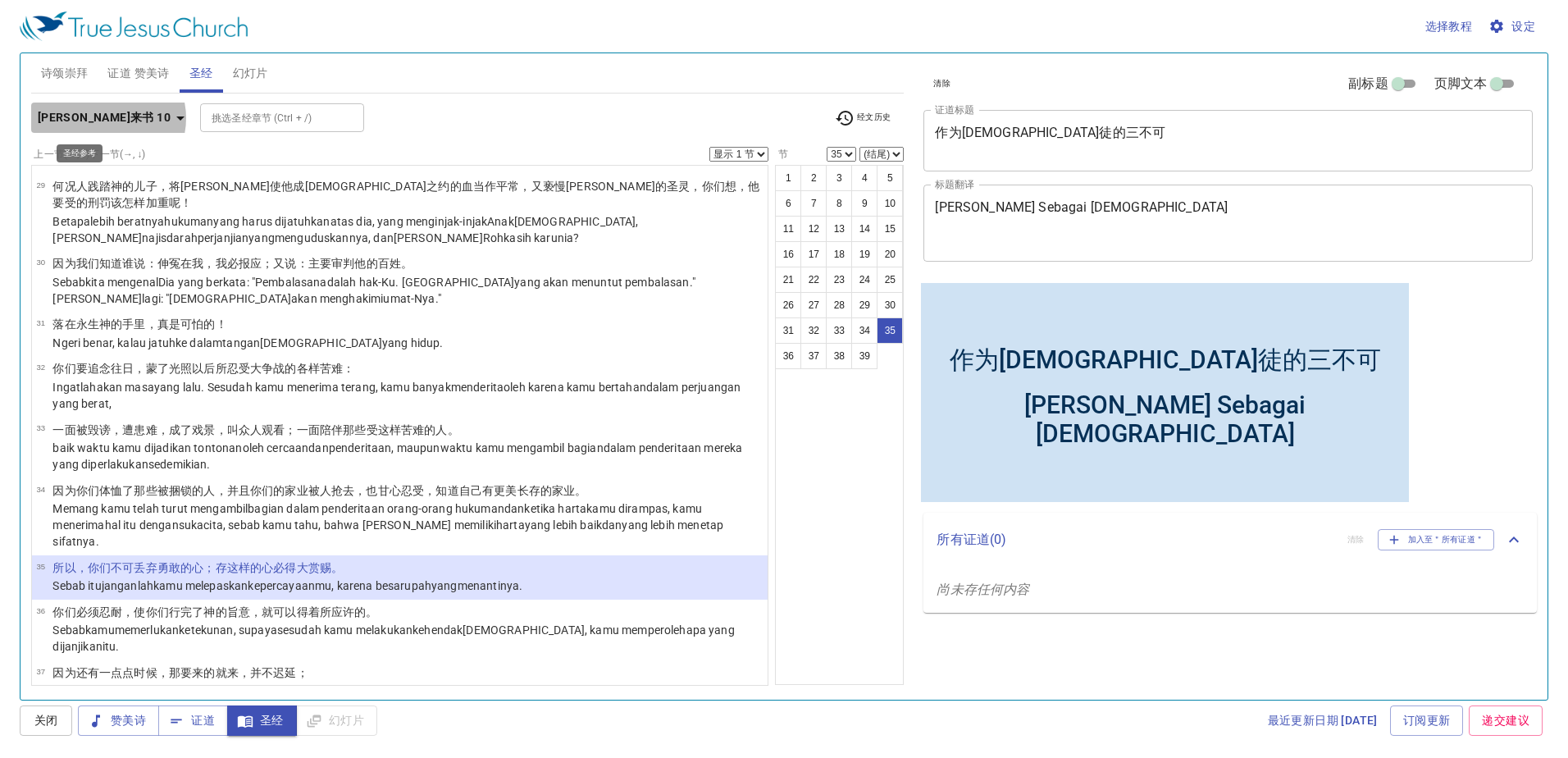
click at [171, 118] on icon "button" at bounding box center [180, 118] width 20 height 20
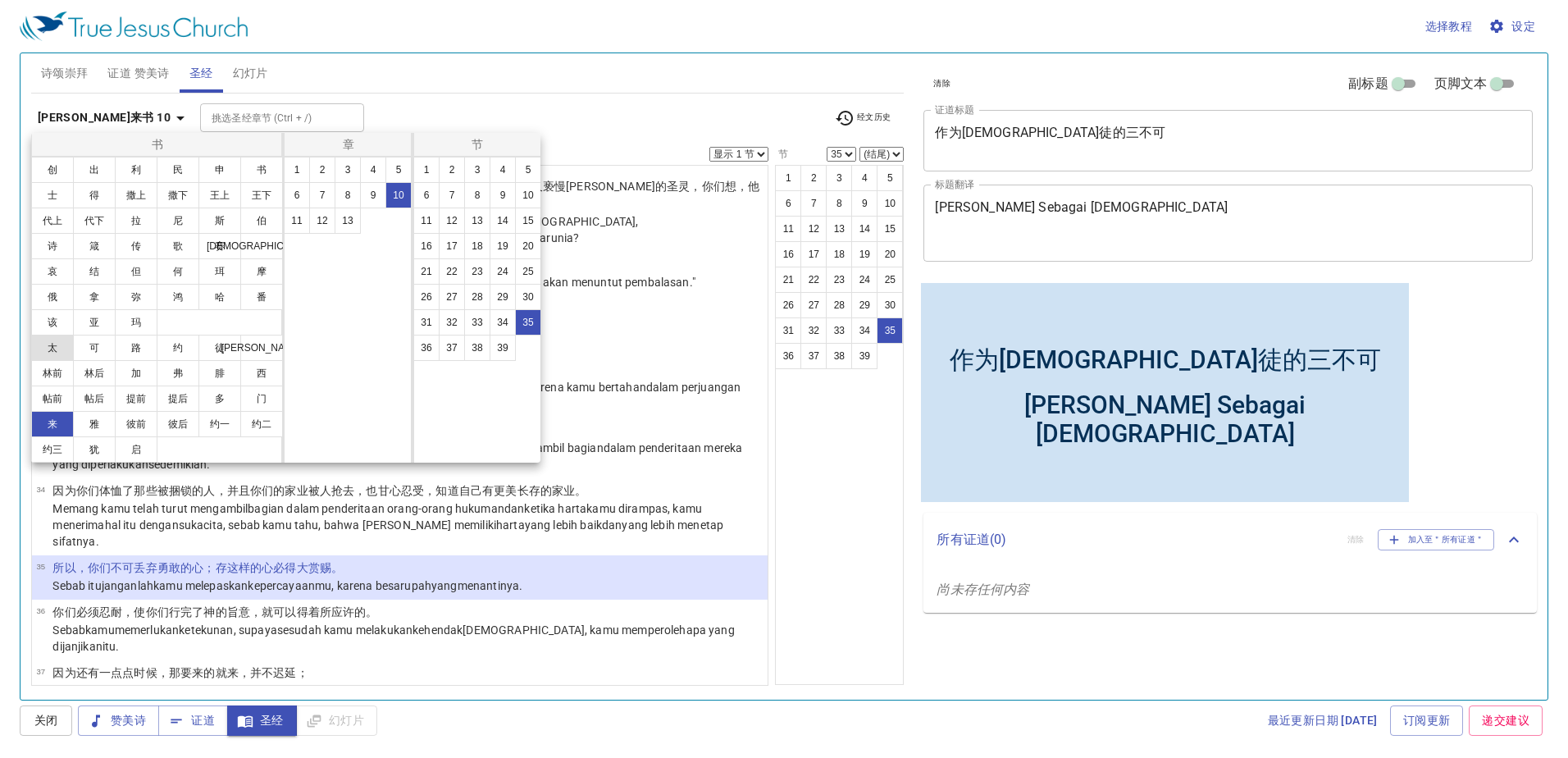
click at [73, 345] on button "太" at bounding box center [53, 347] width 43 height 26
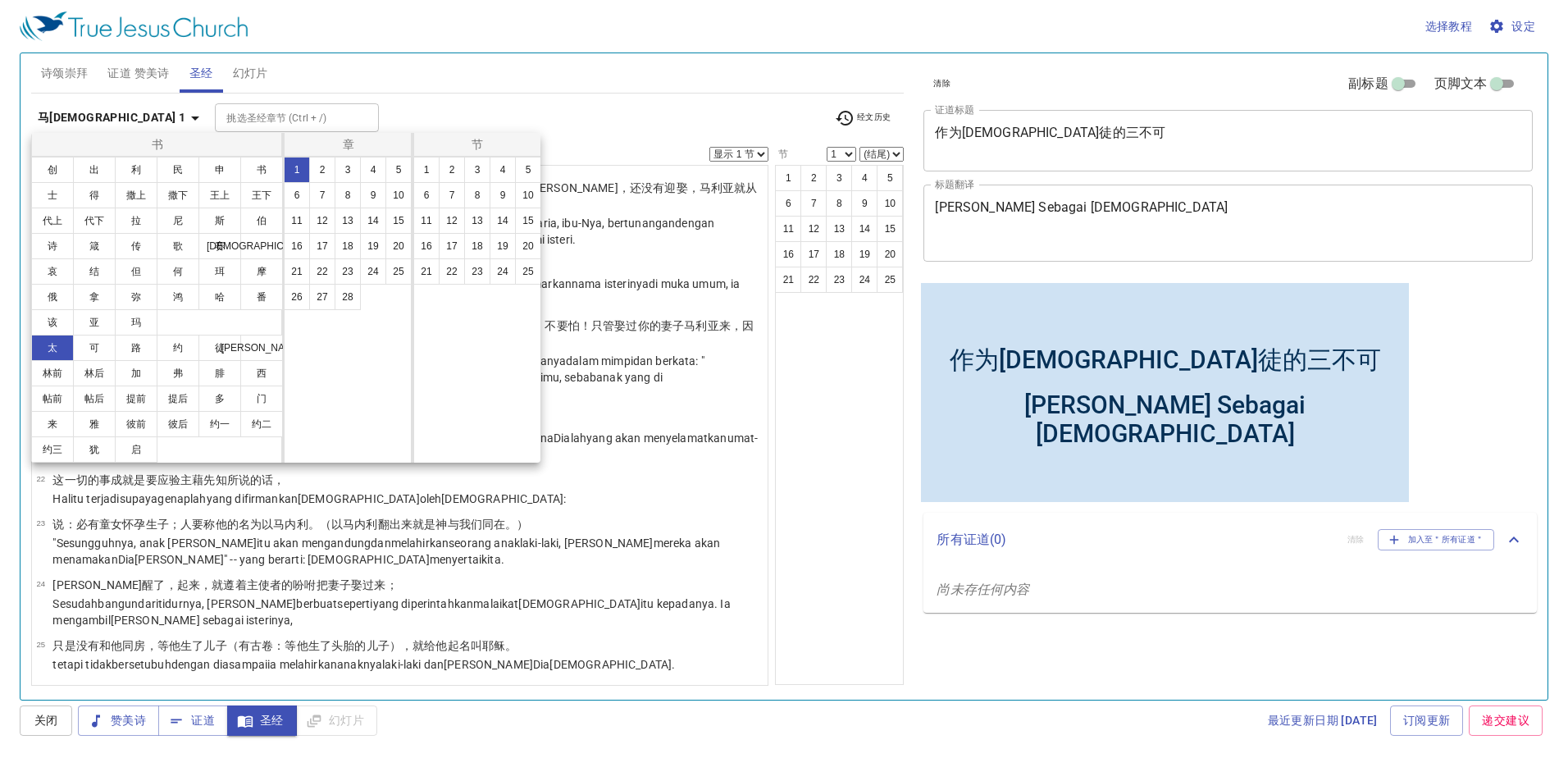
scroll to position [0, 0]
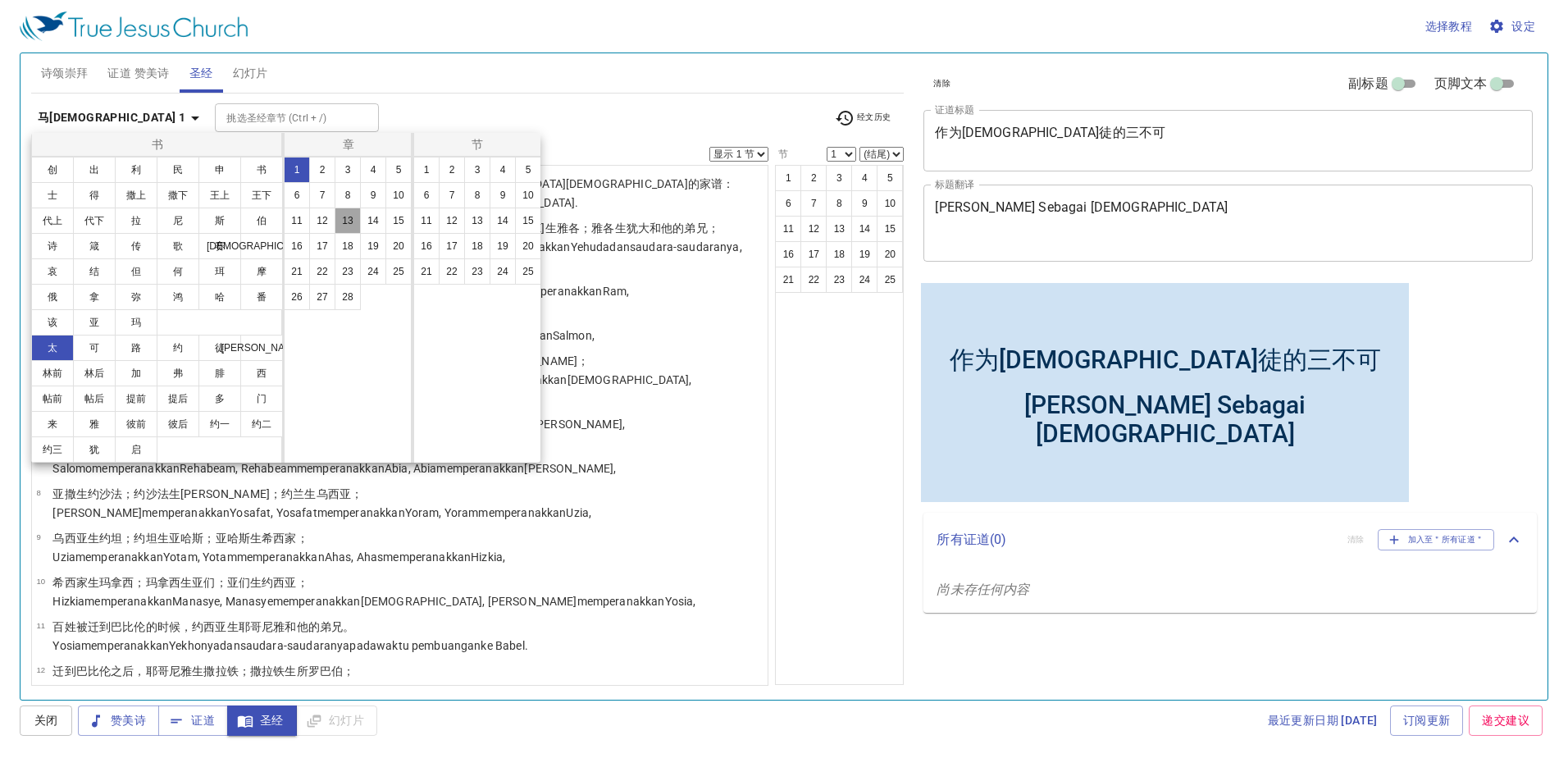
click at [344, 230] on button "13" at bounding box center [347, 220] width 26 height 26
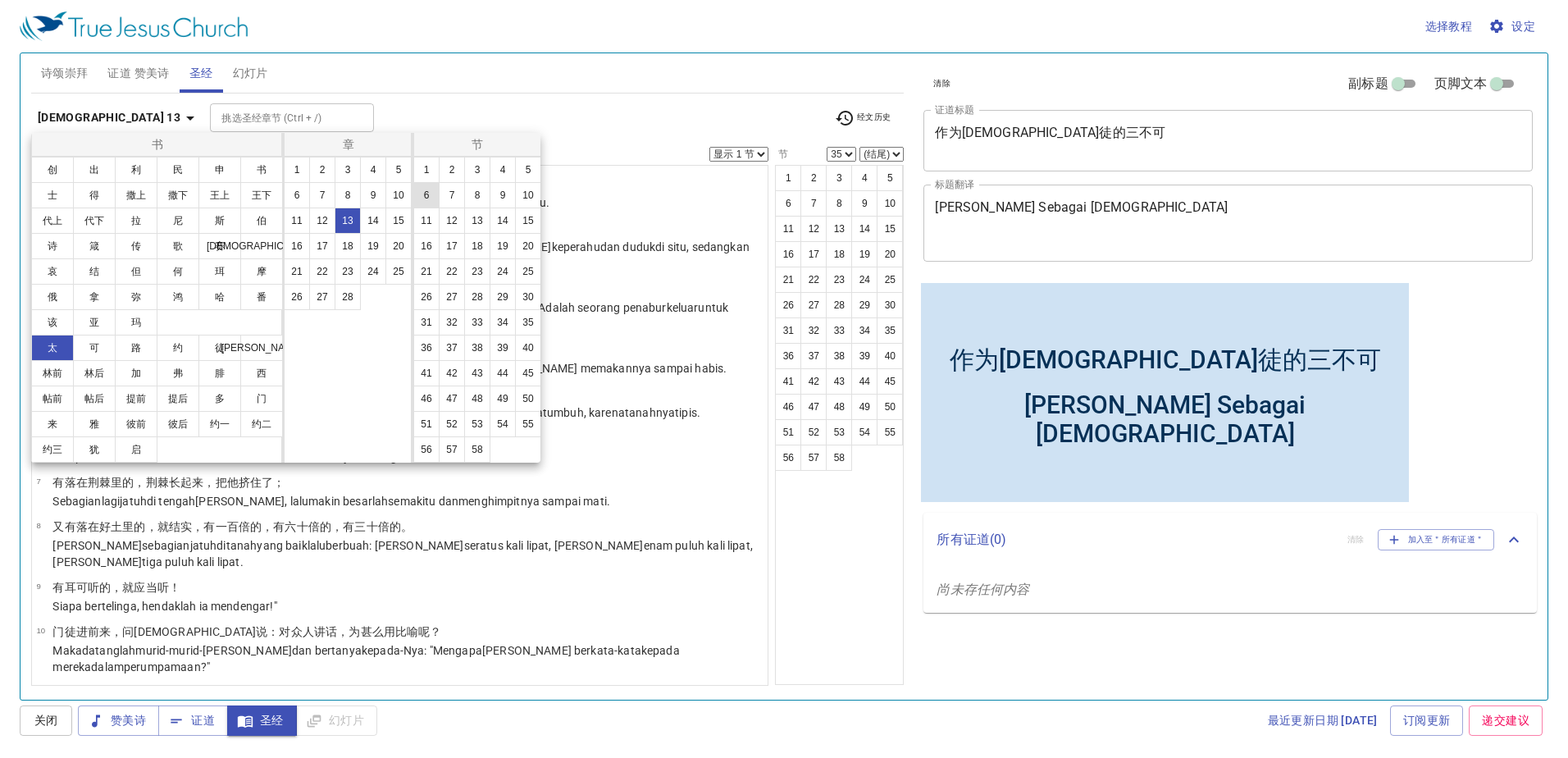
click at [417, 199] on button "6" at bounding box center [426, 195] width 26 height 26
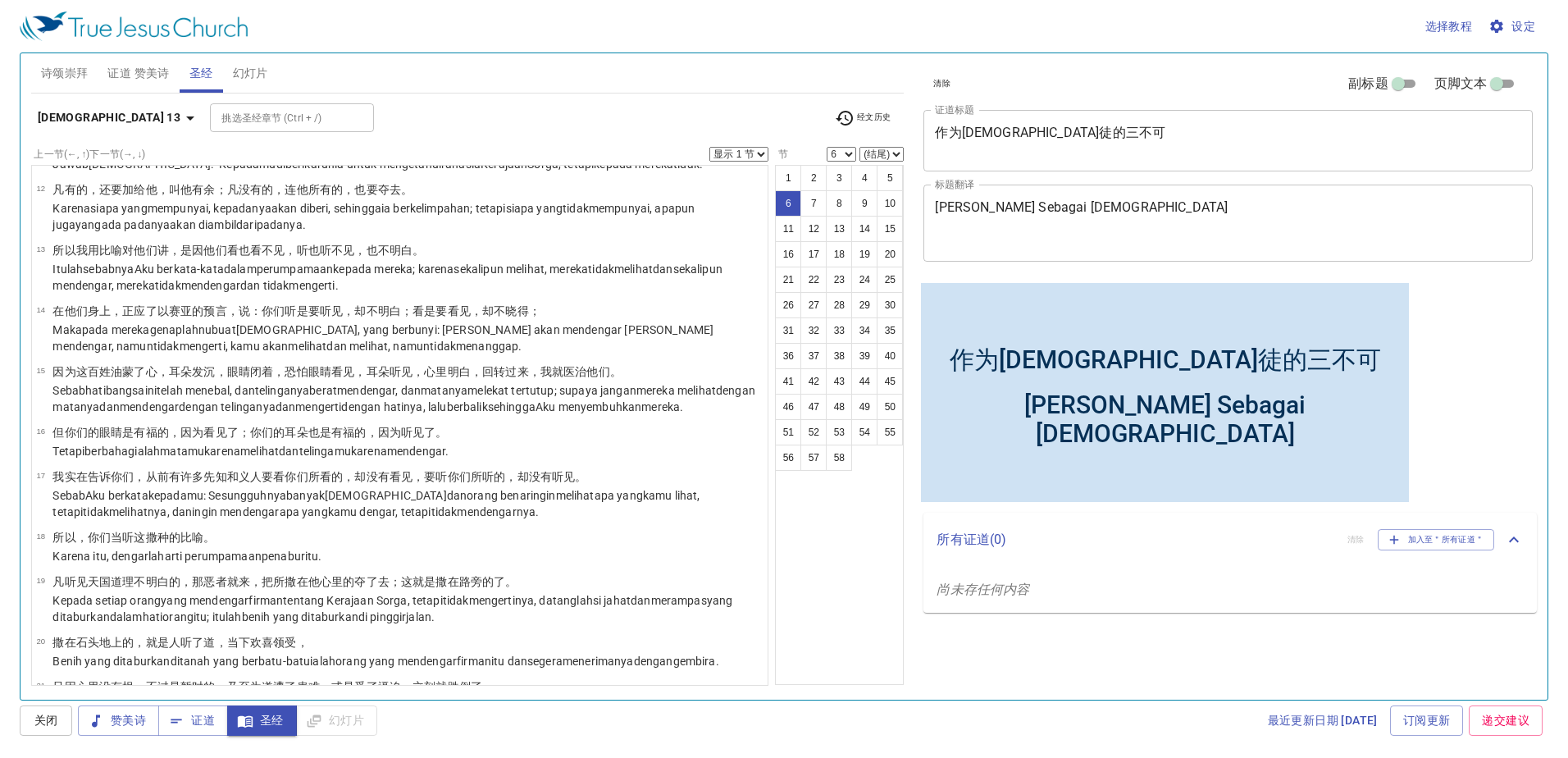
scroll to position [957, 0]
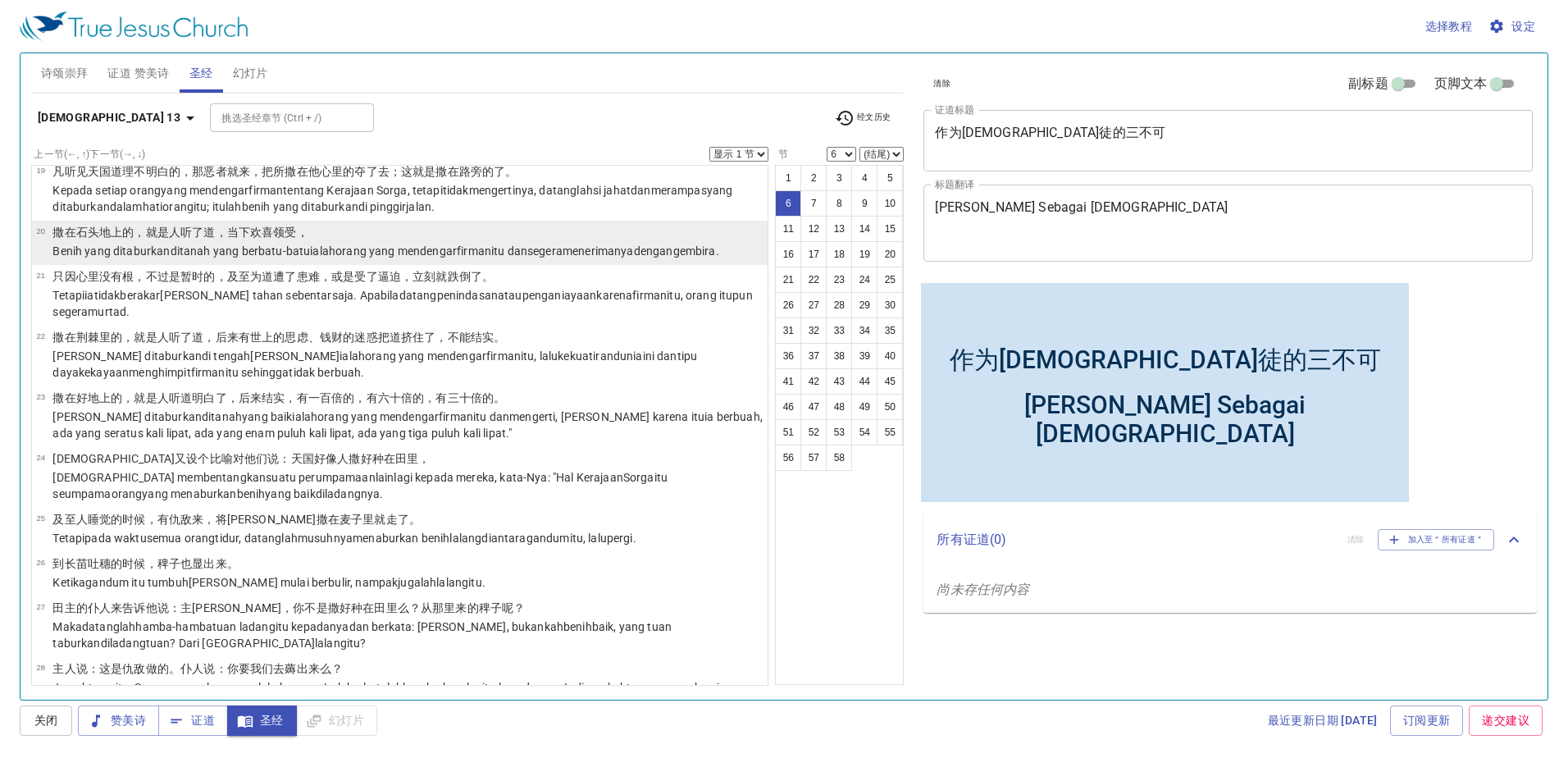
click at [510, 242] on td "Benih yang ditaburkan di tanah yang berbatu-batu ialah orang yang mendengar fir…" at bounding box center [385, 252] width 666 height 19
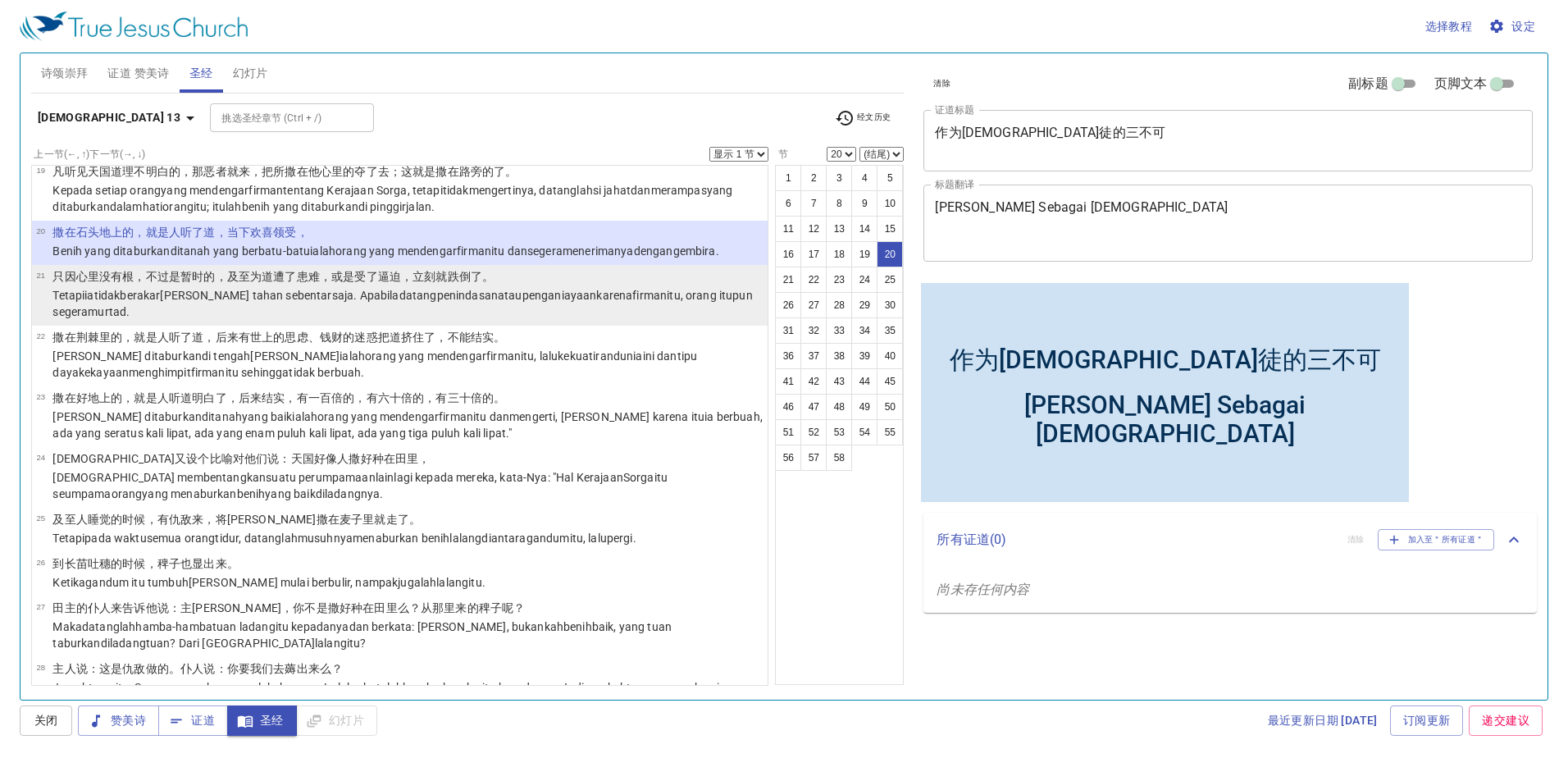
click at [484, 289] on wg2228 "penganiayaan karena firman itu, orang itupun segera murtad ." at bounding box center [402, 303] width 700 height 30
select select "21"
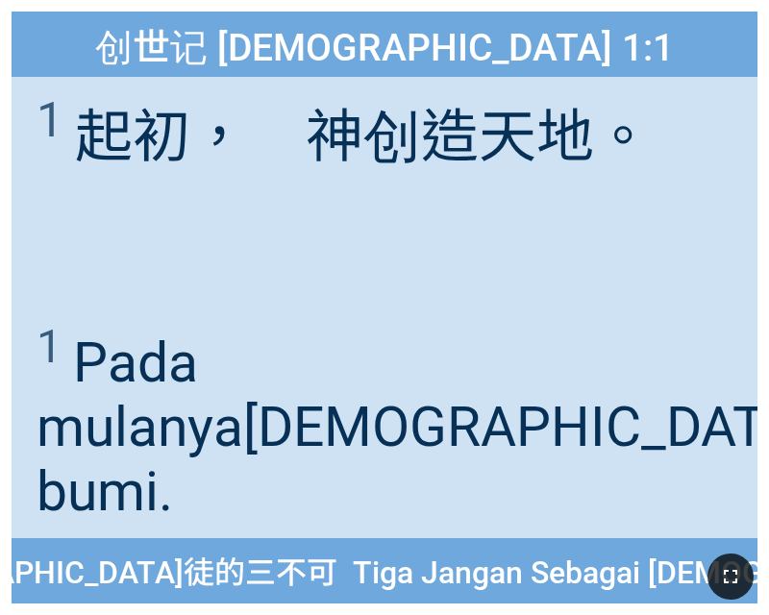
click at [745, 574] on button "button" at bounding box center [730, 576] width 46 height 46
